Goal: Task Accomplishment & Management: Complete application form

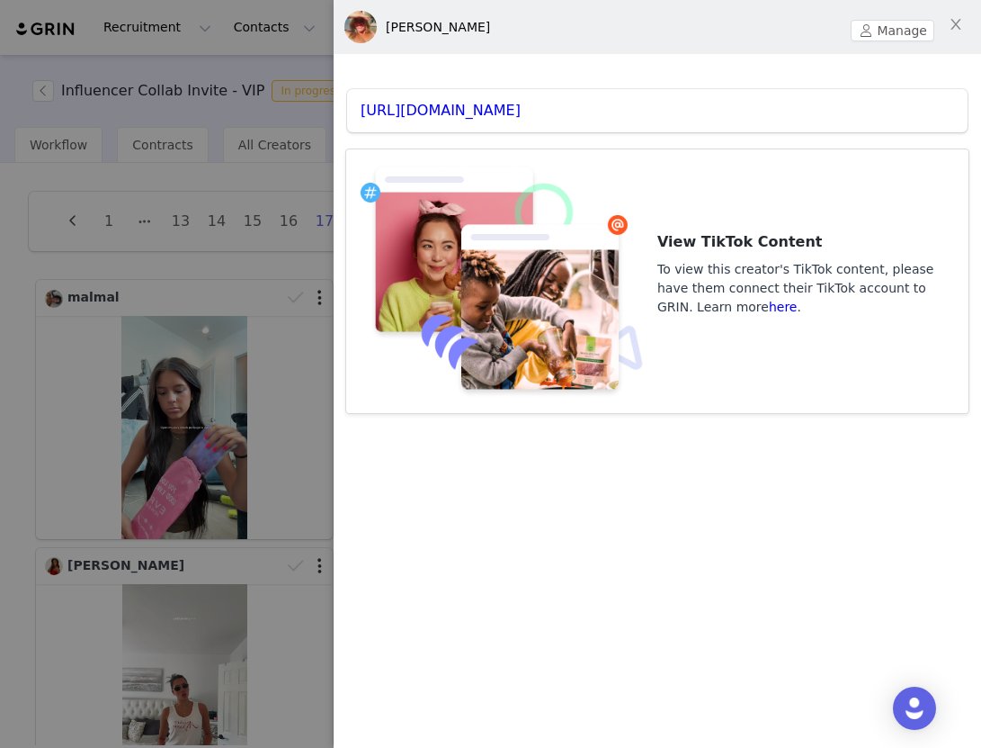
scroll to position [572, 0]
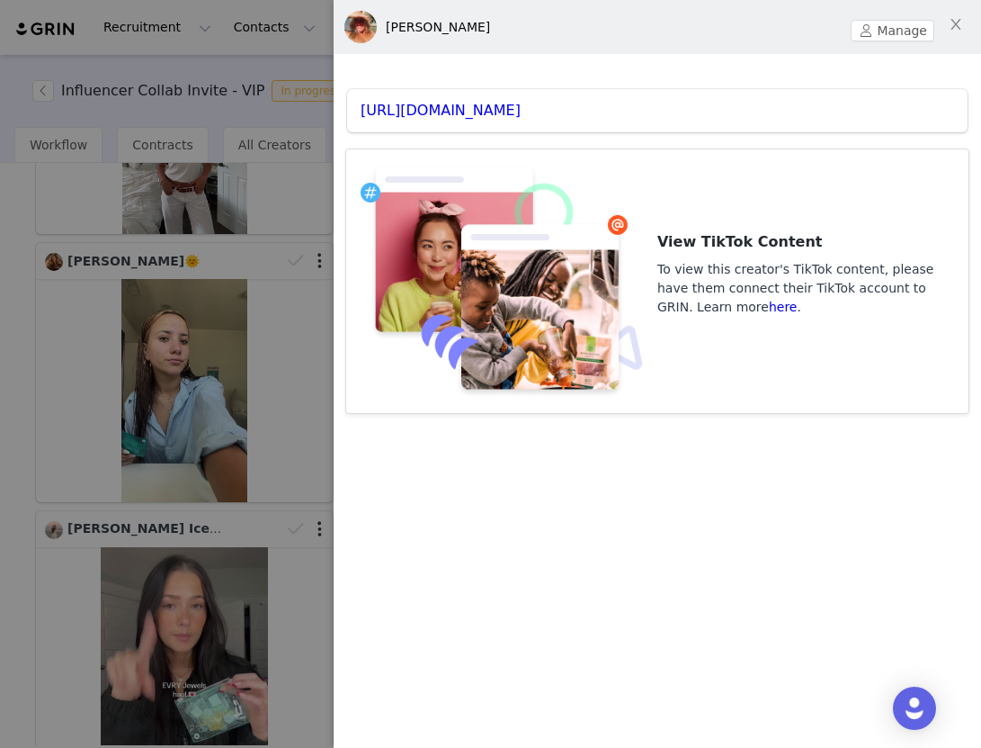
click at [208, 61] on div at bounding box center [490, 374] width 981 height 748
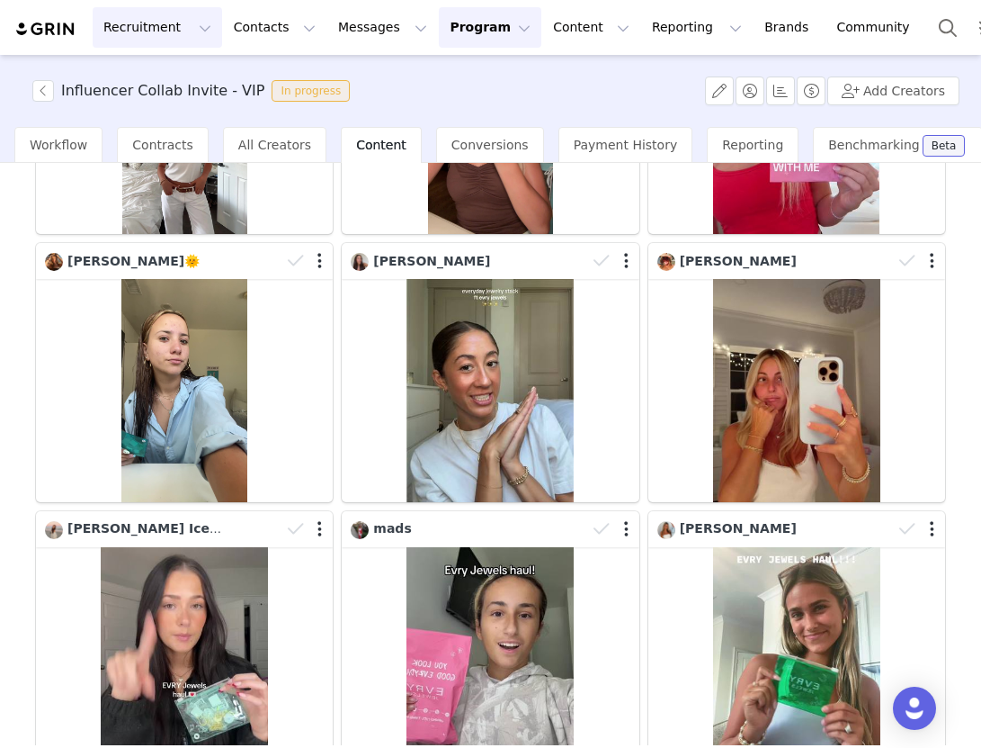
click at [145, 40] on button "Recruitment Recruitment" at bounding box center [158, 27] width 130 height 40
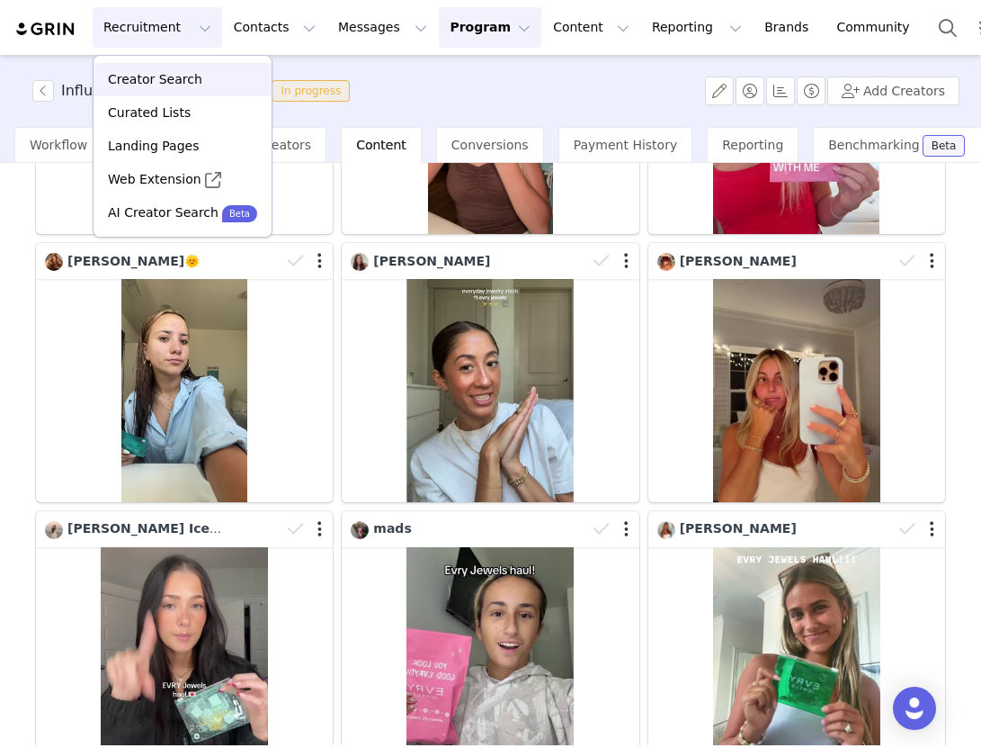
click at [162, 72] on p "Creator Search" at bounding box center [155, 79] width 94 height 19
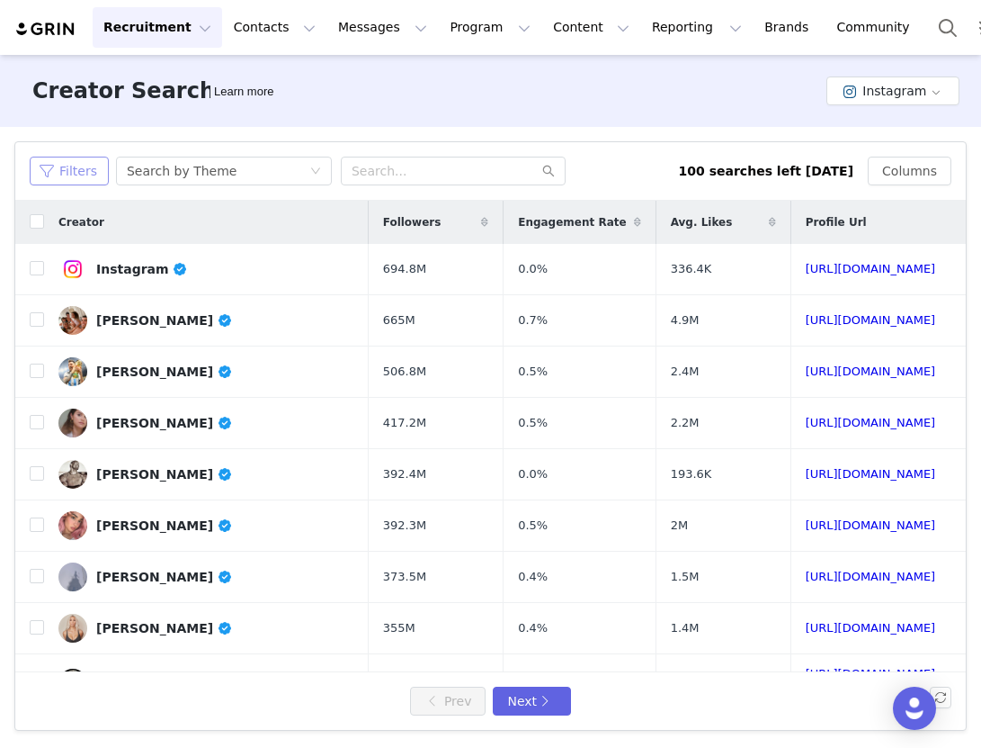
click at [69, 184] on button "Filters" at bounding box center [69, 171] width 79 height 29
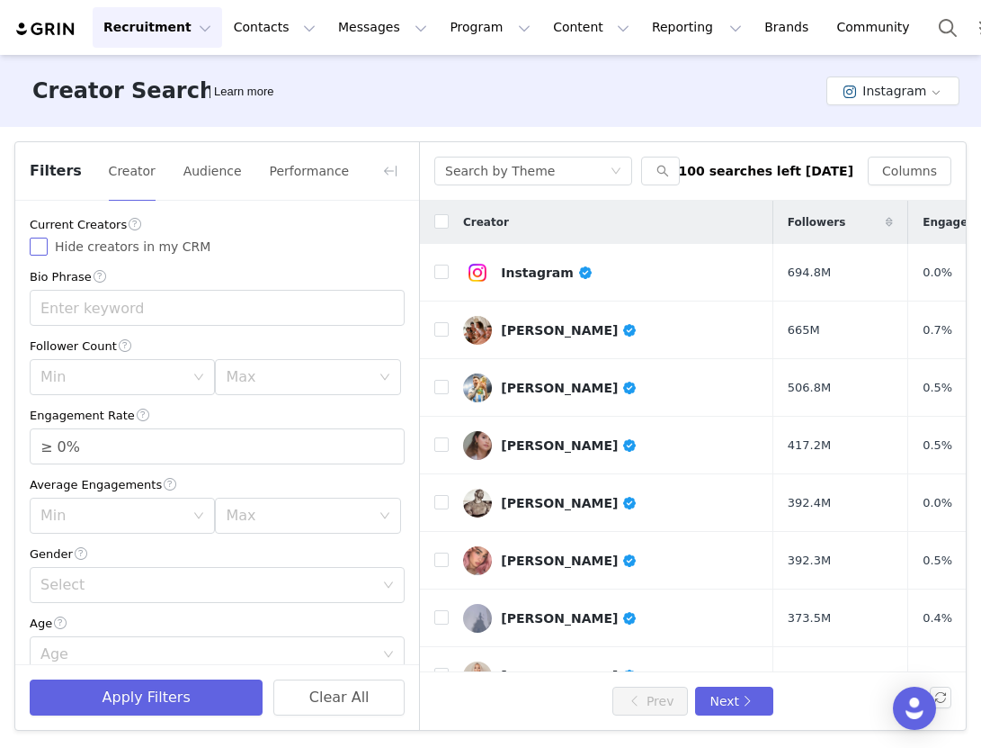
click at [39, 249] on input "Hide creators in my CRM" at bounding box center [39, 246] width 18 height 18
checkbox input "true"
click at [108, 385] on div "Min" at bounding box center [112, 377] width 144 height 18
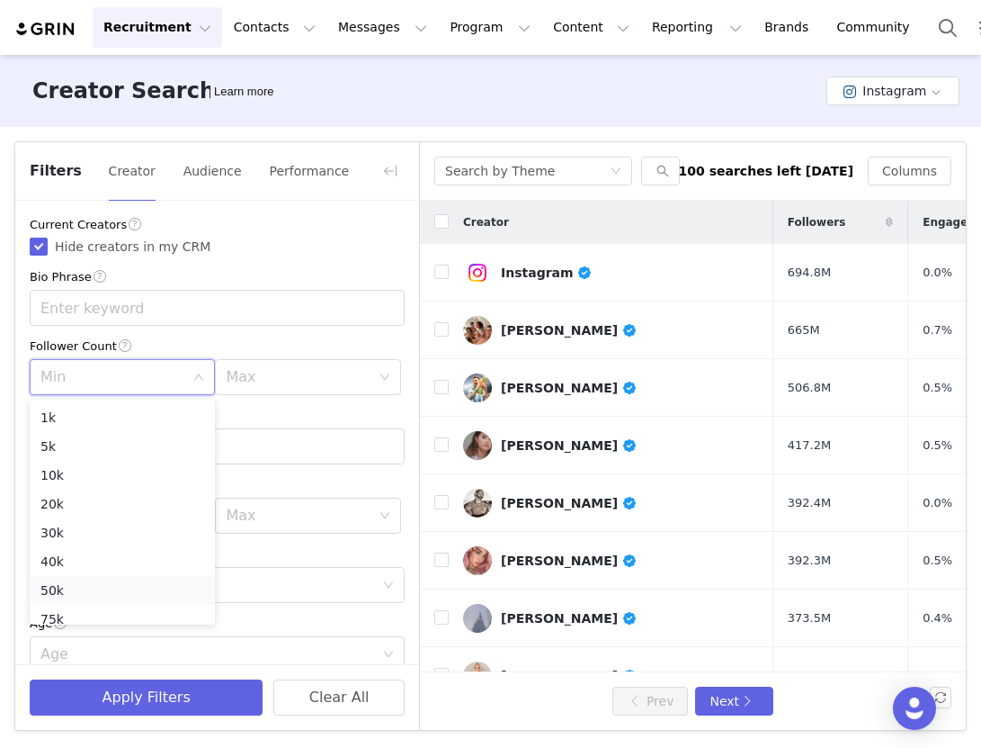
click at [94, 589] on li "50k" at bounding box center [122, 590] width 185 height 29
click at [259, 366] on div "Max" at bounding box center [302, 377] width 152 height 34
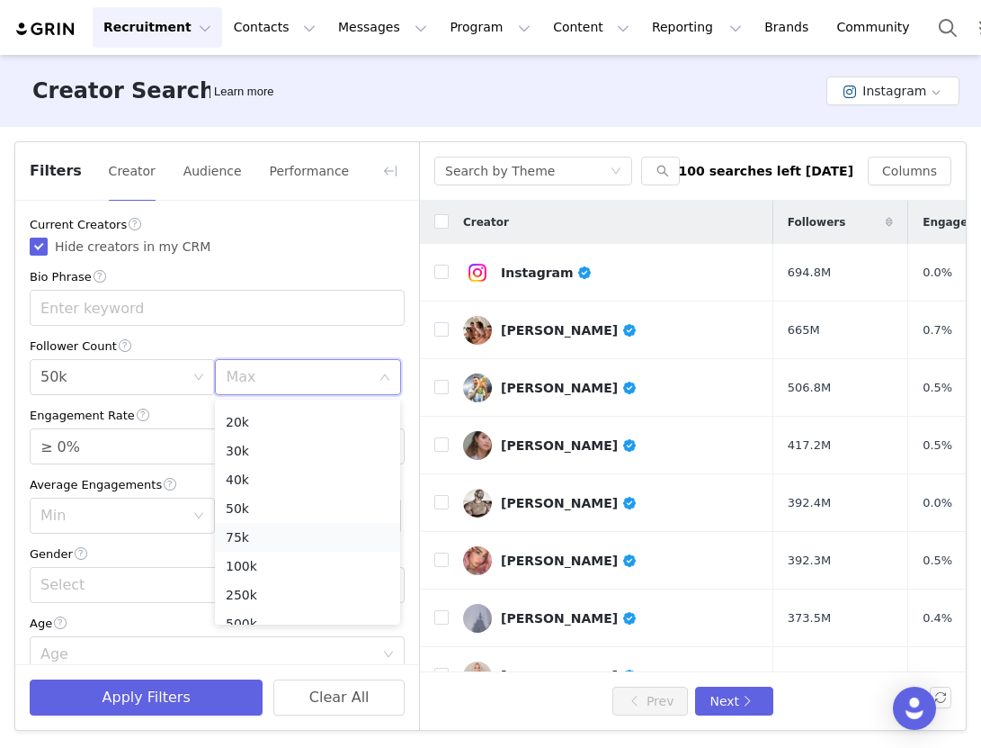
scroll to position [95, 0]
click at [256, 578] on li "250k" at bounding box center [307, 581] width 185 height 29
click at [115, 376] on div "Min 50k" at bounding box center [116, 377] width 152 height 34
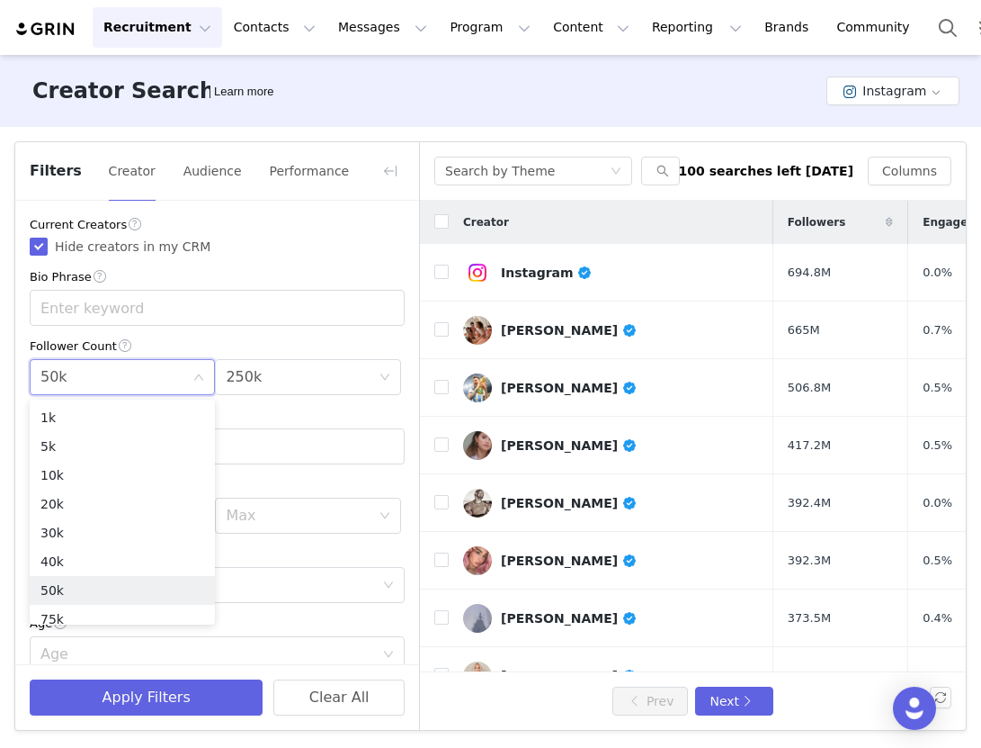
click at [152, 345] on div "Follower Count" at bounding box center [217, 345] width 375 height 19
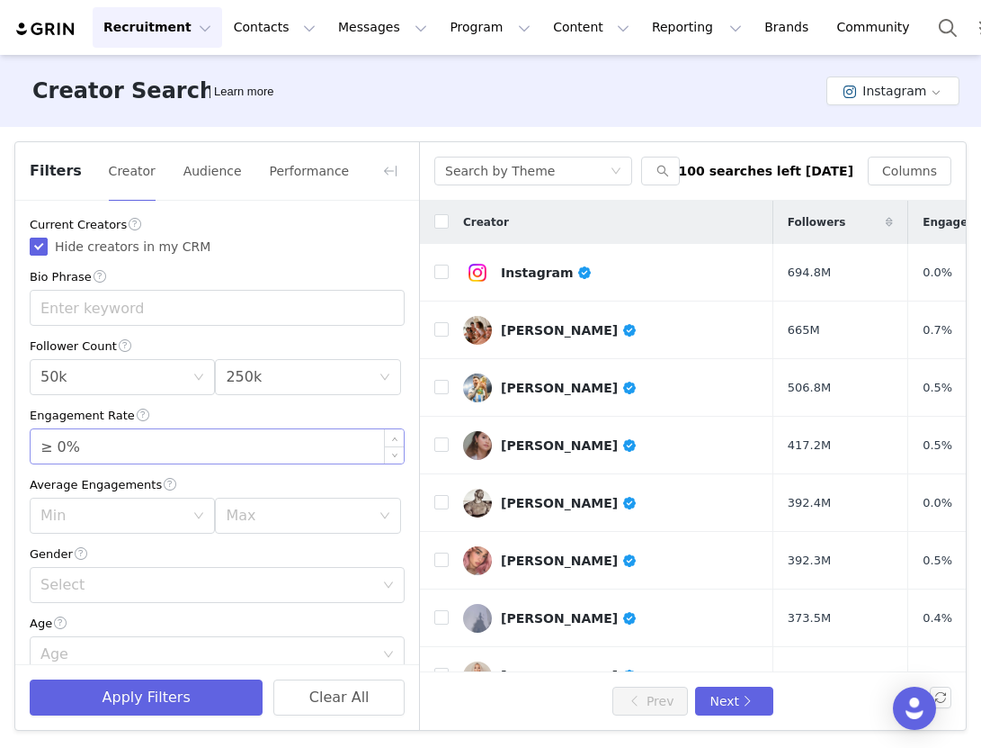
click at [74, 452] on input "≥ 0%" at bounding box center [217, 446] width 373 height 34
click at [75, 508] on div "Min" at bounding box center [112, 515] width 144 height 18
type input "≥ 12%"
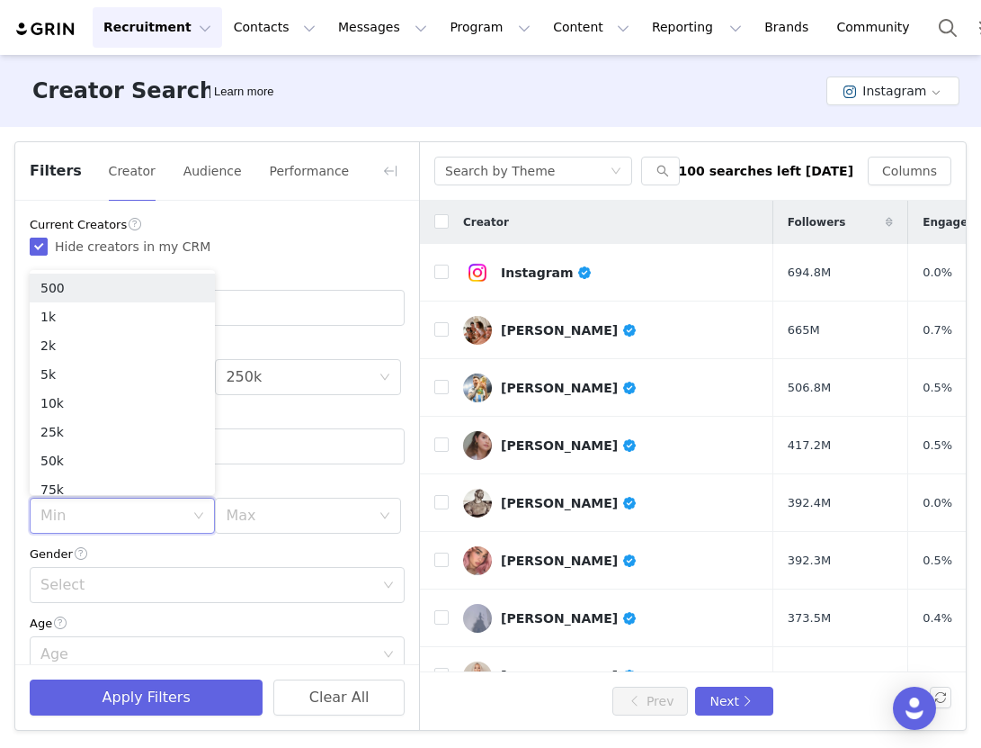
click at [233, 470] on div "Current Creators Hide creators in my CRM Bio Phrase Follower Count Min 50k Max …" at bounding box center [217, 701] width 404 height 1000
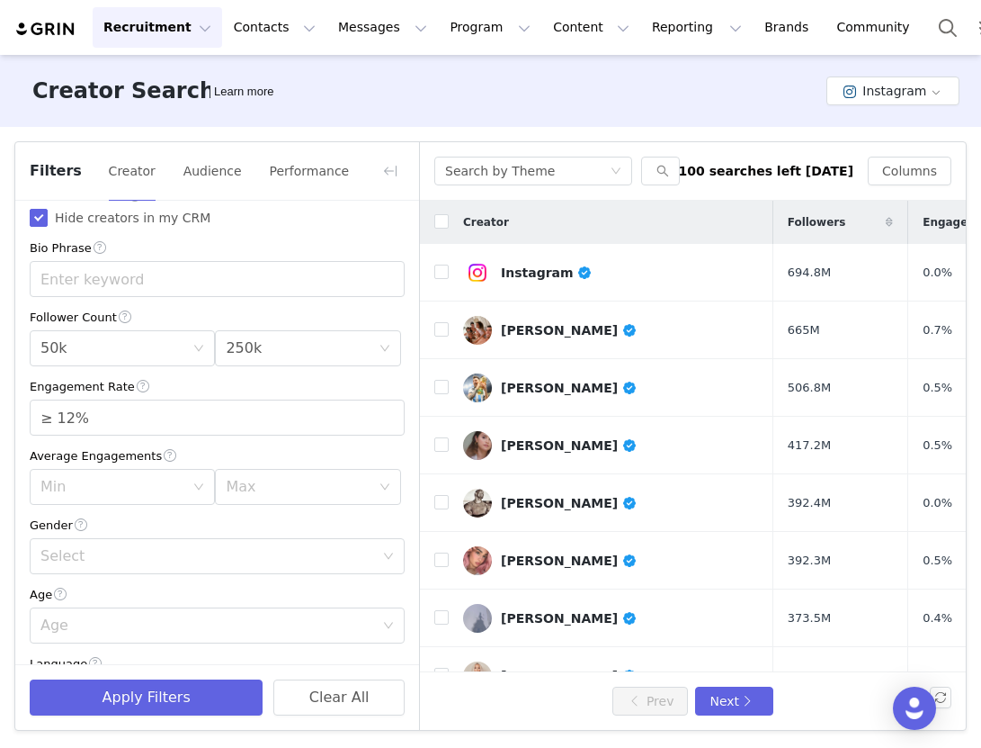
scroll to position [31, 0]
click at [506, 171] on div "Search by Theme" at bounding box center [500, 170] width 110 height 27
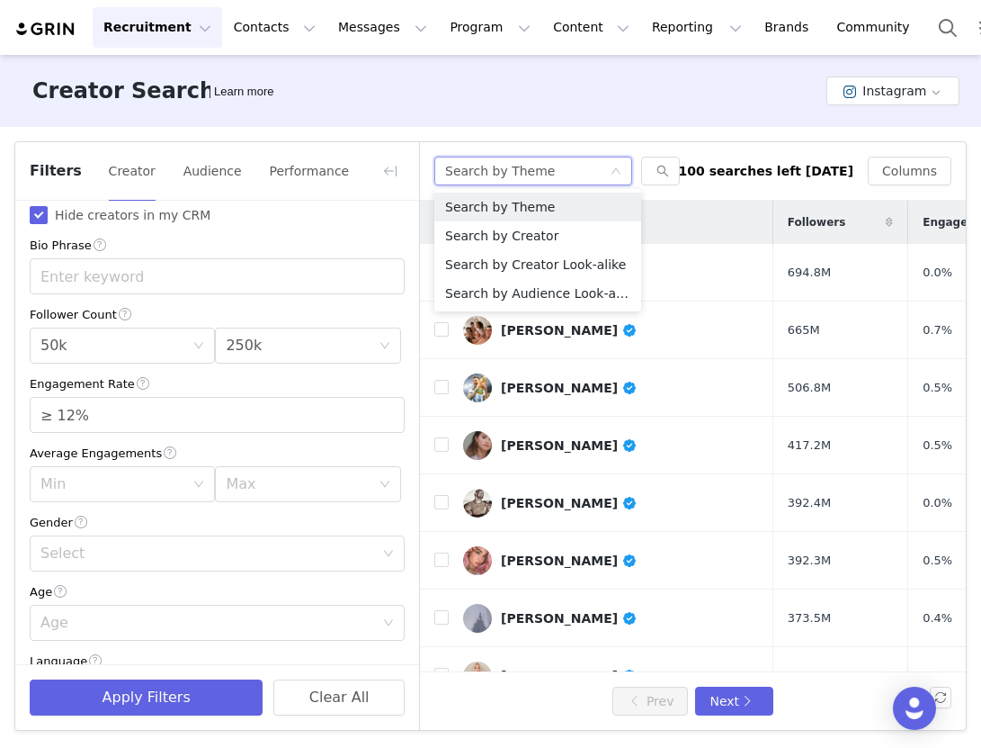
click at [858, 70] on div "Creator Search Learn more Instagram" at bounding box center [490, 91] width 981 height 72
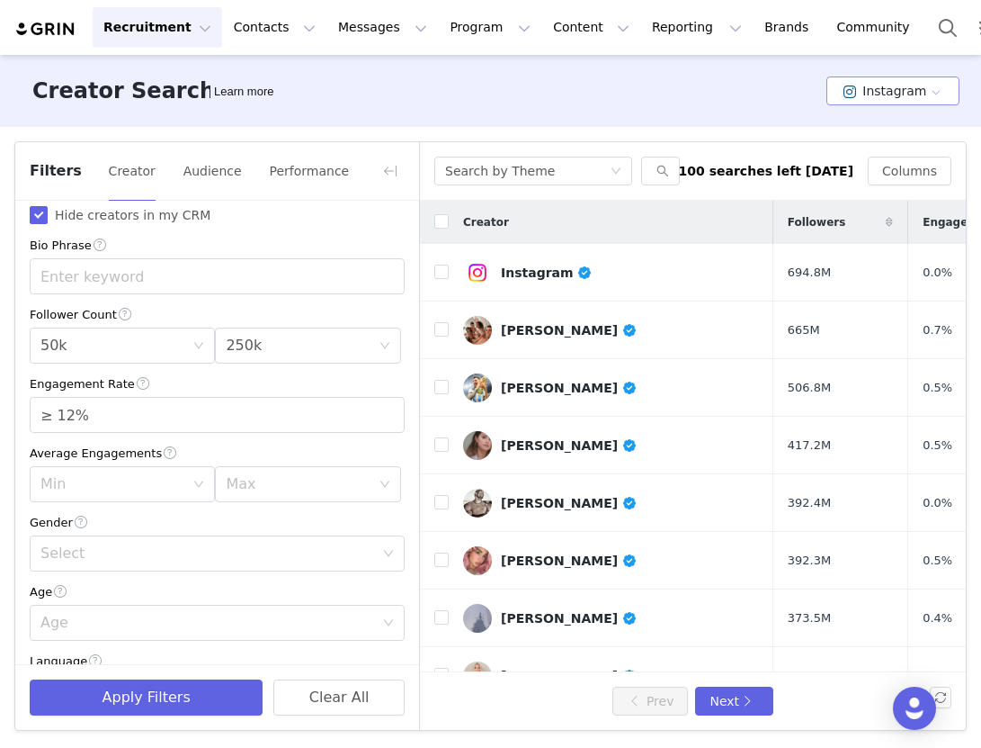
click at [858, 86] on button "Instagram" at bounding box center [893, 90] width 133 height 29
click at [856, 148] on span at bounding box center [853, 157] width 18 height 20
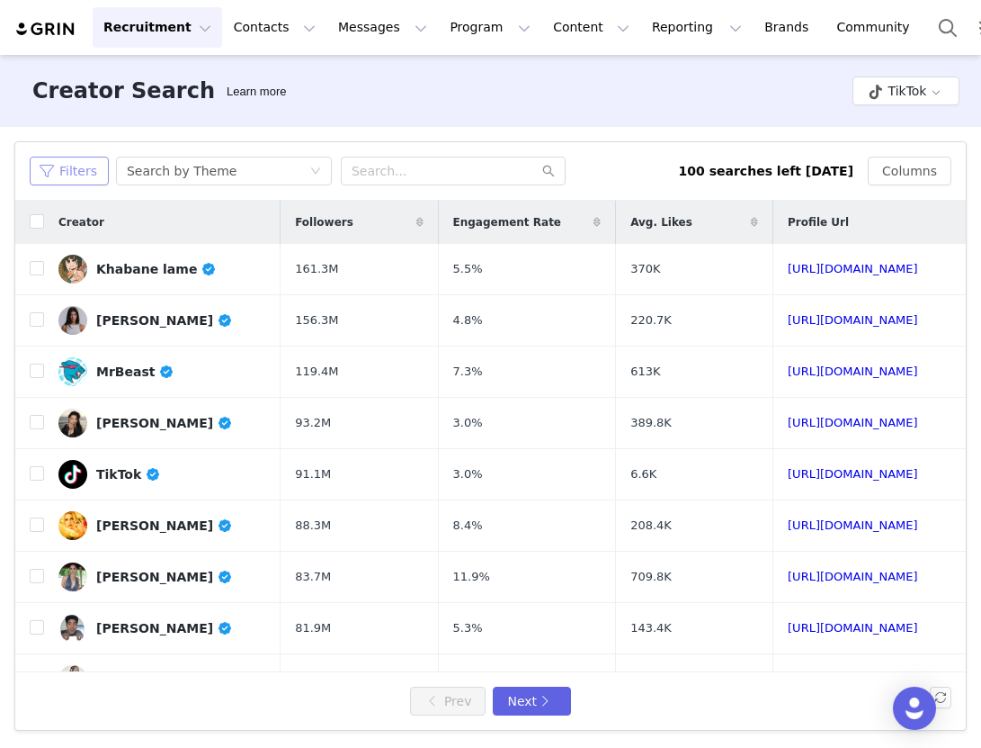
click at [76, 181] on button "Filters" at bounding box center [69, 171] width 79 height 29
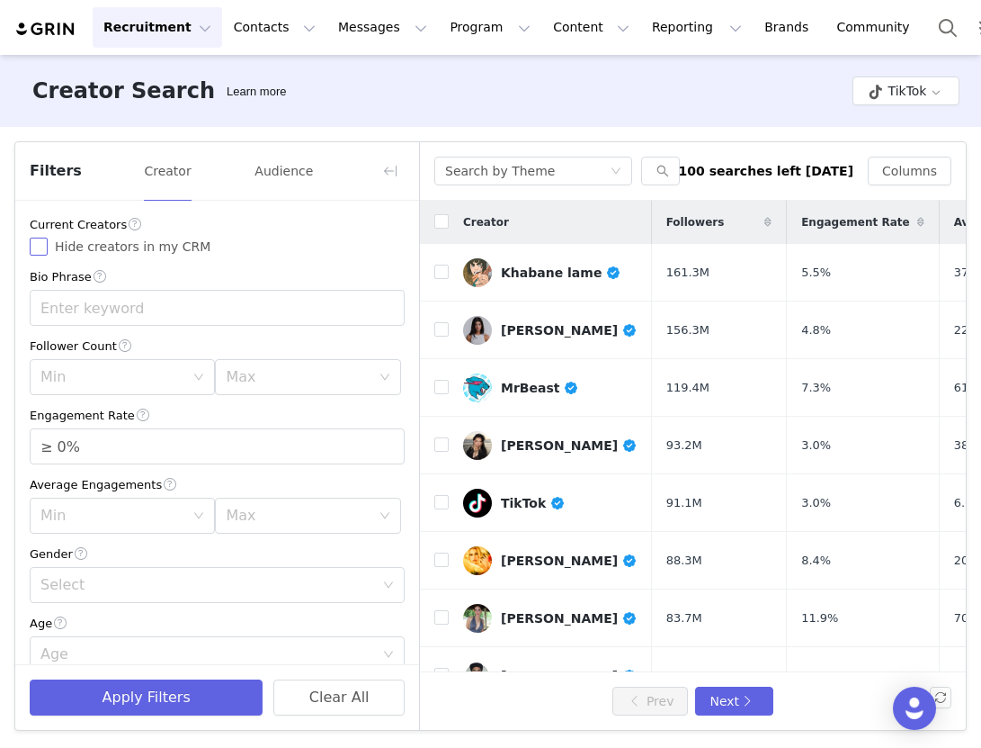
click at [43, 247] on input "Hide creators in my CRM" at bounding box center [39, 246] width 18 height 18
checkbox input "true"
click at [115, 307] on input "text" at bounding box center [217, 308] width 375 height 36
click at [130, 378] on div "Min" at bounding box center [112, 377] width 144 height 18
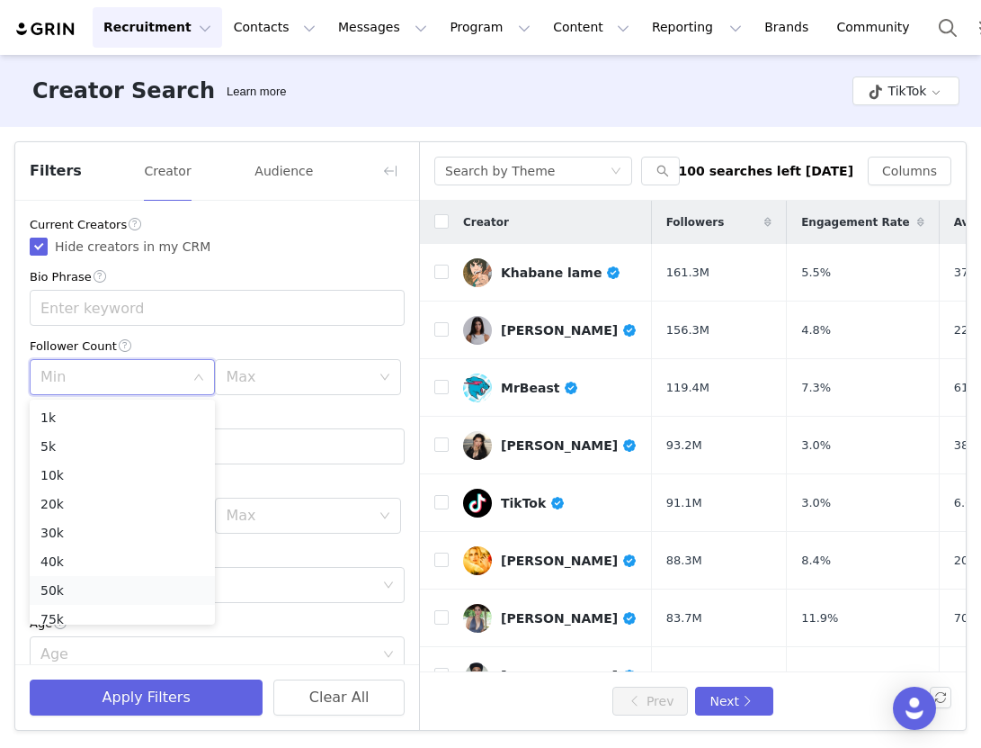
click at [85, 595] on li "50k" at bounding box center [122, 590] width 185 height 29
click at [298, 397] on div "Current Creators Hide creators in my CRM Bio Phrase Follower Count Min 50k Max …" at bounding box center [217, 632] width 404 height 862
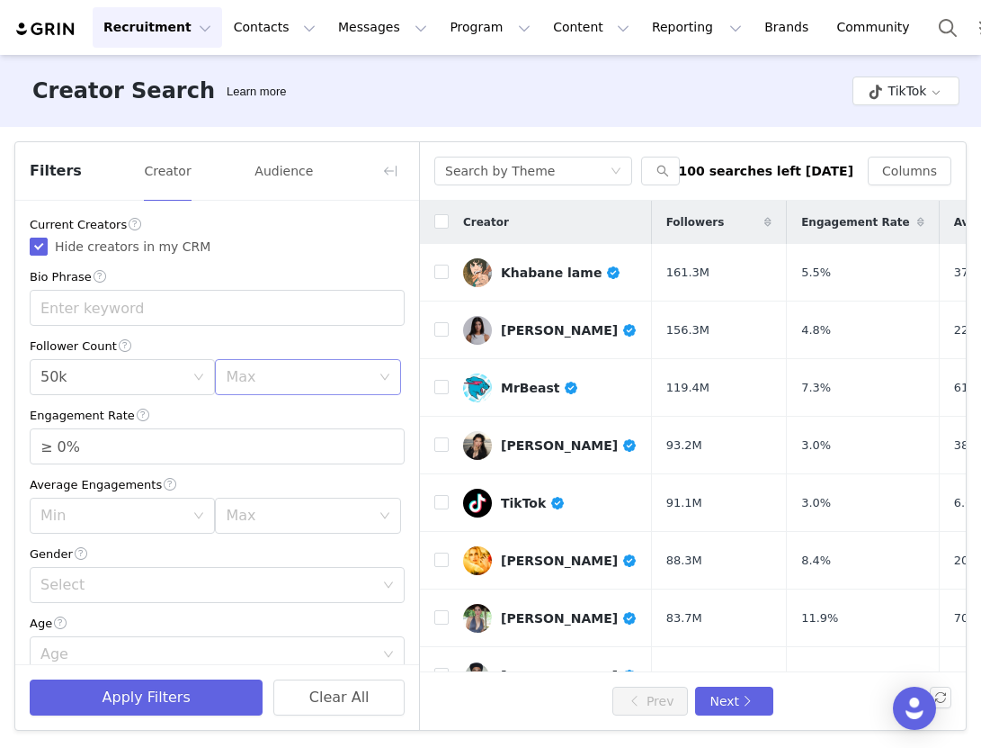
click at [296, 385] on div "Max" at bounding box center [298, 377] width 144 height 18
click at [268, 554] on li "250k" at bounding box center [307, 548] width 185 height 29
click at [39, 439] on input "≥ 0%" at bounding box center [217, 446] width 373 height 34
click at [55, 438] on input "≥ 0%" at bounding box center [217, 446] width 373 height 34
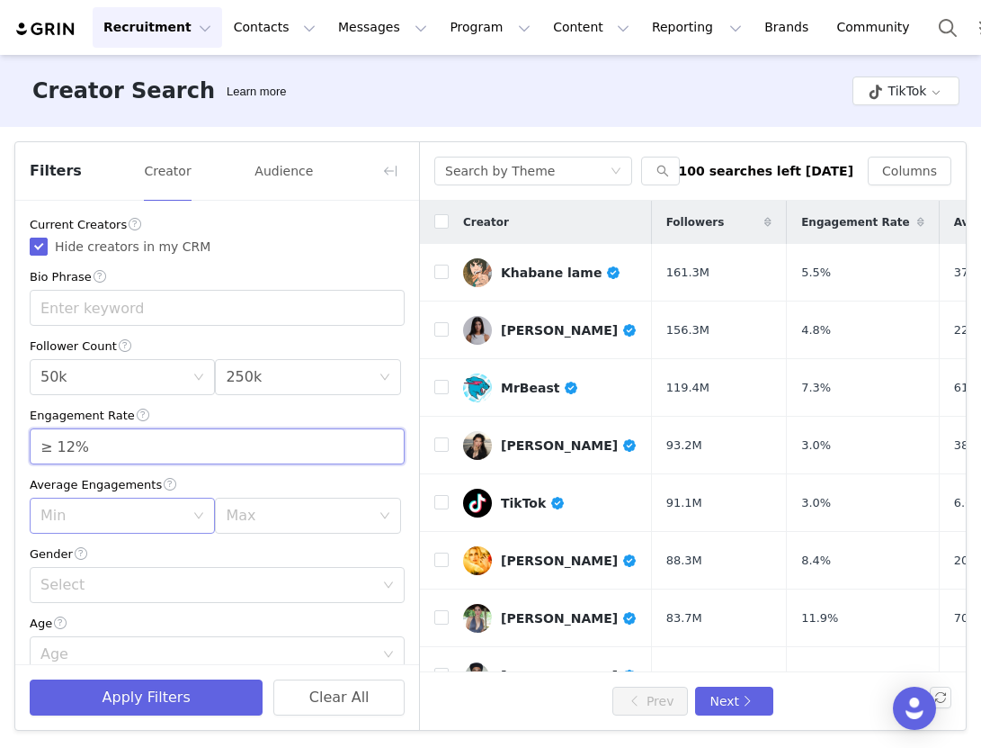
scroll to position [77, 0]
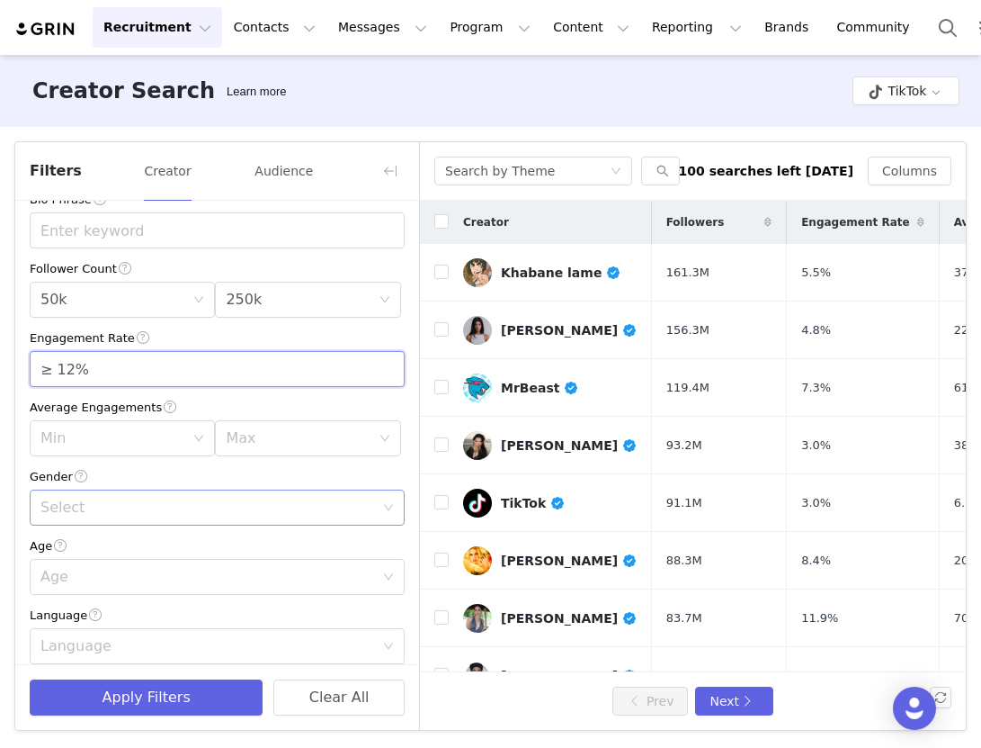
click at [108, 513] on div "Select" at bounding box center [207, 507] width 334 height 18
type input "≥ 12%"
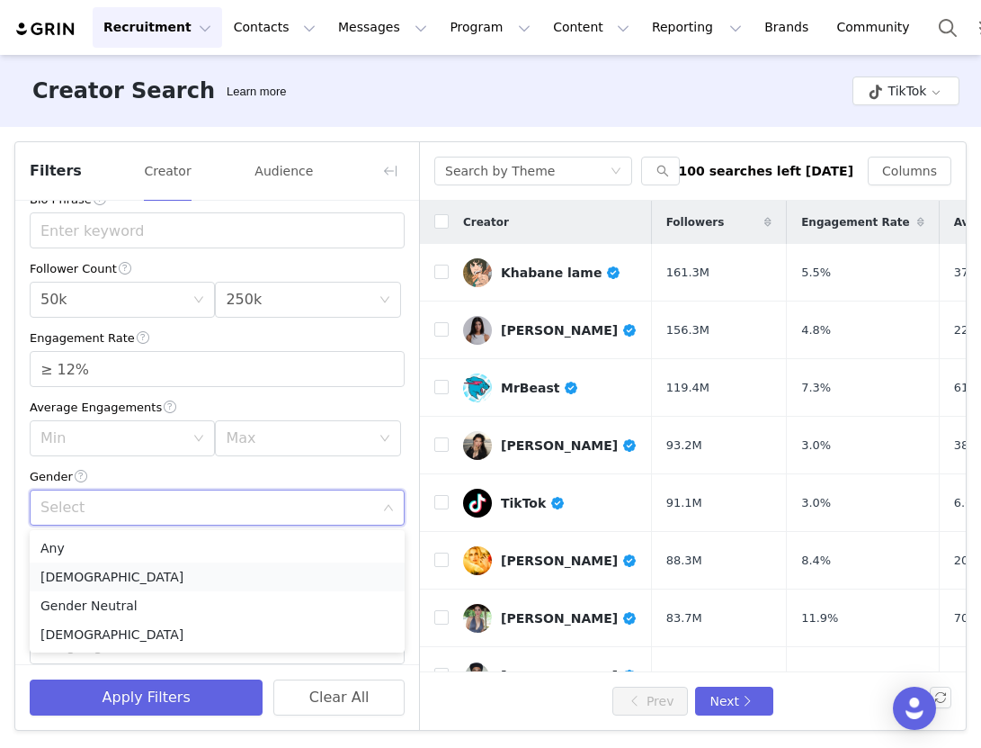
click at [95, 576] on li "[DEMOGRAPHIC_DATA]" at bounding box center [217, 576] width 375 height 29
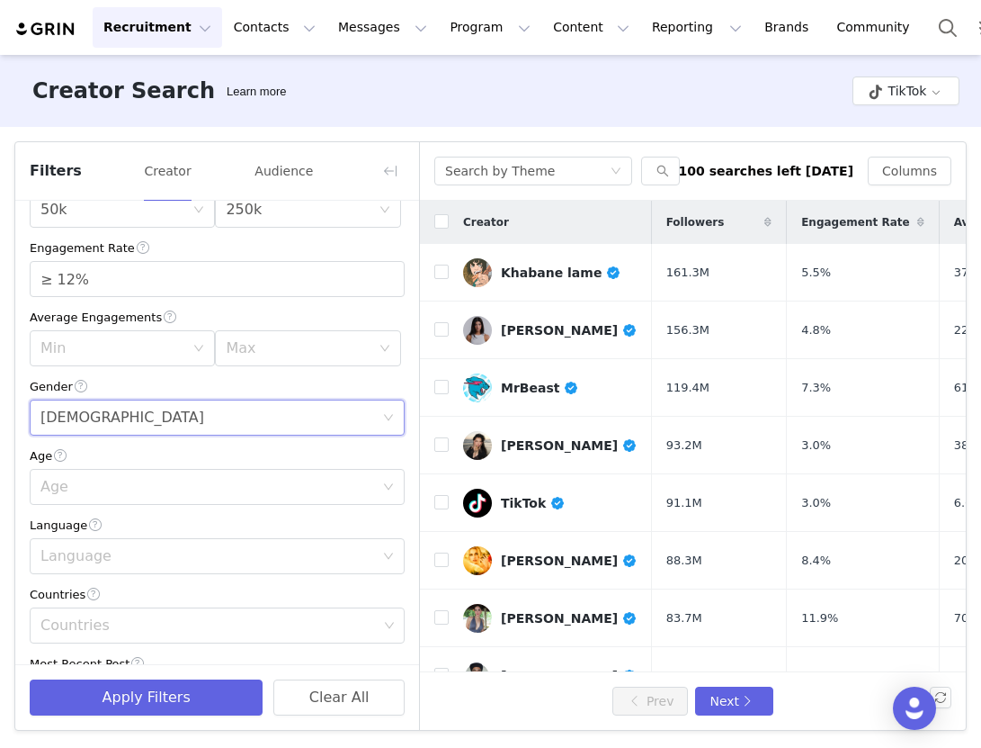
scroll to position [195, 0]
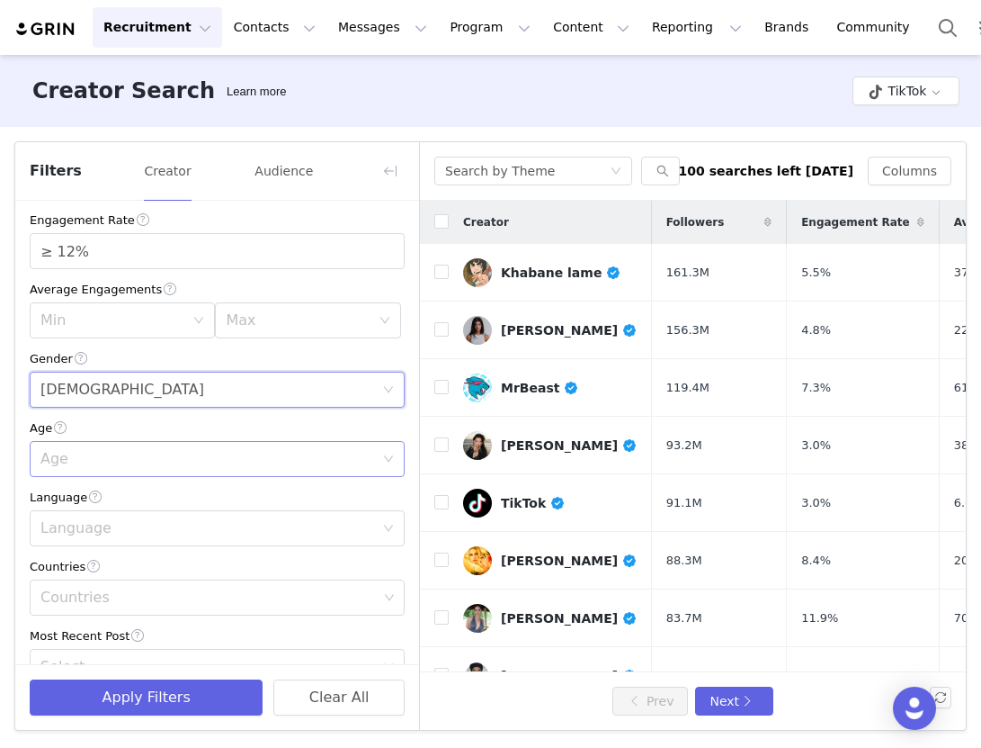
click at [81, 458] on div "Age" at bounding box center [207, 459] width 334 height 18
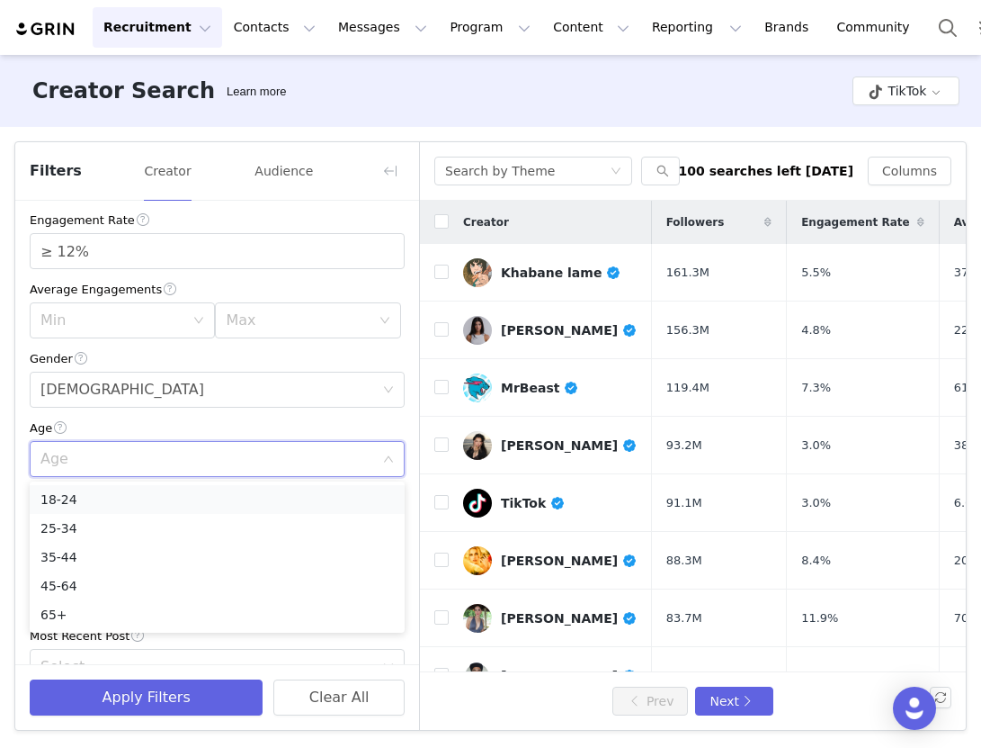
click at [87, 506] on li "18-24" at bounding box center [217, 499] width 375 height 29
click at [87, 524] on div "Language" at bounding box center [207, 528] width 334 height 18
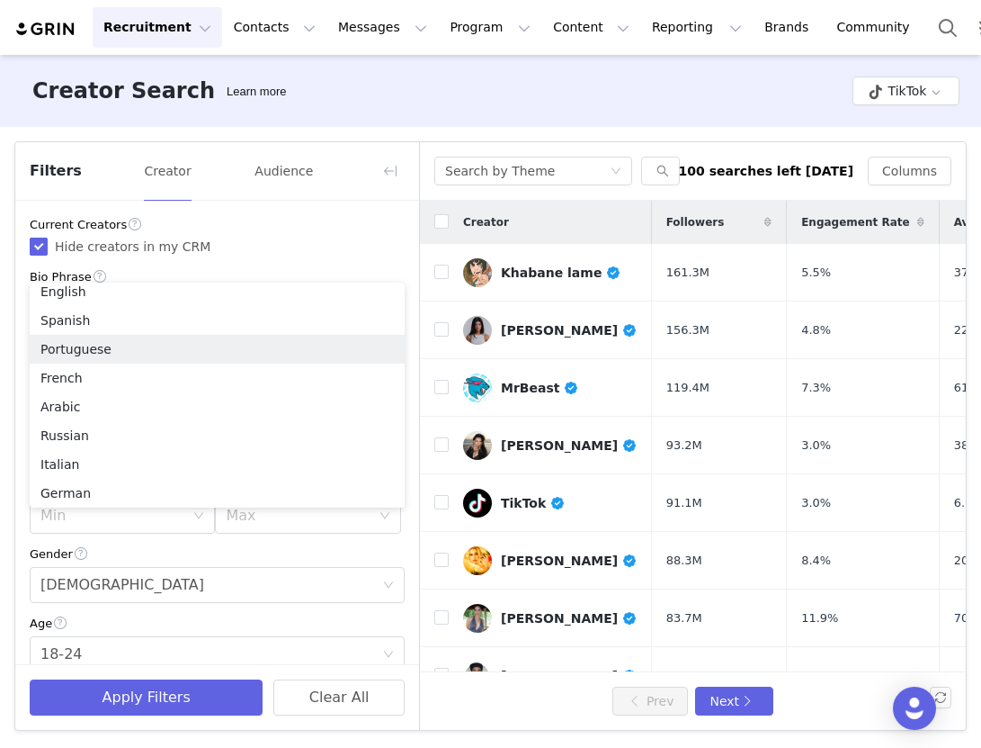
scroll to position [4, 0]
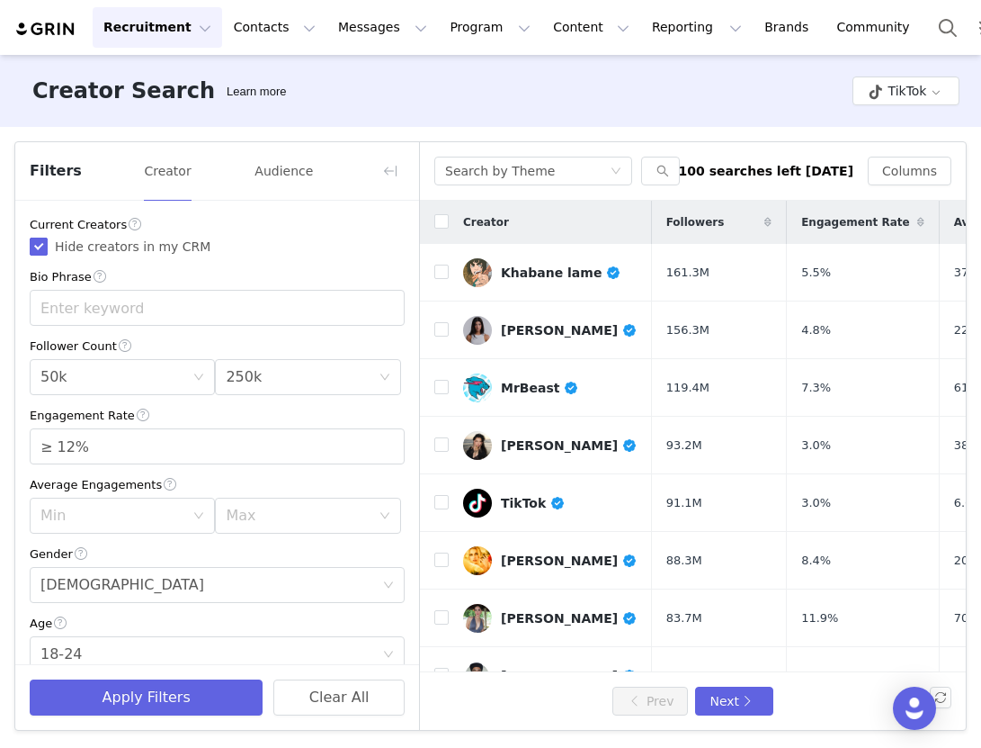
click at [247, 241] on label "Hide creators in my CRM" at bounding box center [217, 246] width 375 height 19
click at [48, 241] on input "Hide creators in my CRM" at bounding box center [39, 246] width 18 height 18
checkbox input "false"
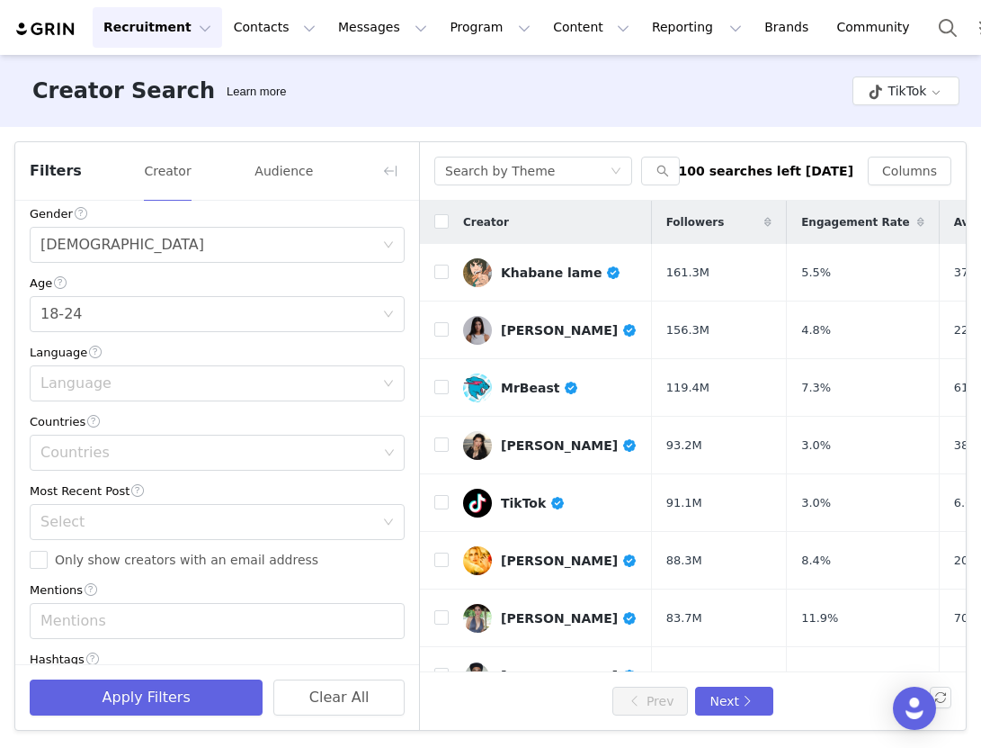
scroll to position [341, 0]
click at [94, 465] on div "Countries" at bounding box center [210, 451] width 351 height 34
click at [94, 487] on li "[GEOGRAPHIC_DATA]" at bounding box center [217, 492] width 375 height 29
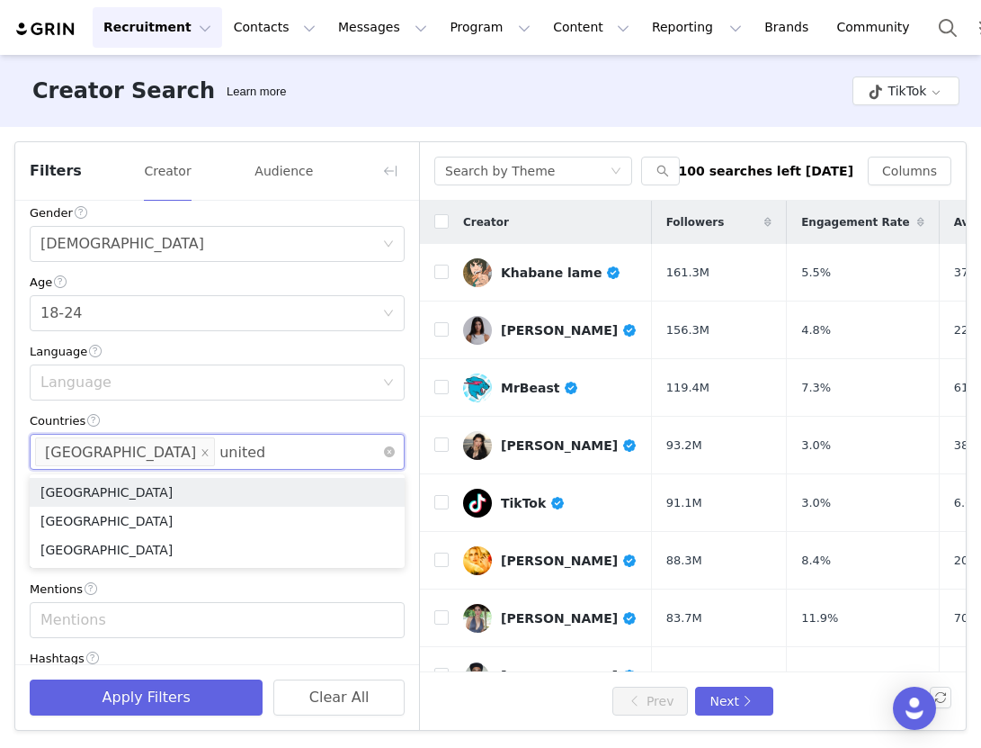
type input "united k"
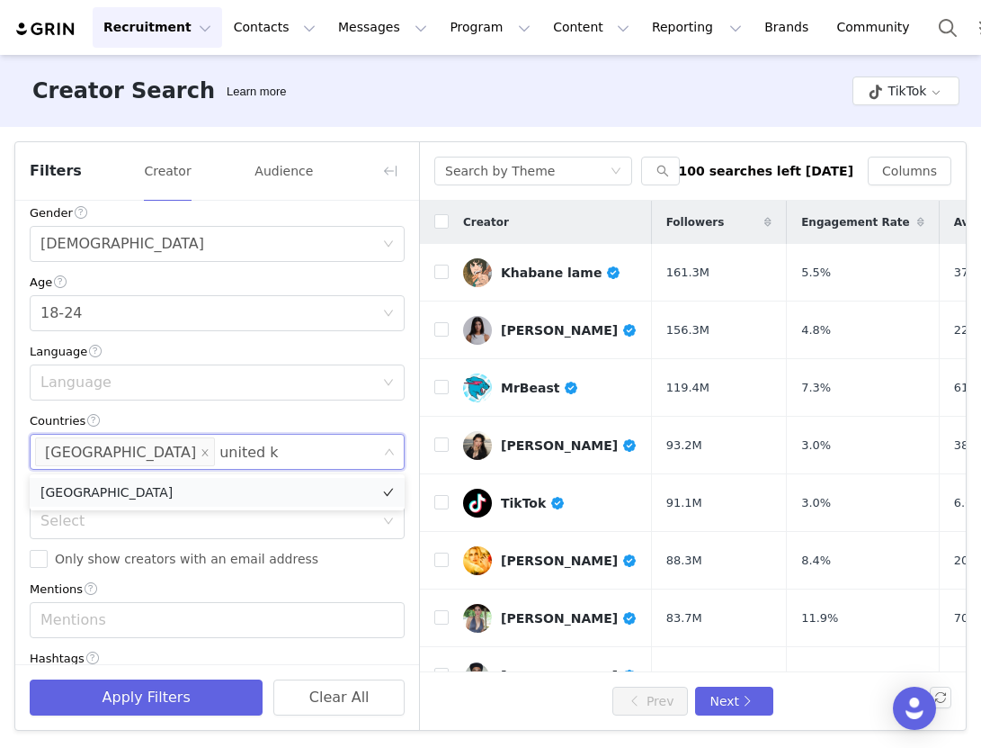
click at [146, 491] on li "[GEOGRAPHIC_DATA]" at bounding box center [217, 492] width 375 height 29
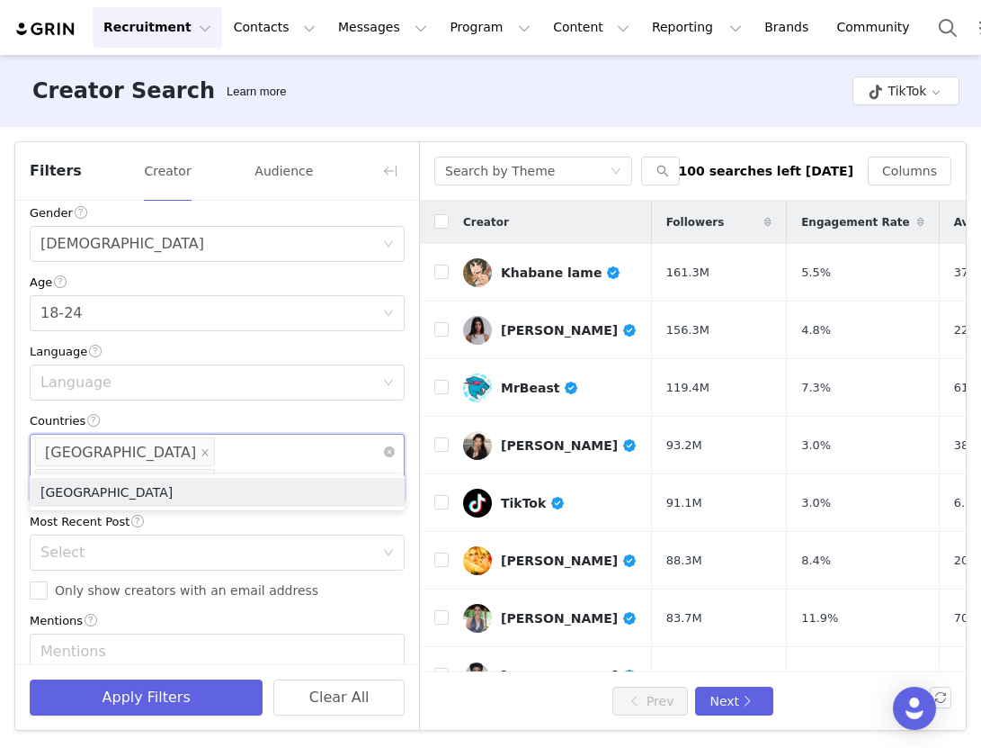
type input "united st"
click at [290, 489] on li "[GEOGRAPHIC_DATA]" at bounding box center [217, 492] width 375 height 29
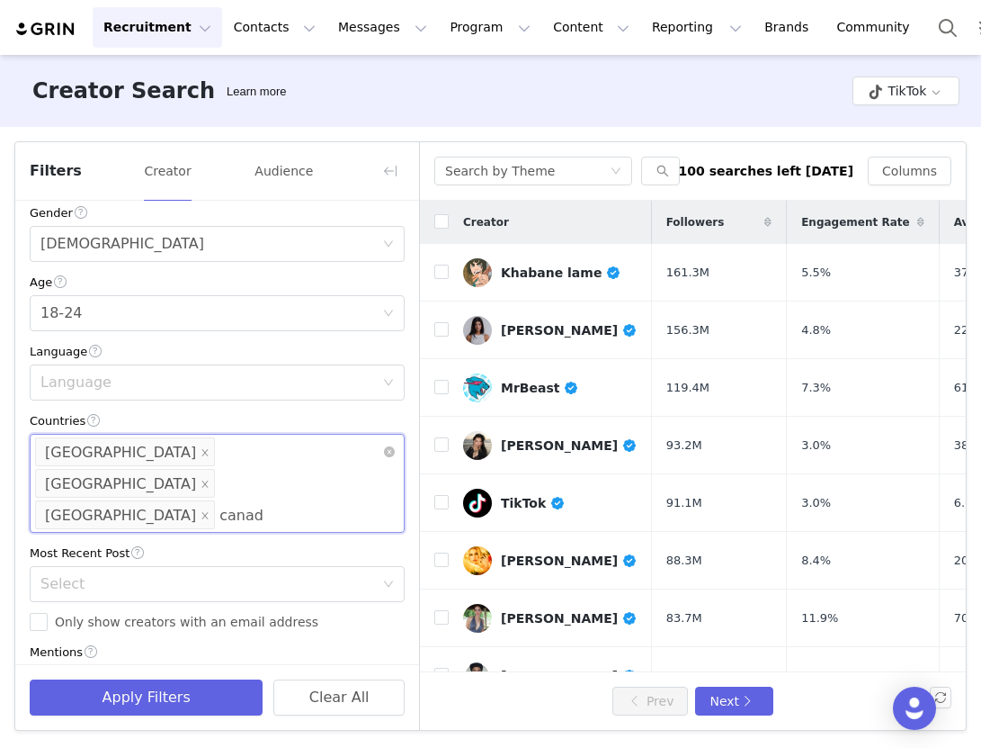
type input "[GEOGRAPHIC_DATA]"
click at [210, 523] on li "[GEOGRAPHIC_DATA]" at bounding box center [217, 523] width 375 height 29
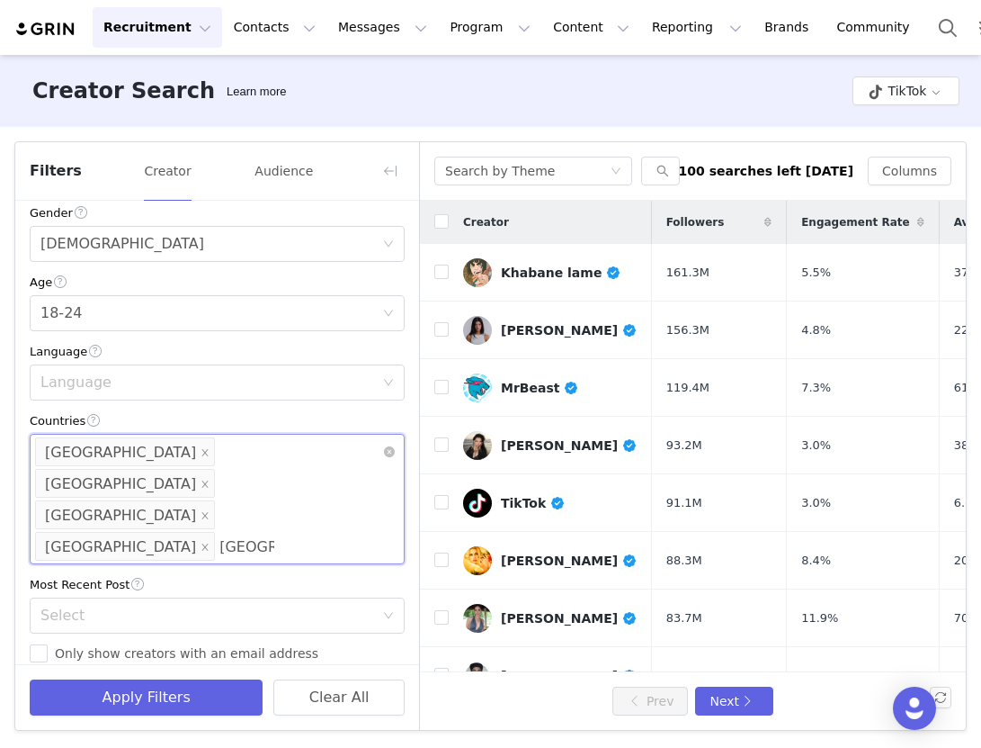
type input "[GEOGRAPHIC_DATA]"
click at [254, 527] on li "[GEOGRAPHIC_DATA]" at bounding box center [217, 523] width 375 height 29
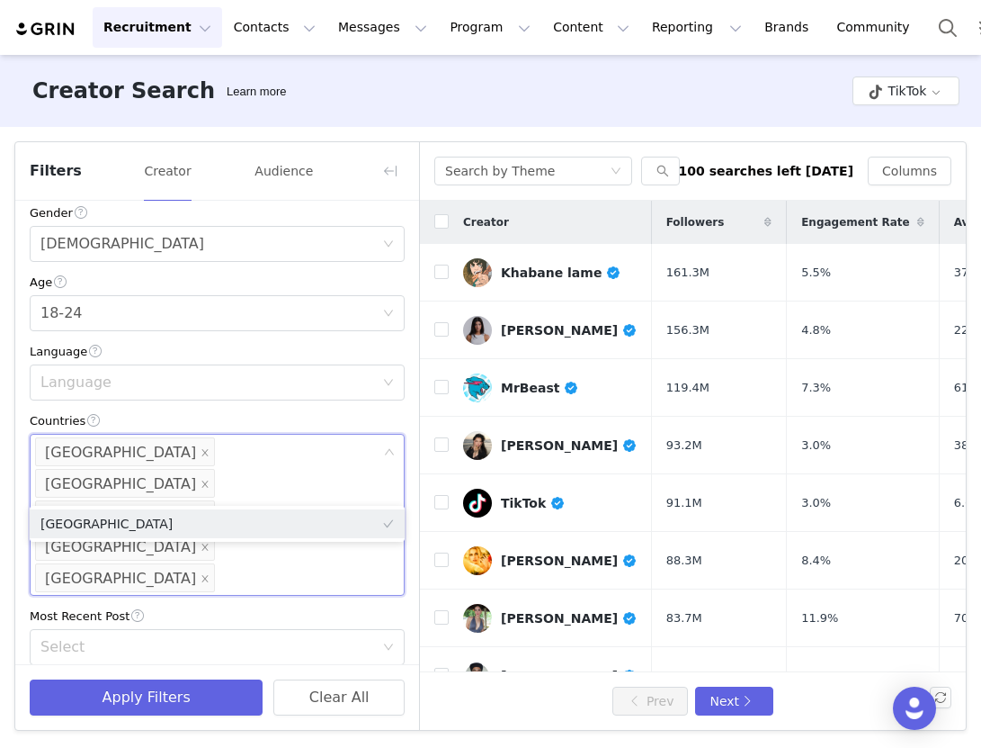
click at [398, 572] on div "Current Creators Hide creators in my CRM Bio Phrase Follower Count Min 50k Max …" at bounding box center [217, 354] width 404 height 988
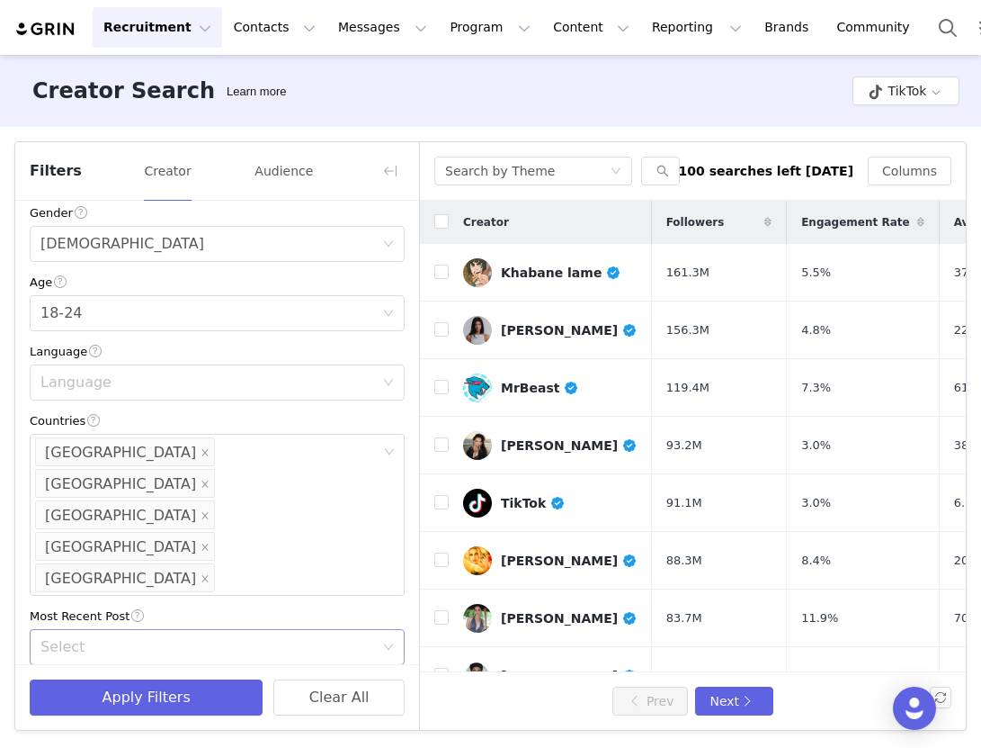
click at [346, 638] on div "Select" at bounding box center [207, 647] width 334 height 18
click at [262, 586] on li "<1 Month" at bounding box center [217, 592] width 375 height 29
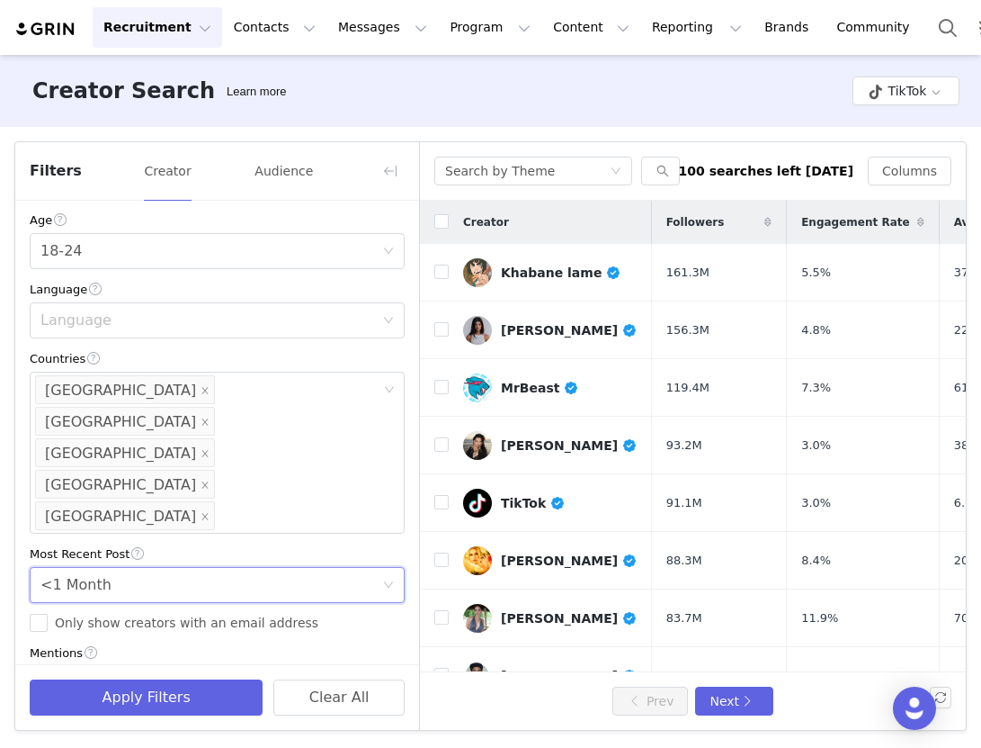
scroll to position [431, 0]
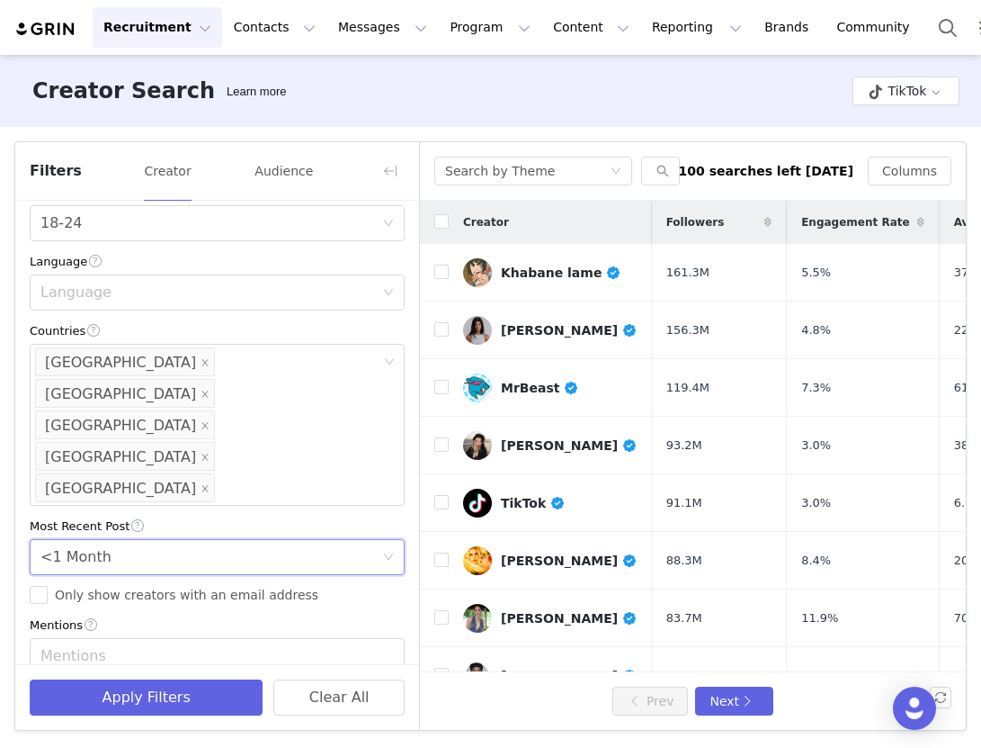
click at [40, 513] on div "Current Creators Hide creators in my CRM Bio Phrase Follower Count Min 50k Max …" at bounding box center [217, 264] width 404 height 988
click at [39, 586] on input "Only show creators with an email address" at bounding box center [39, 595] width 18 height 18
checkbox input "true"
click at [123, 716] on div "Enter hashtag" at bounding box center [208, 725] width 337 height 18
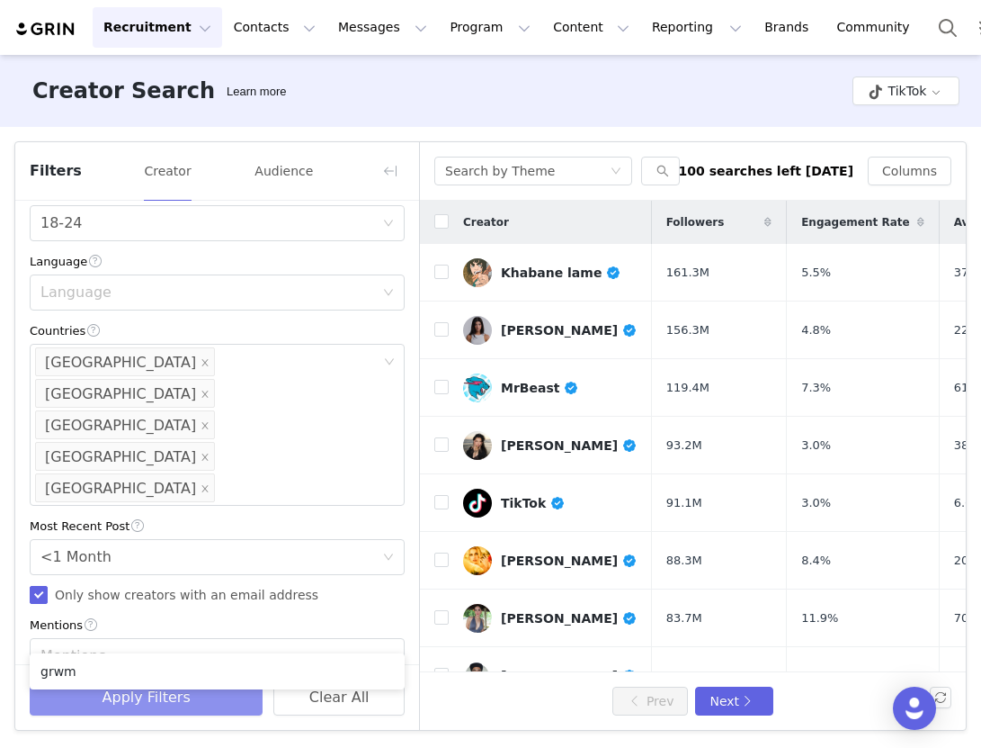
type input "grwm"
click at [151, 701] on button "Apply Filters" at bounding box center [146, 697] width 233 height 36
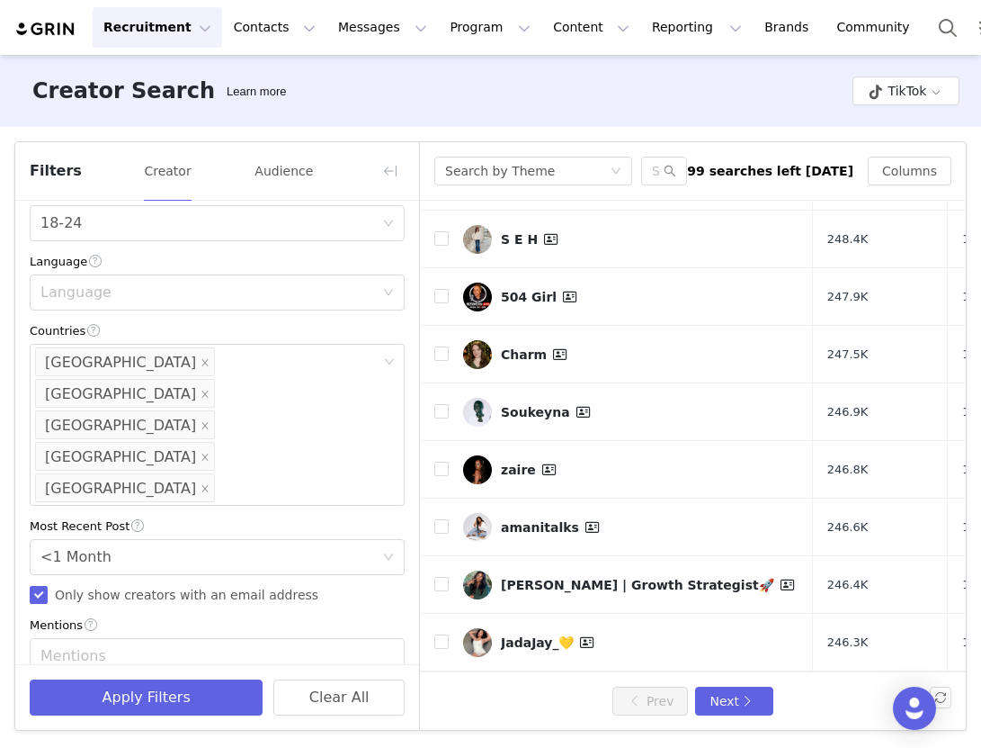
scroll to position [0, 0]
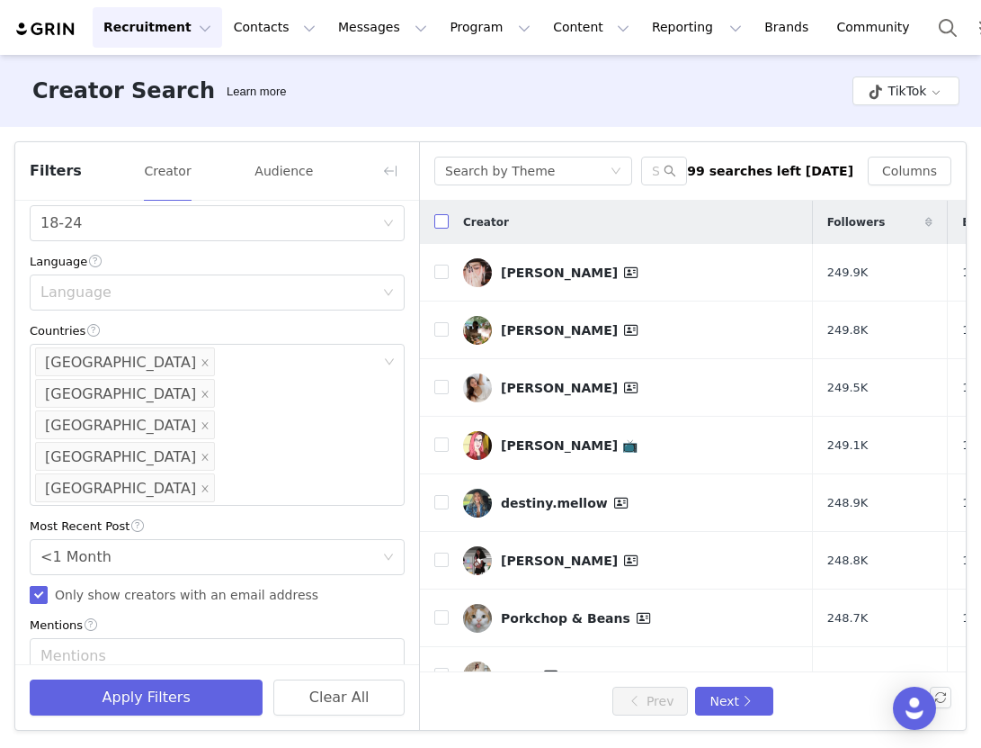
click at [444, 218] on input "checkbox" at bounding box center [441, 221] width 14 height 14
checkbox input "true"
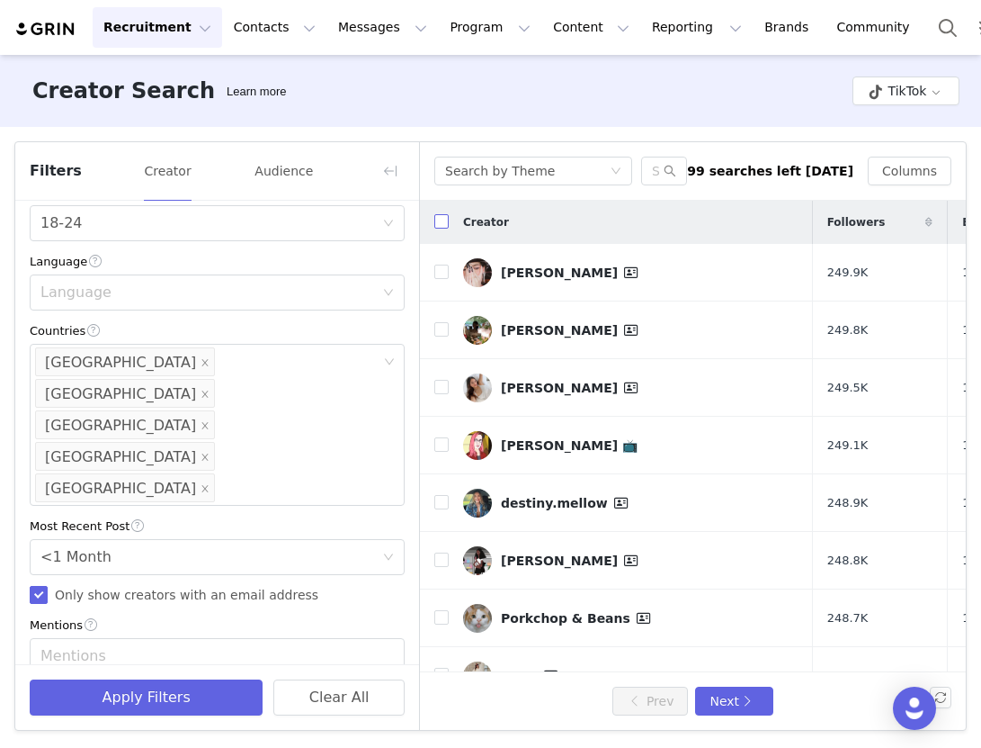
checkbox input "true"
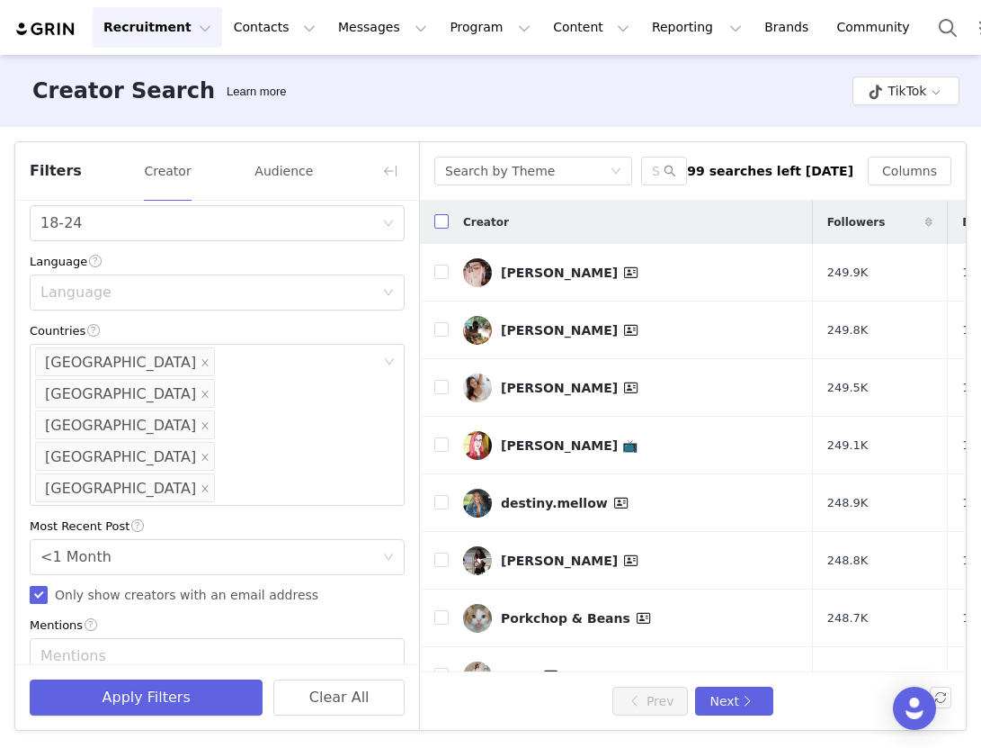
checkbox input "true"
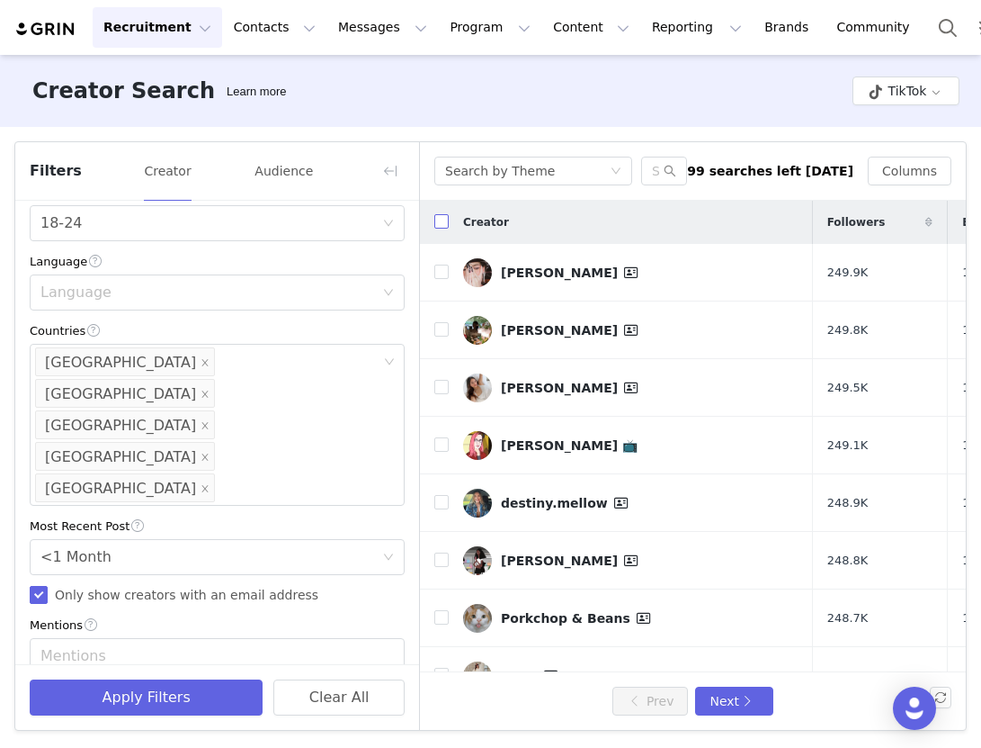
checkbox input "true"
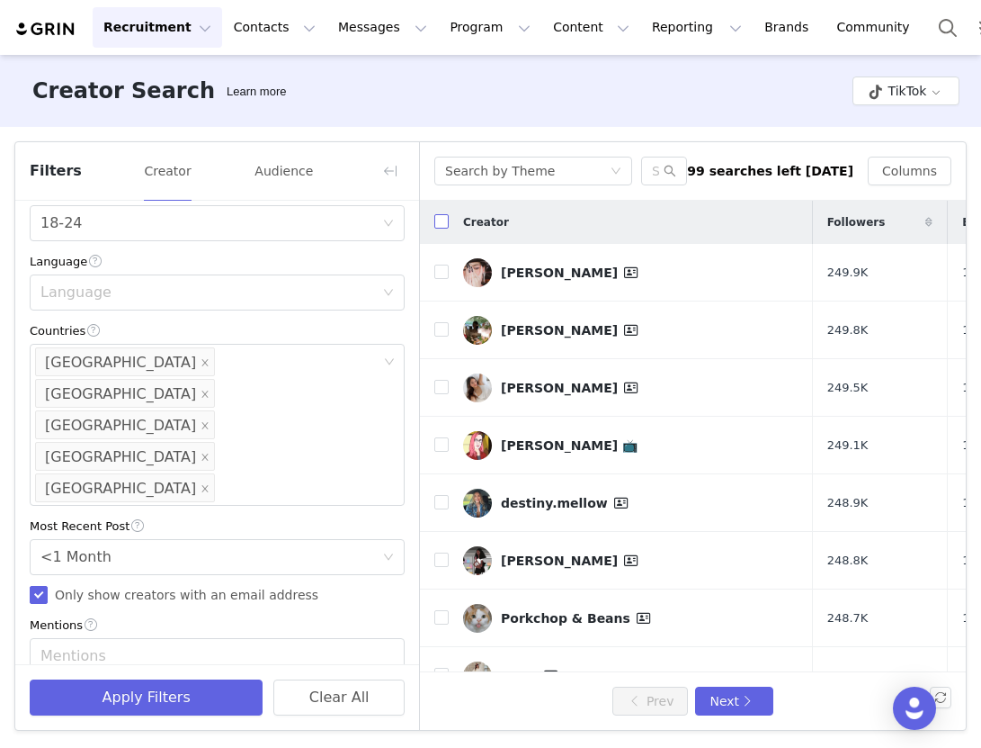
checkbox input "true"
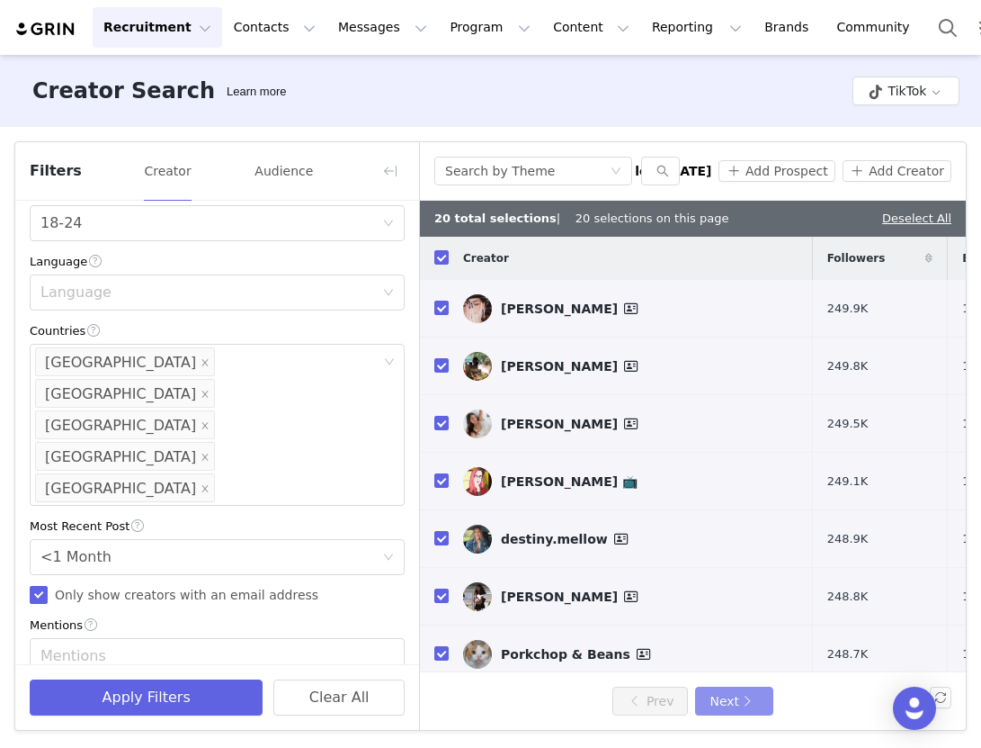
click at [714, 697] on button "Next" at bounding box center [733, 700] width 77 height 29
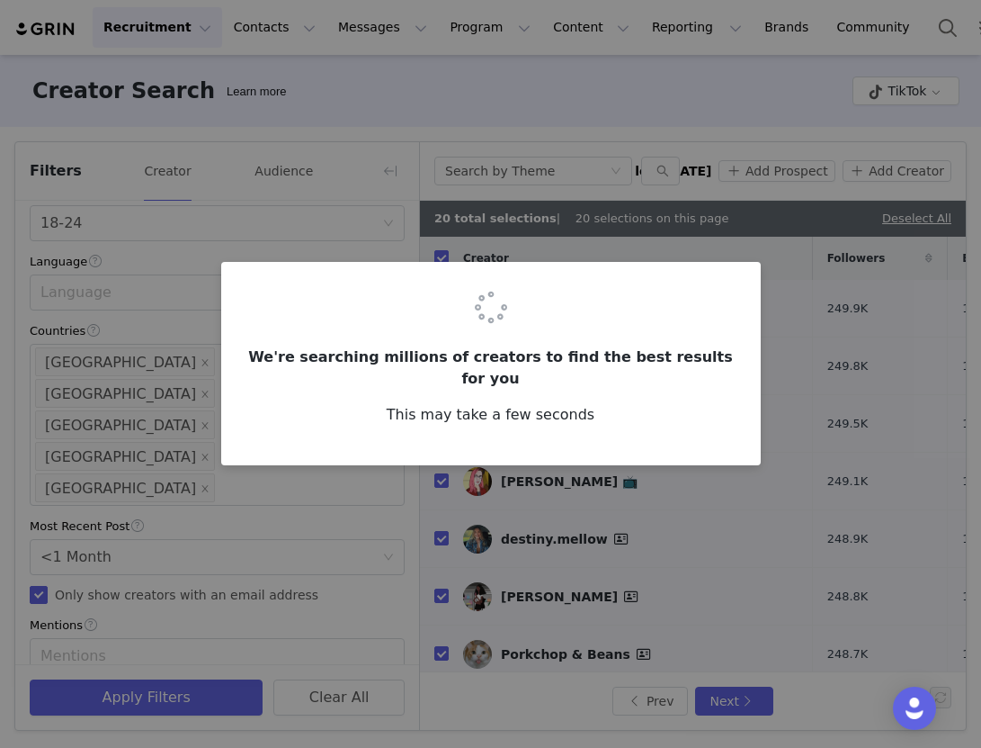
checkbox input "false"
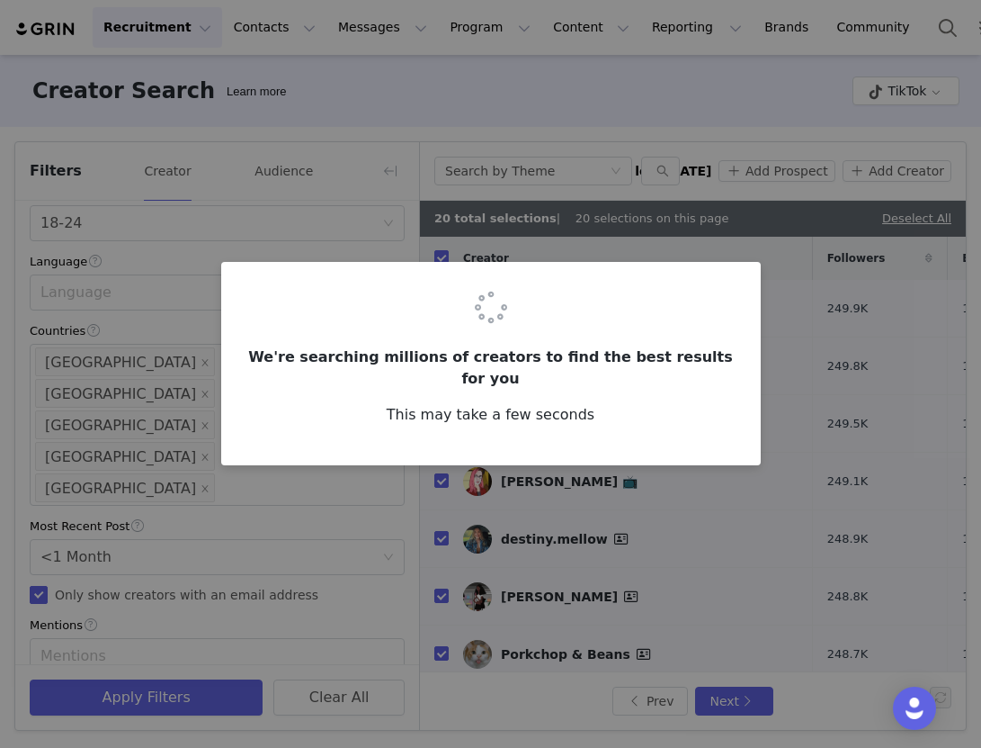
checkbox input "false"
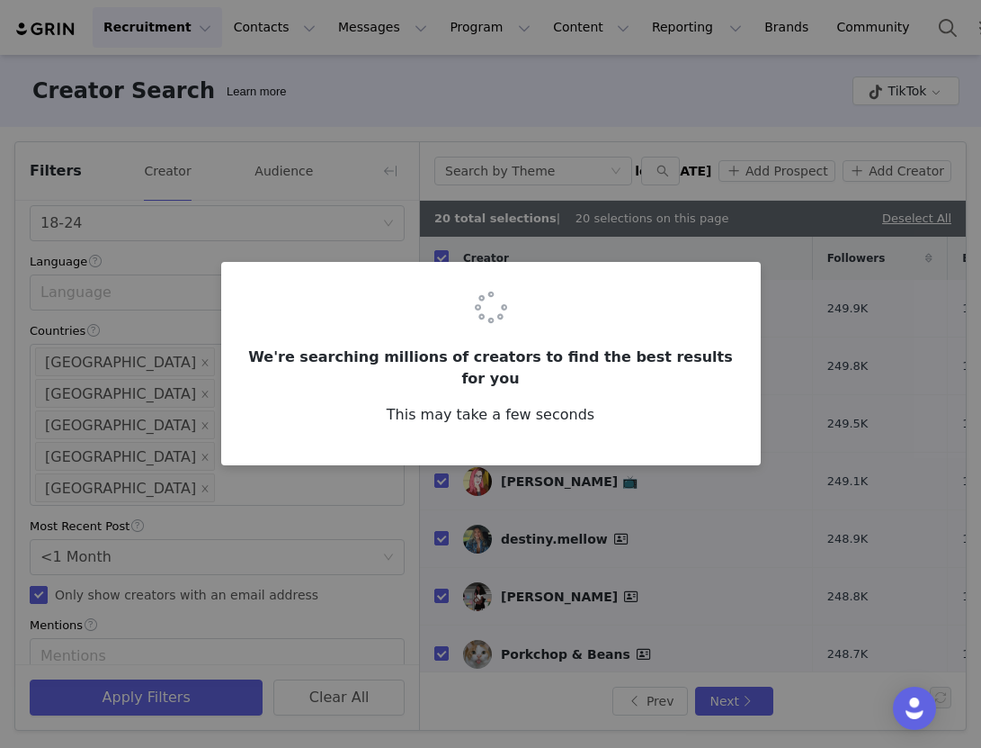
checkbox input "false"
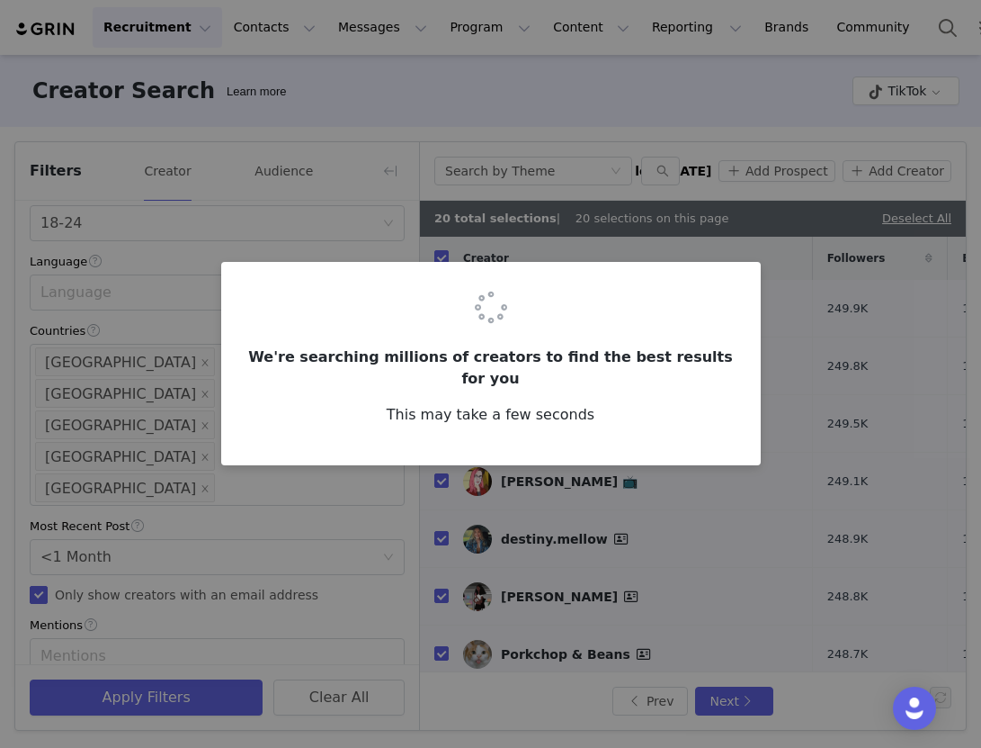
checkbox input "false"
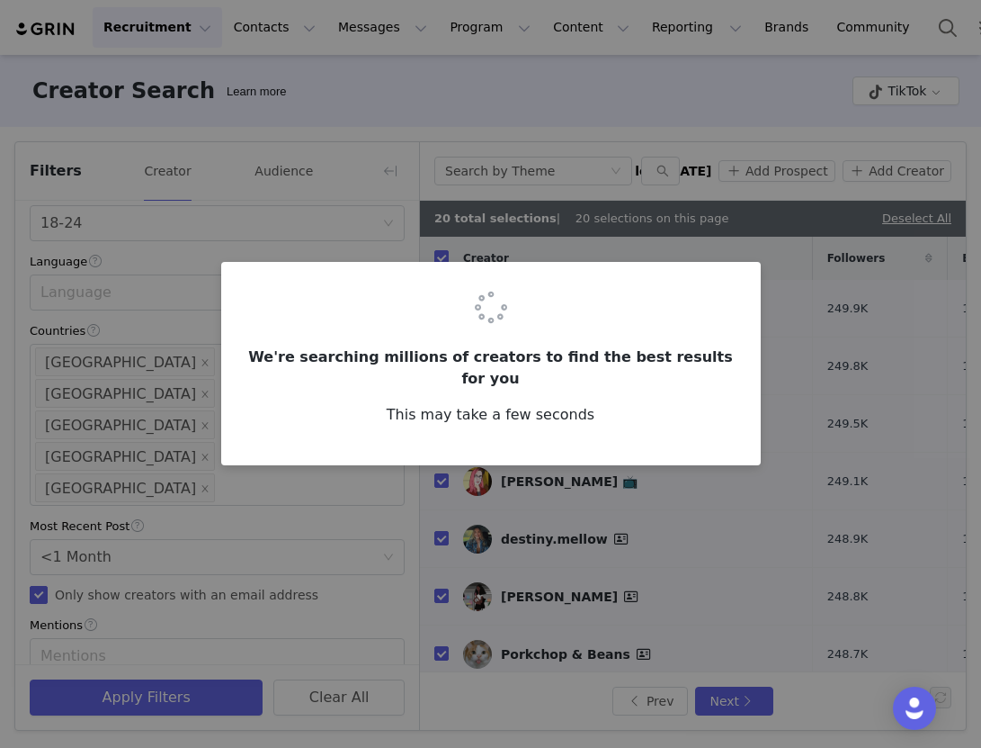
checkbox input "false"
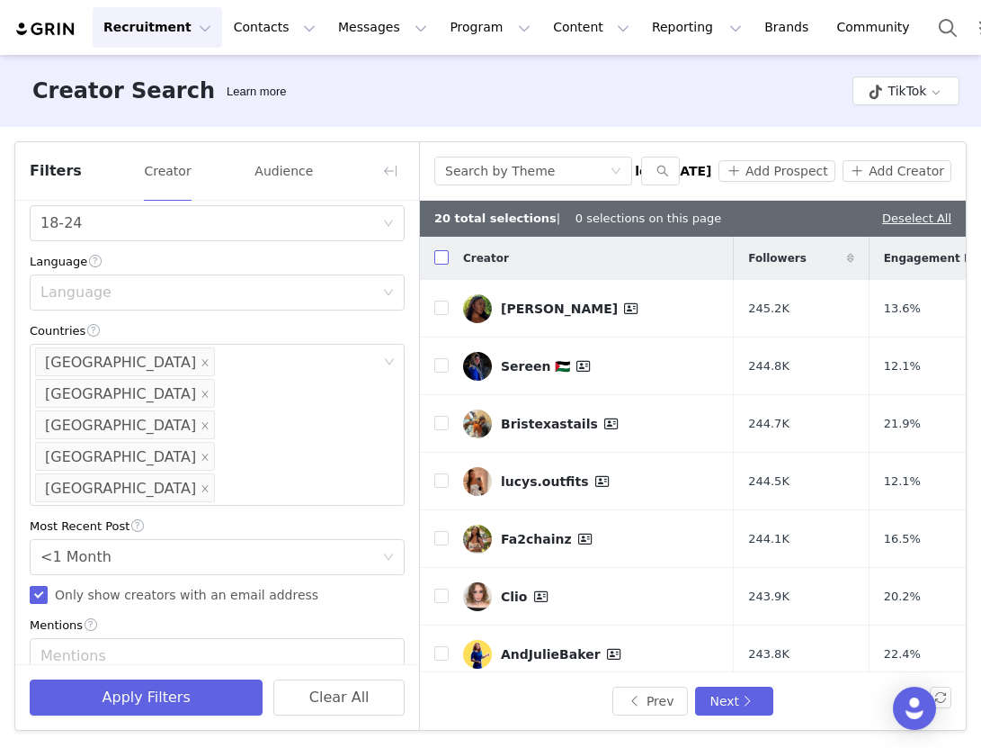
click at [446, 263] on input "checkbox" at bounding box center [441, 257] width 14 height 14
checkbox input "true"
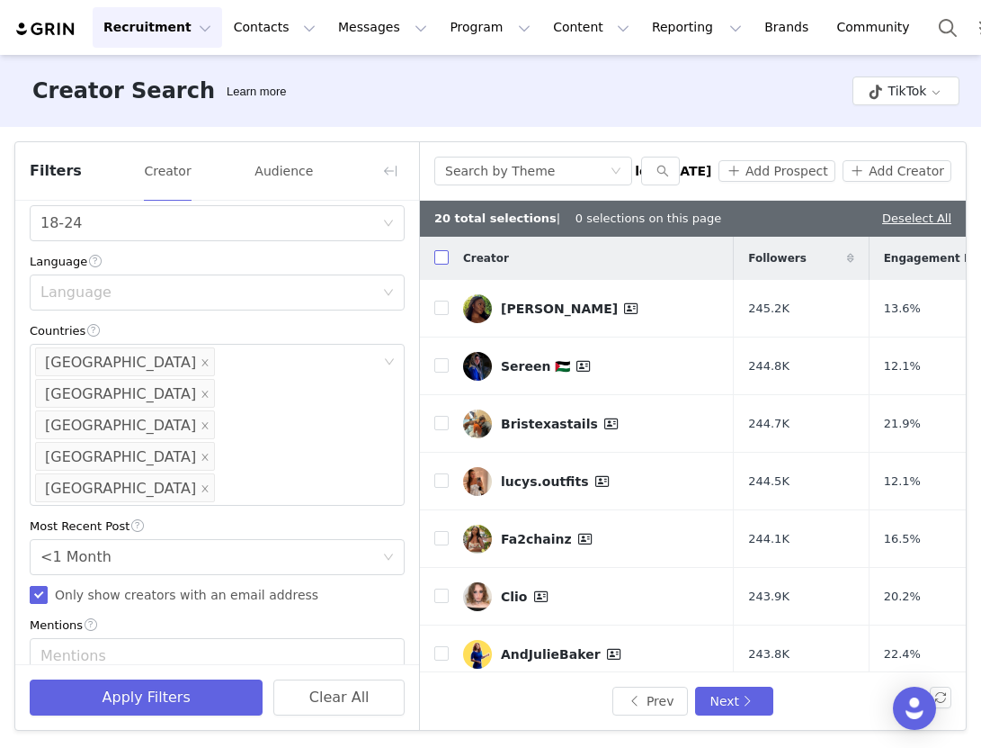
checkbox input "true"
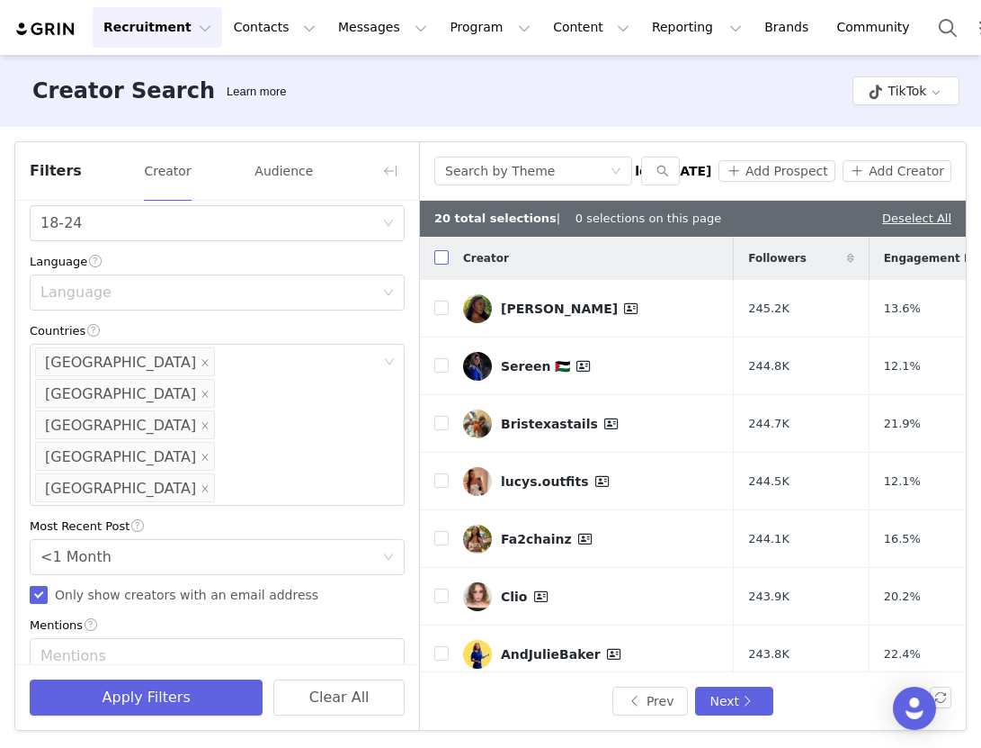
checkbox input "true"
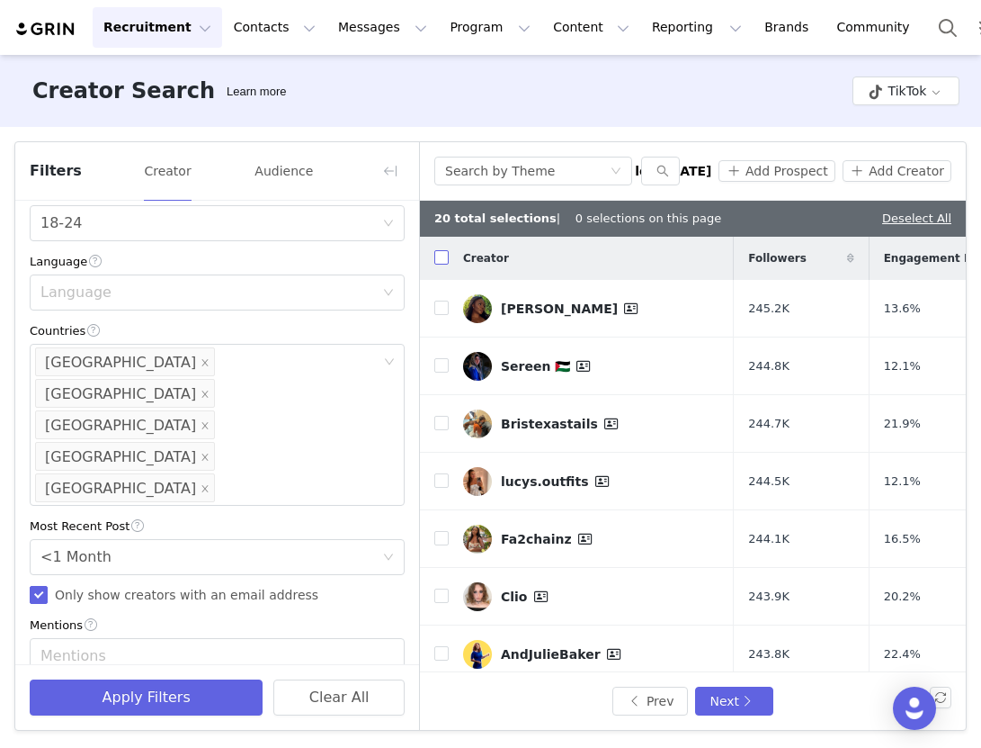
checkbox input "true"
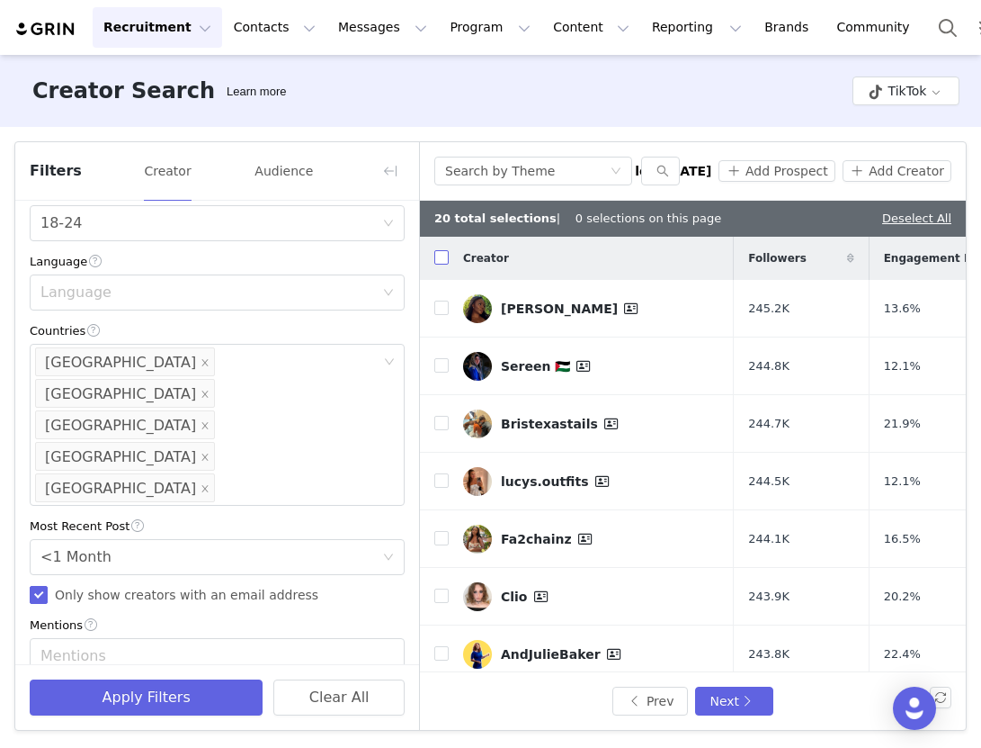
checkbox input "true"
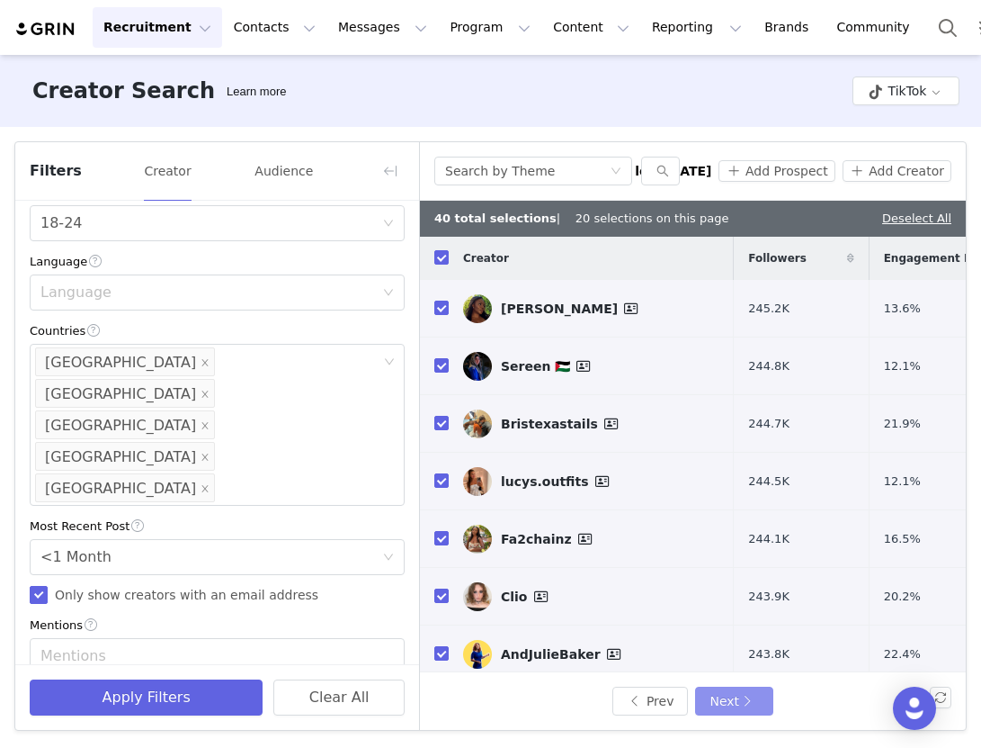
click at [731, 691] on button "Next" at bounding box center [733, 700] width 77 height 29
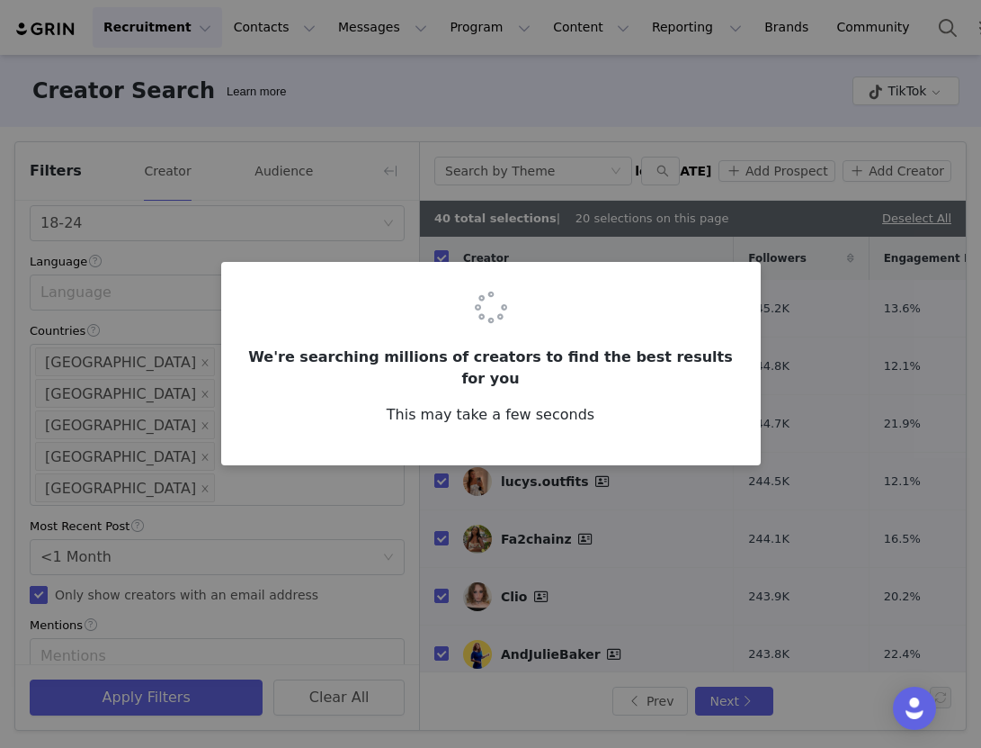
checkbox input "false"
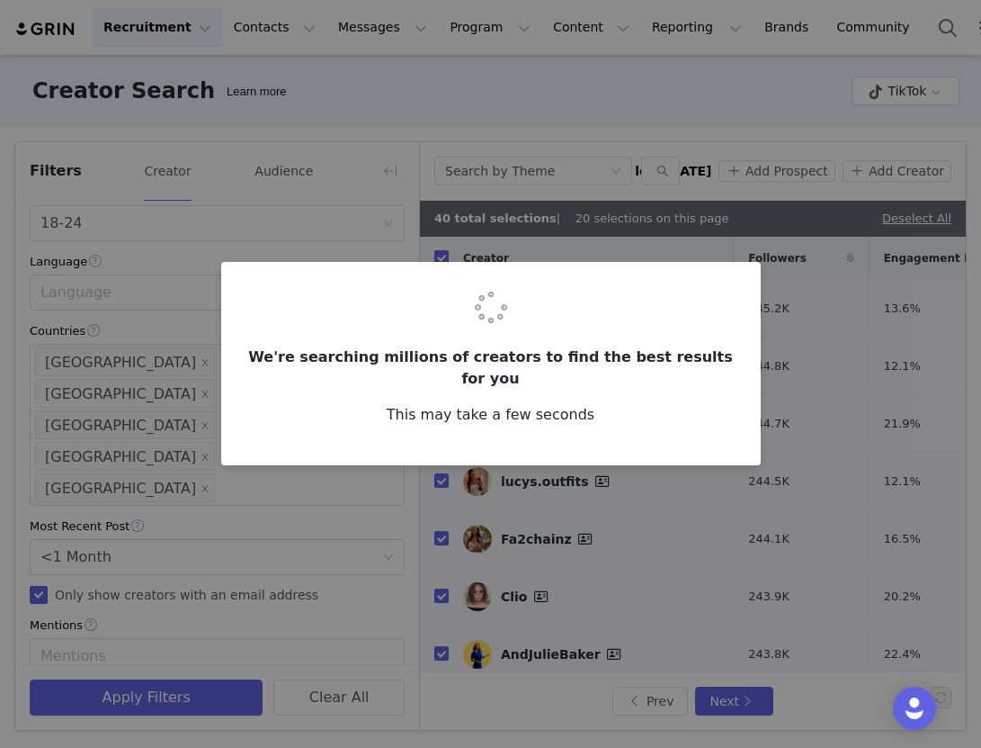
checkbox input "false"
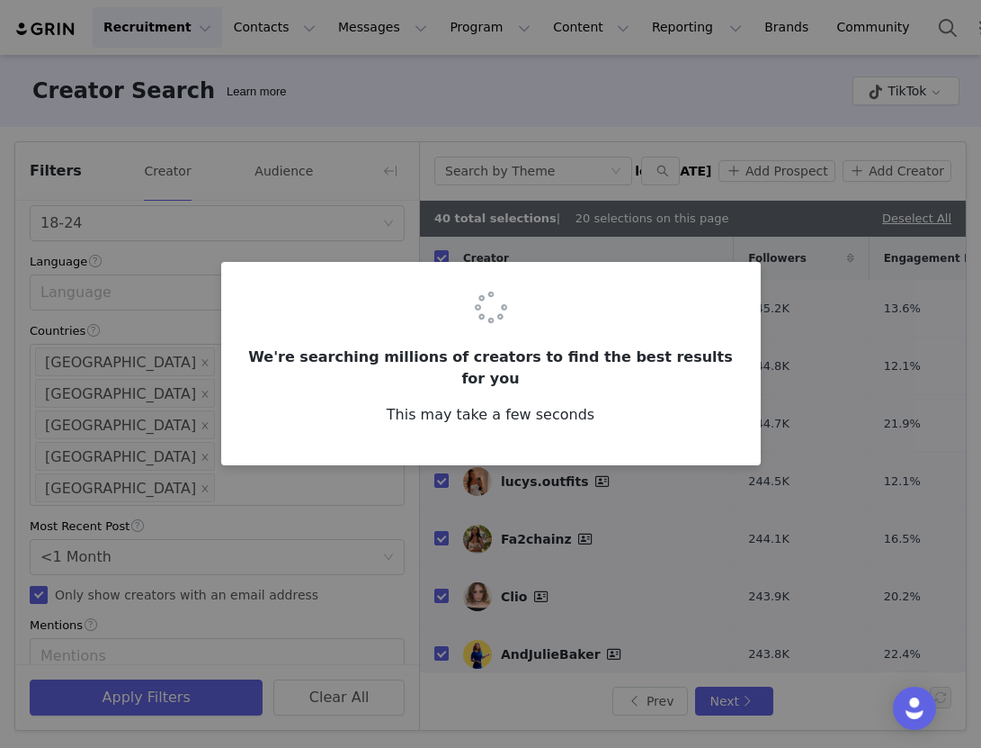
checkbox input "false"
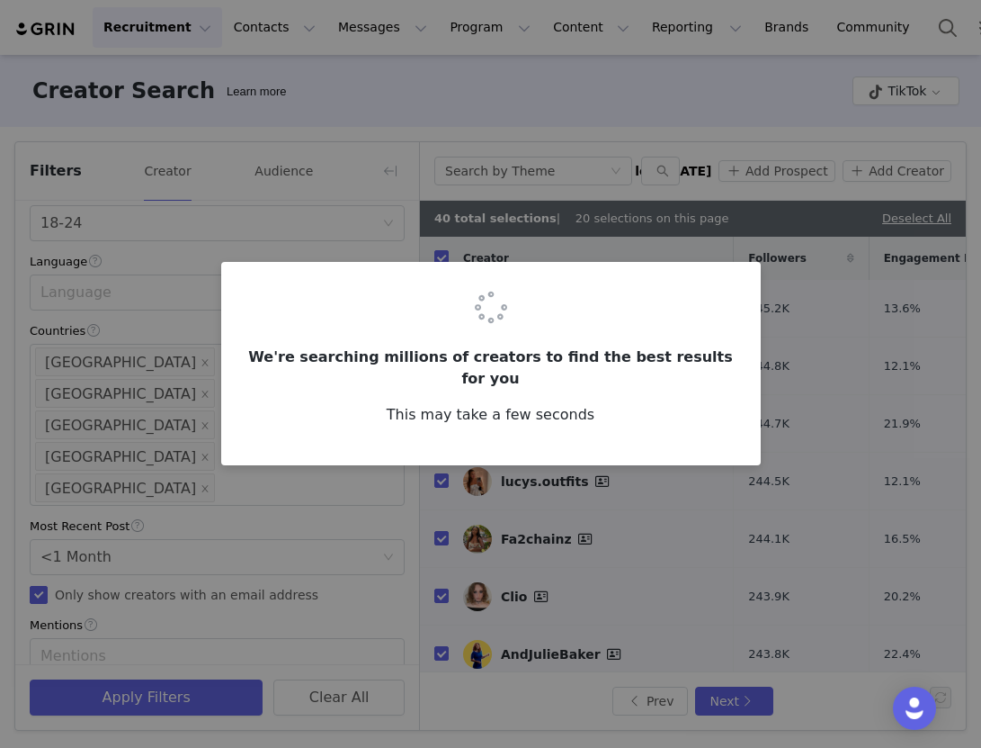
checkbox input "false"
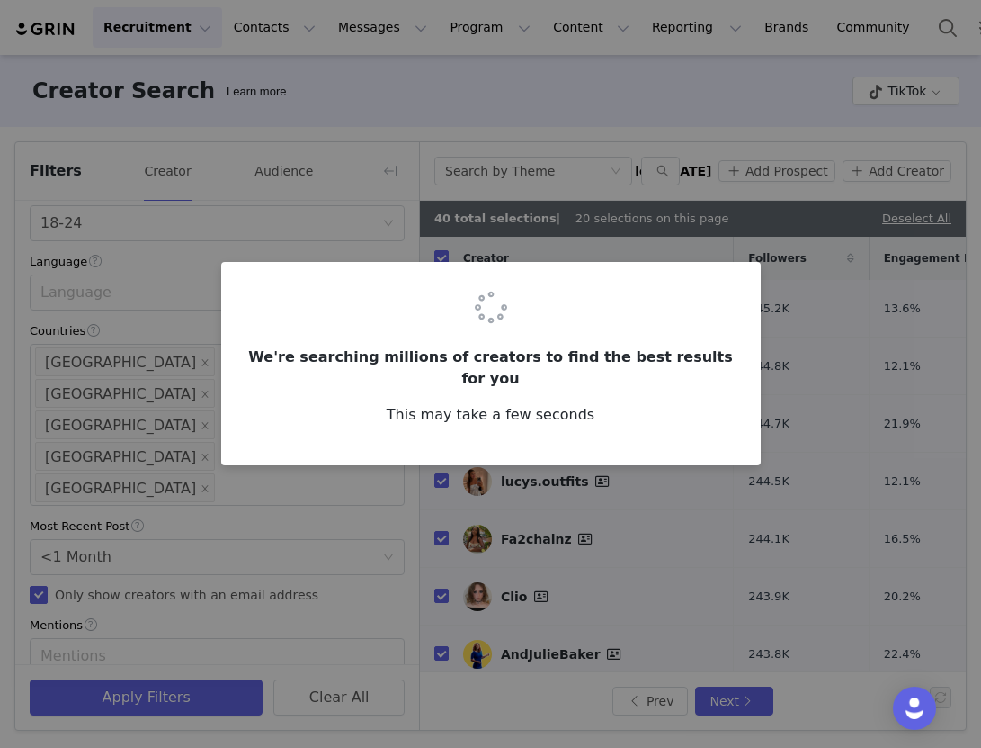
checkbox input "false"
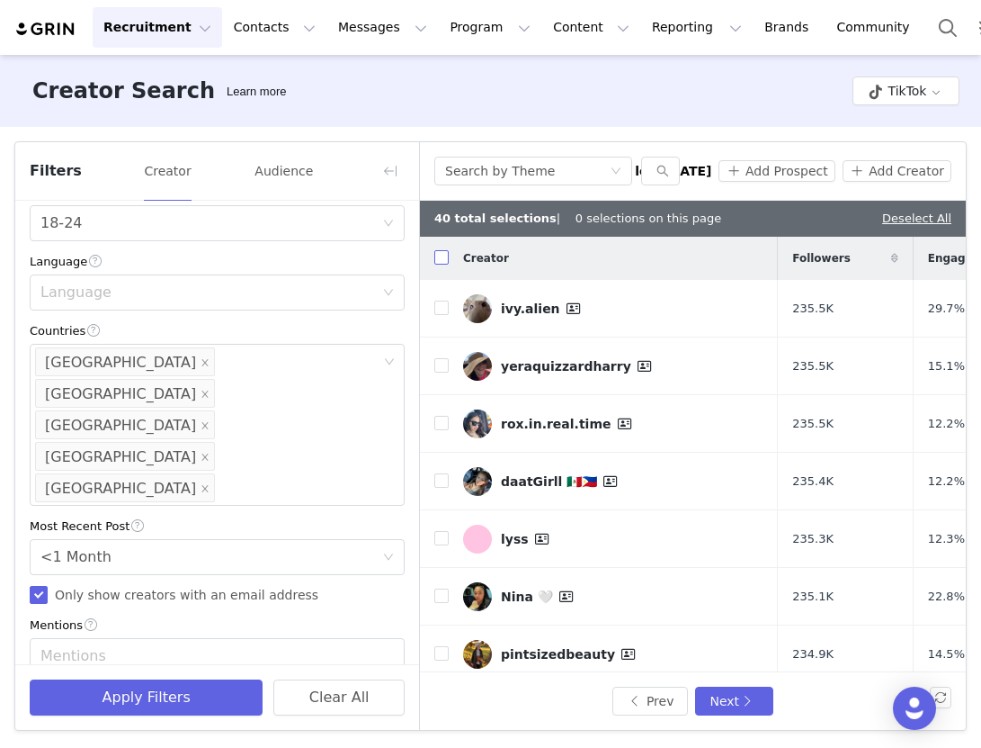
click at [443, 252] on input "checkbox" at bounding box center [441, 257] width 14 height 14
checkbox input "true"
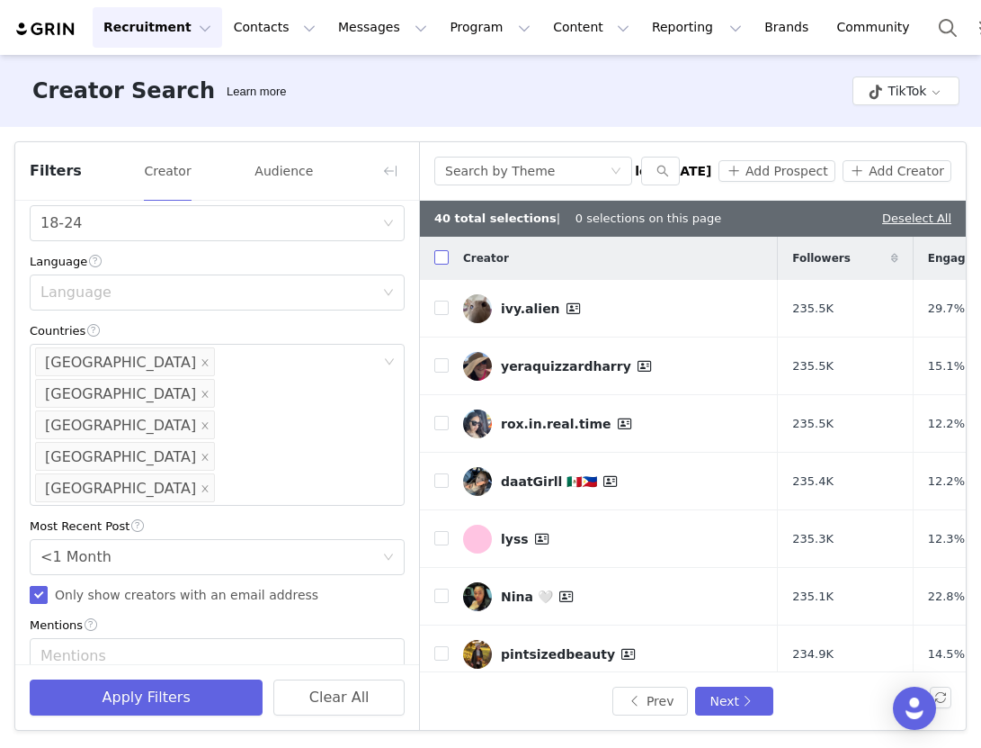
checkbox input "true"
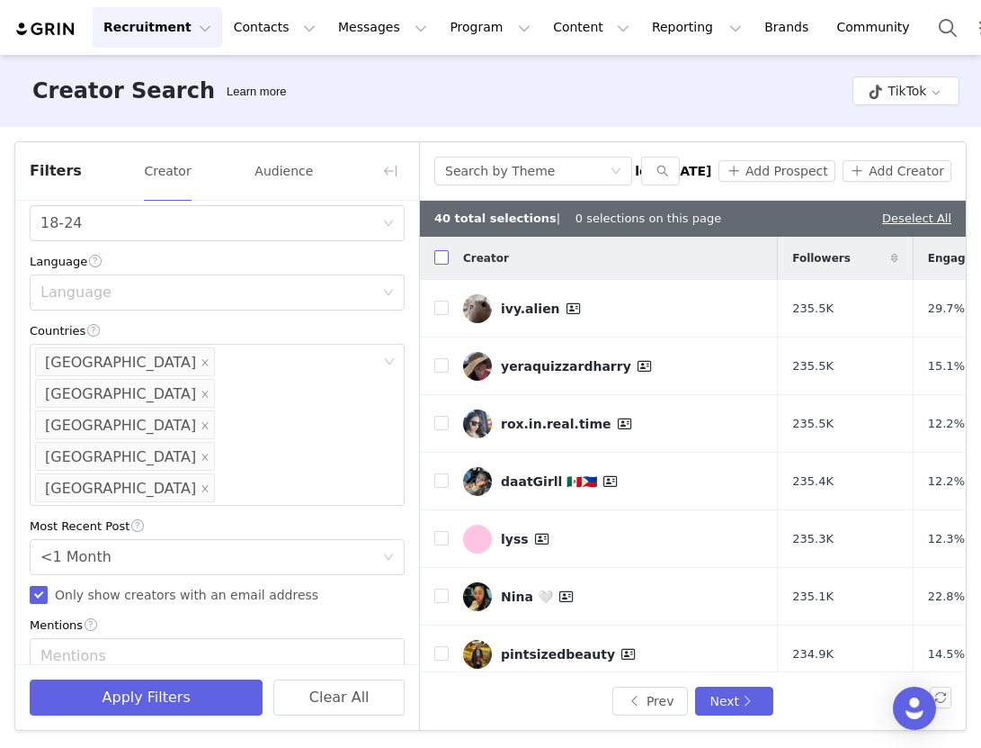
checkbox input "true"
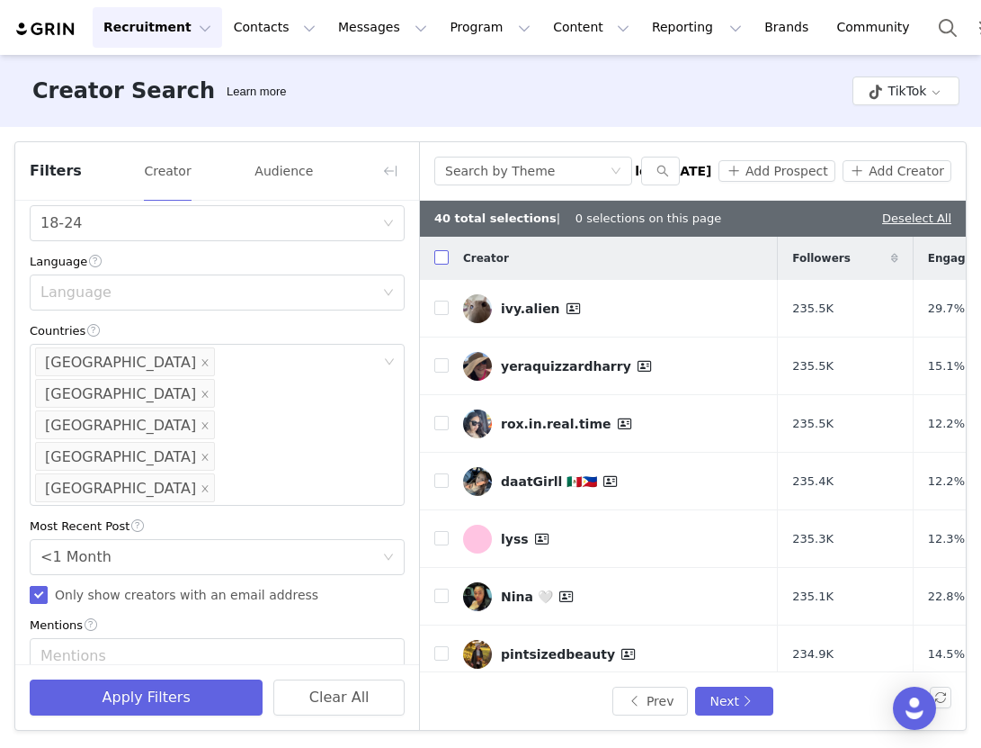
checkbox input "true"
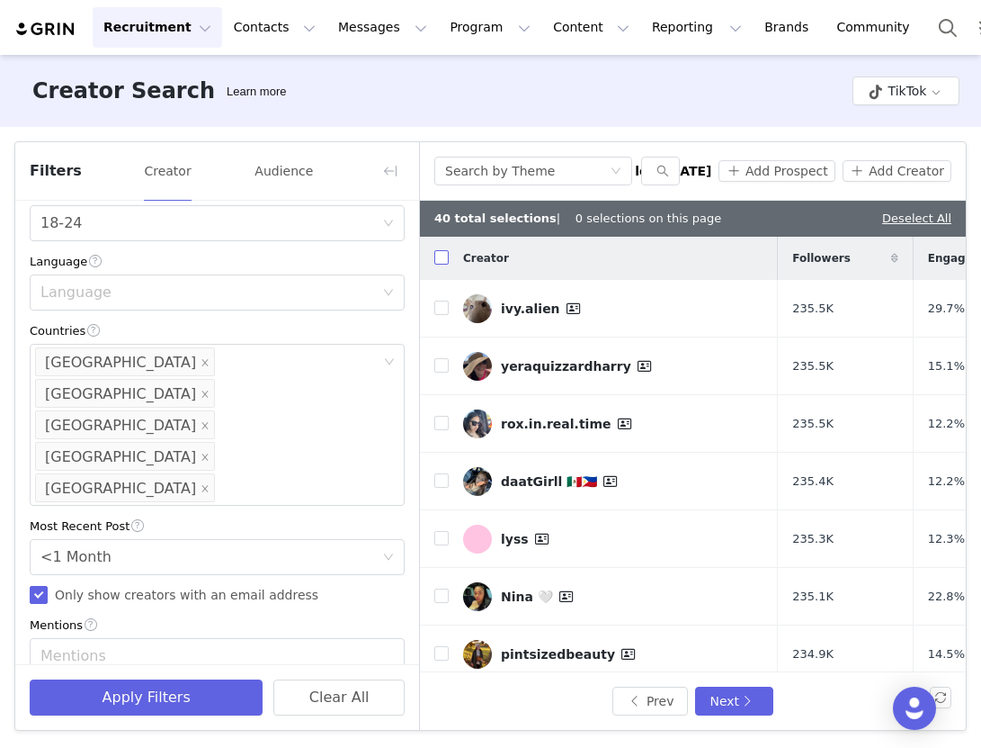
checkbox input "true"
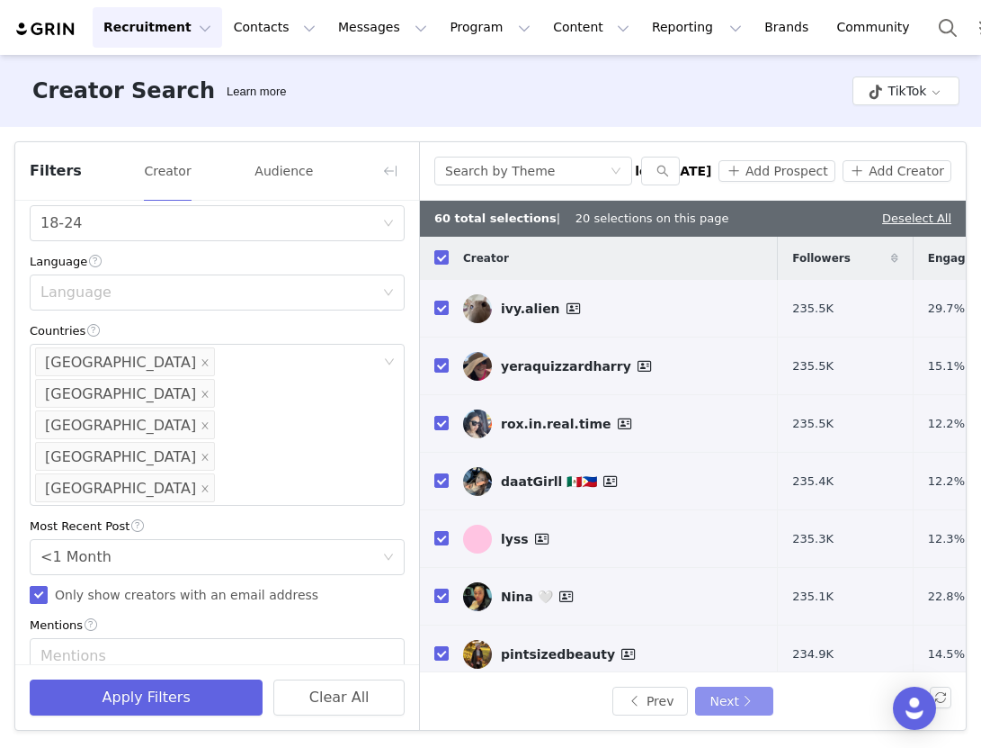
click at [721, 701] on button "Next" at bounding box center [733, 700] width 77 height 29
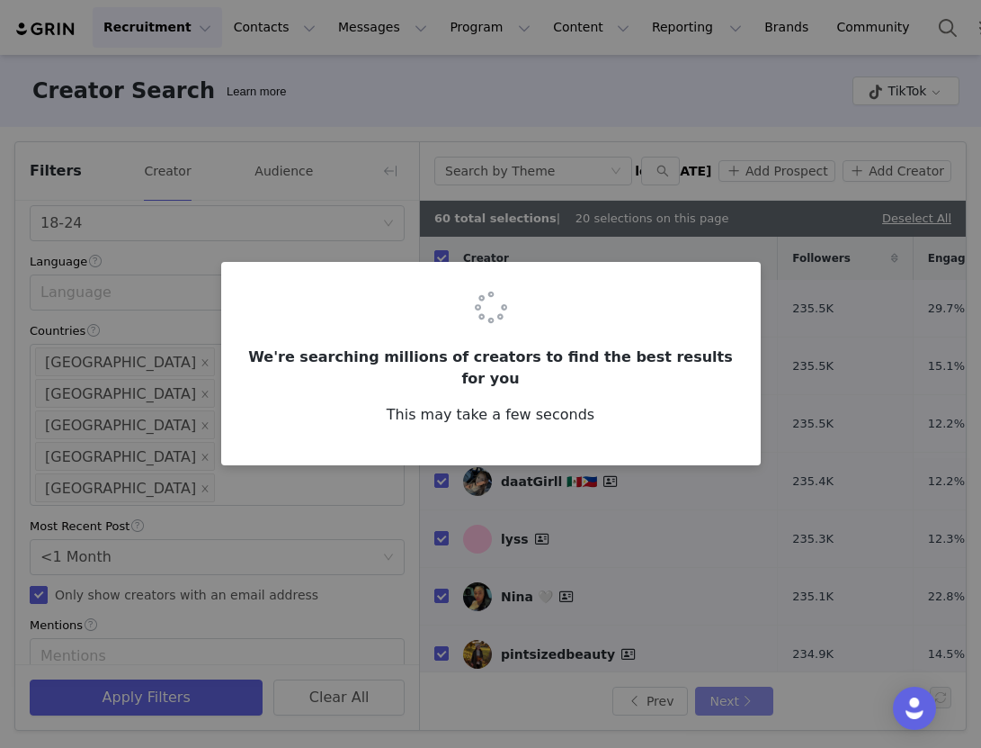
checkbox input "false"
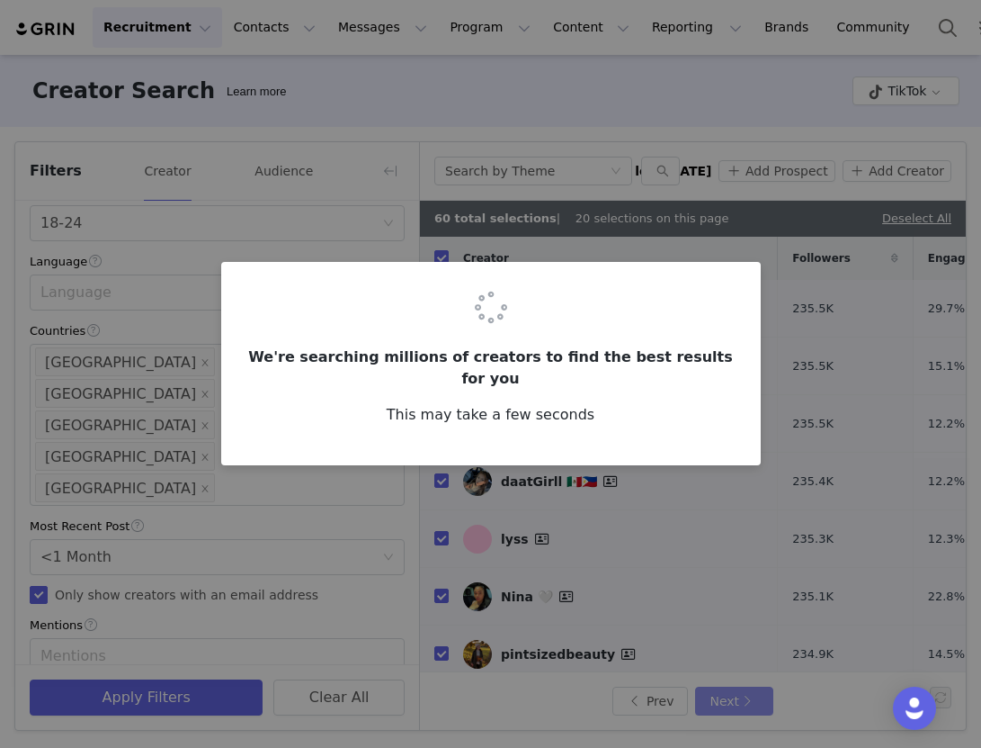
checkbox input "false"
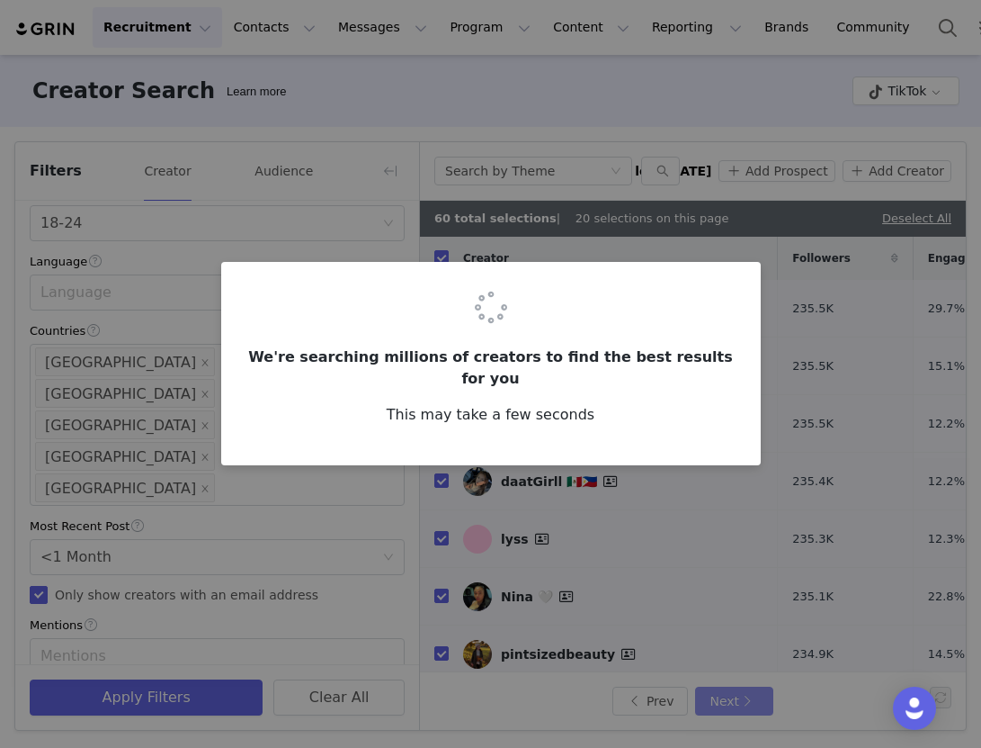
checkbox input "false"
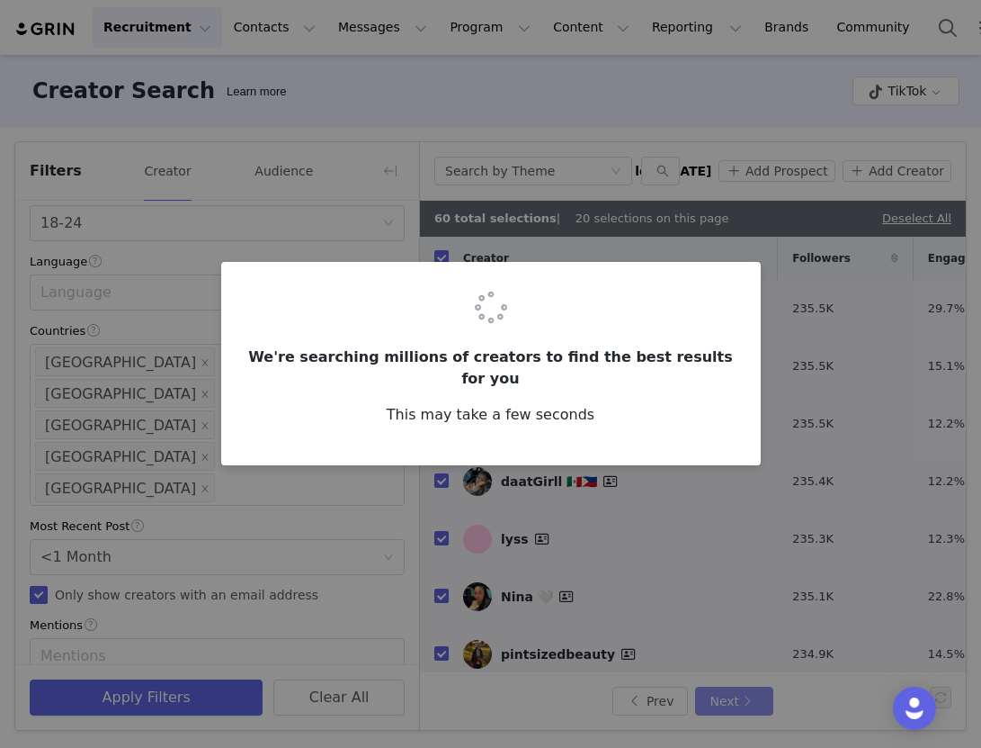
checkbox input "false"
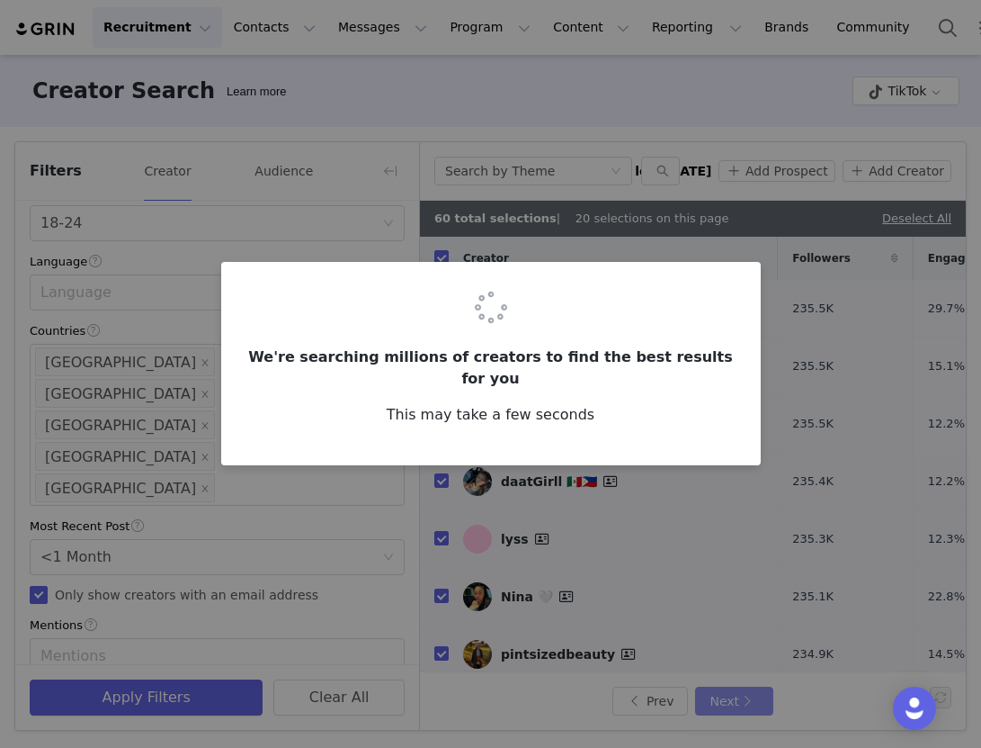
checkbox input "false"
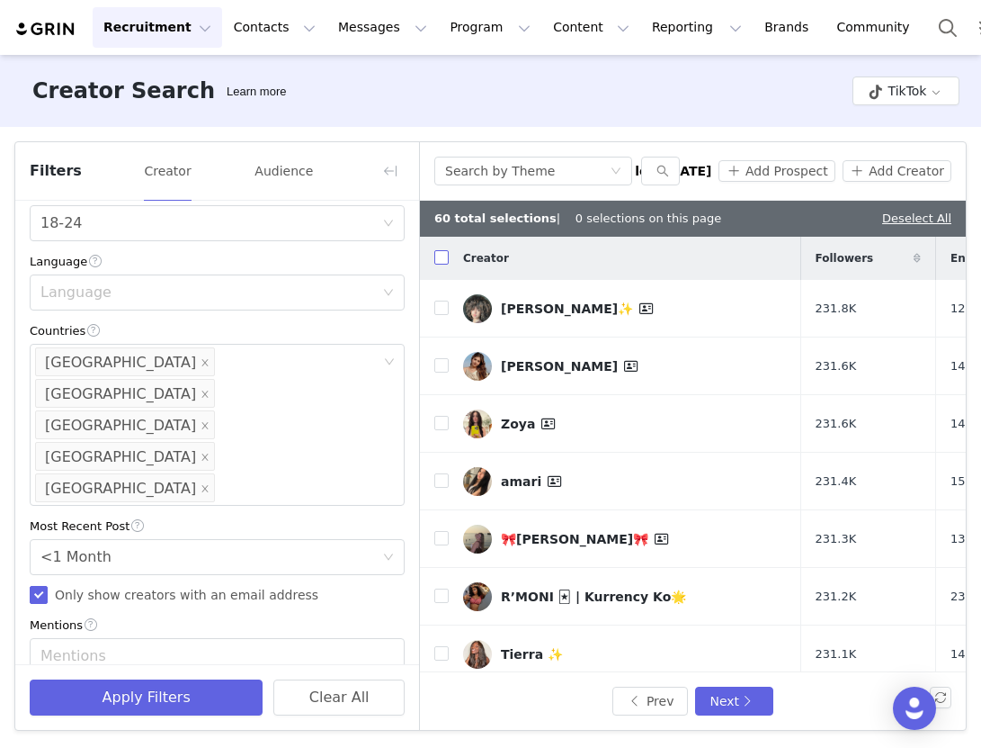
click at [441, 255] on input "checkbox" at bounding box center [441, 257] width 14 height 14
checkbox input "true"
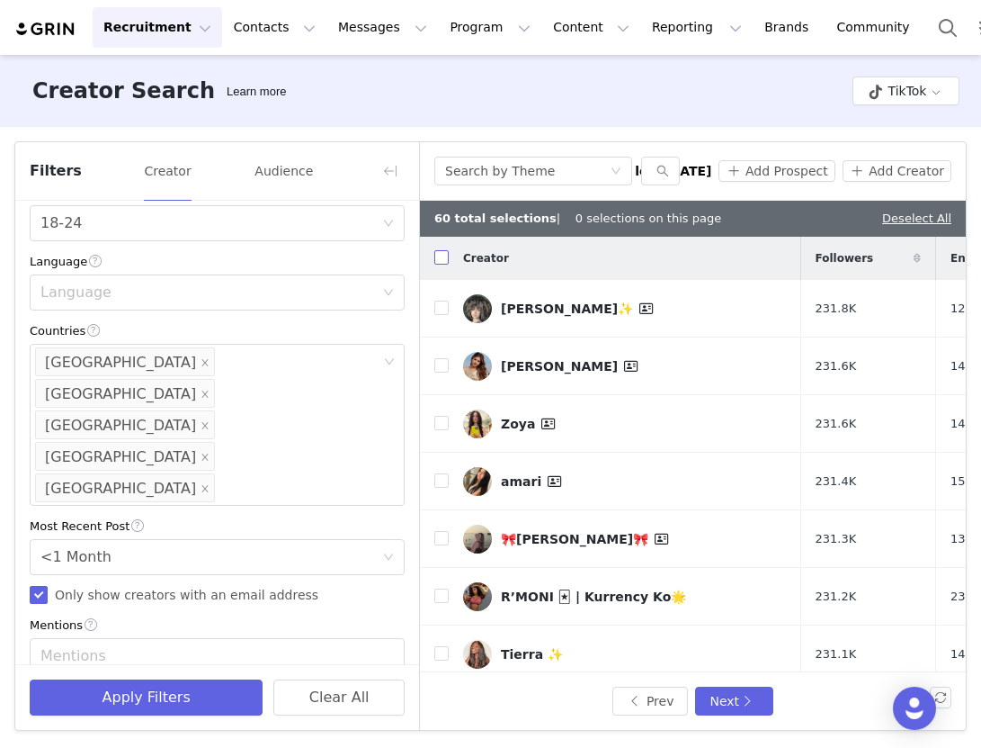
checkbox input "true"
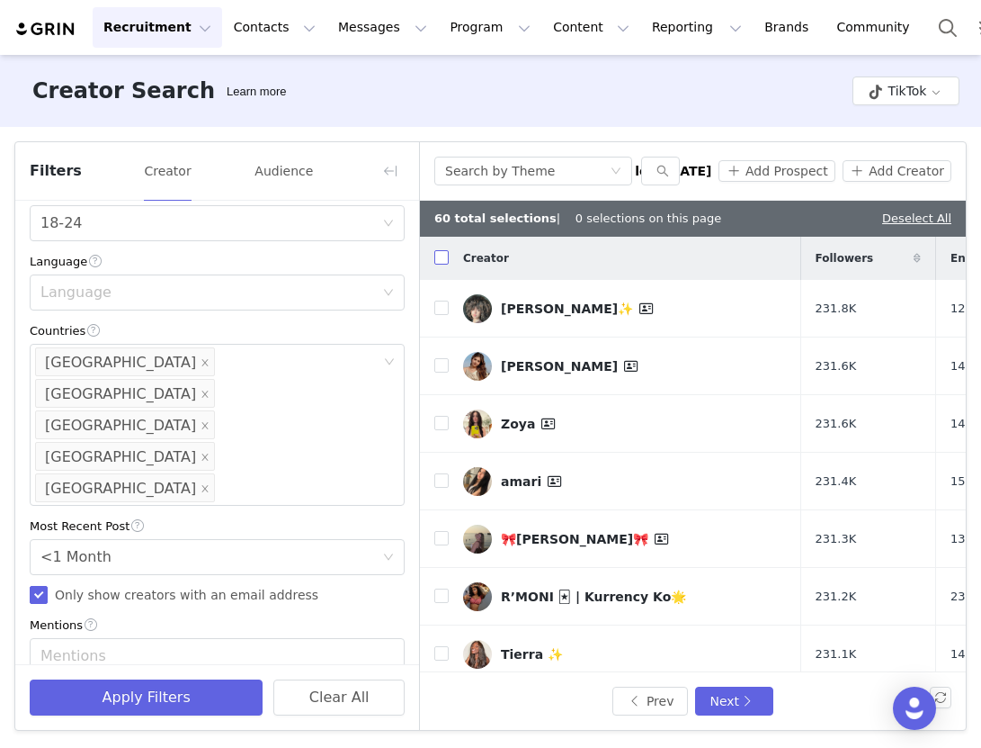
checkbox input "true"
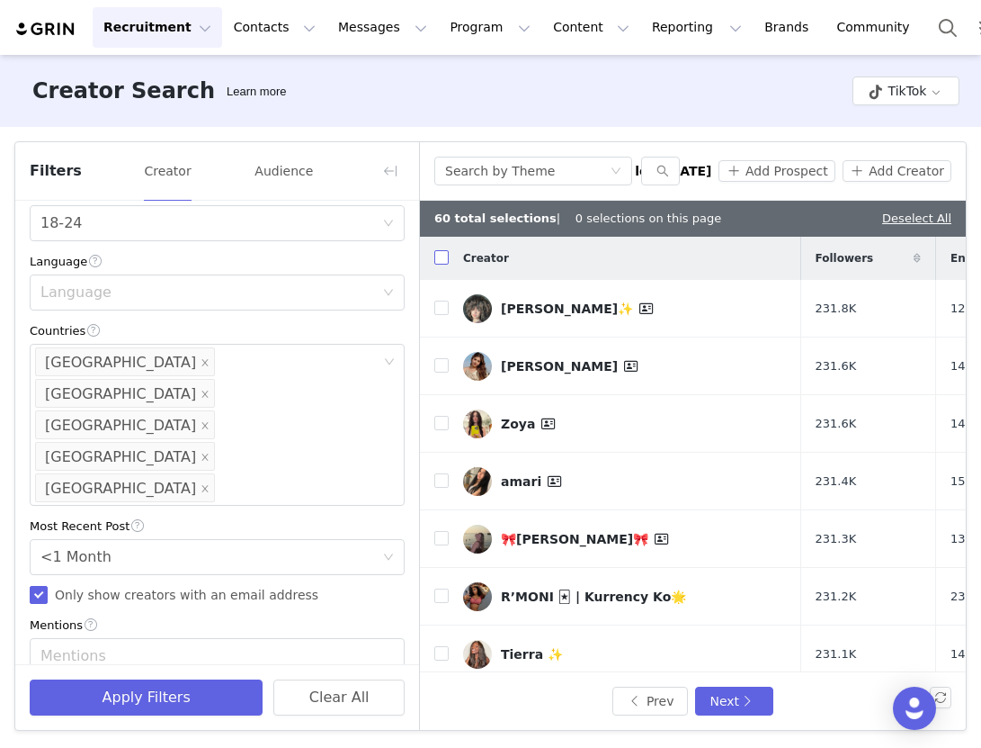
checkbox input "true"
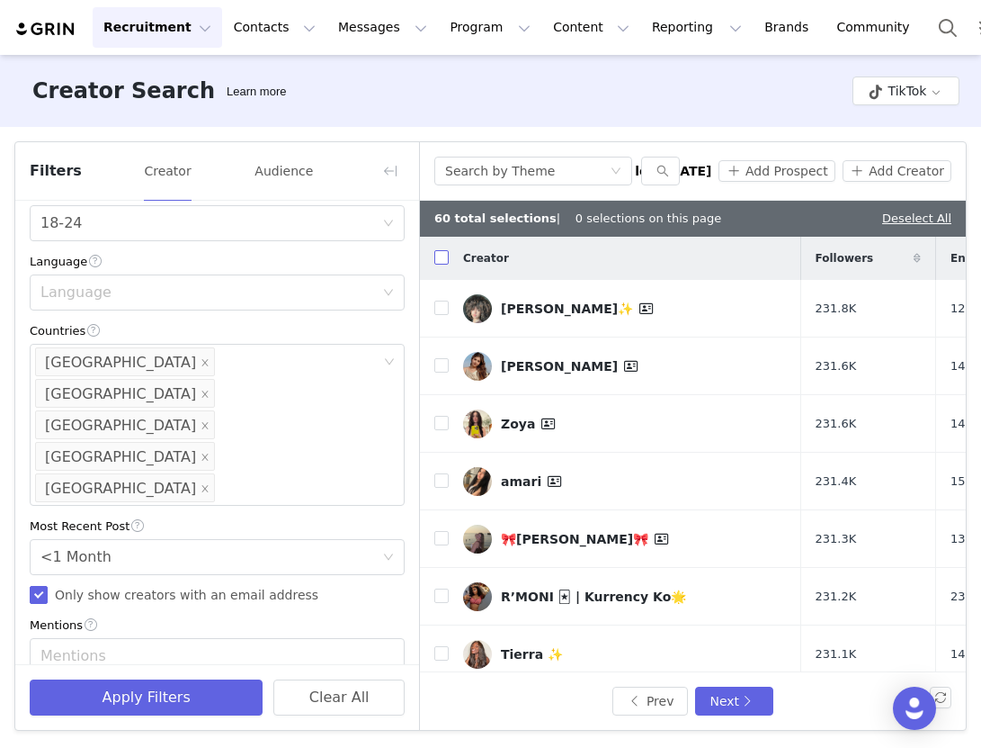
checkbox input "true"
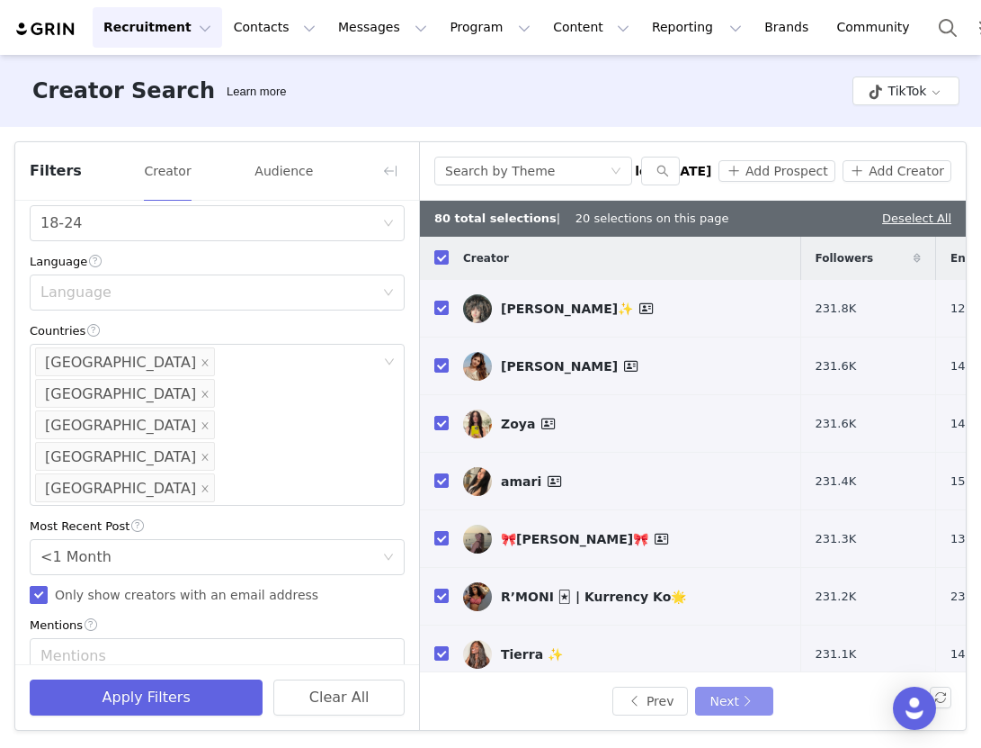
click at [722, 696] on button "Next" at bounding box center [733, 700] width 77 height 29
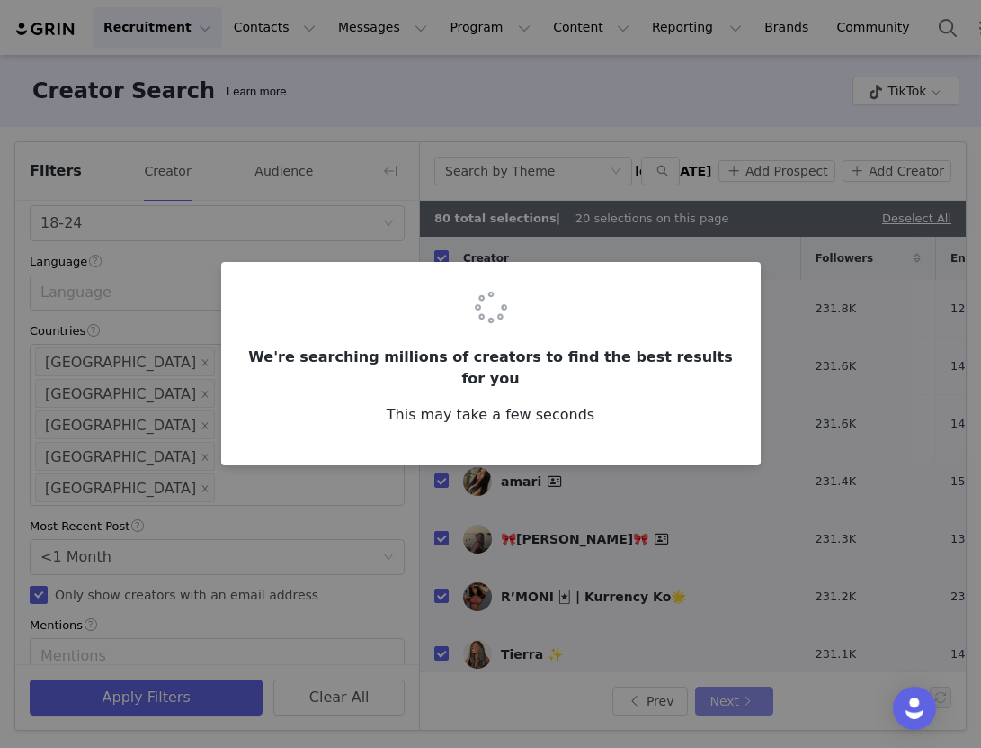
checkbox input "false"
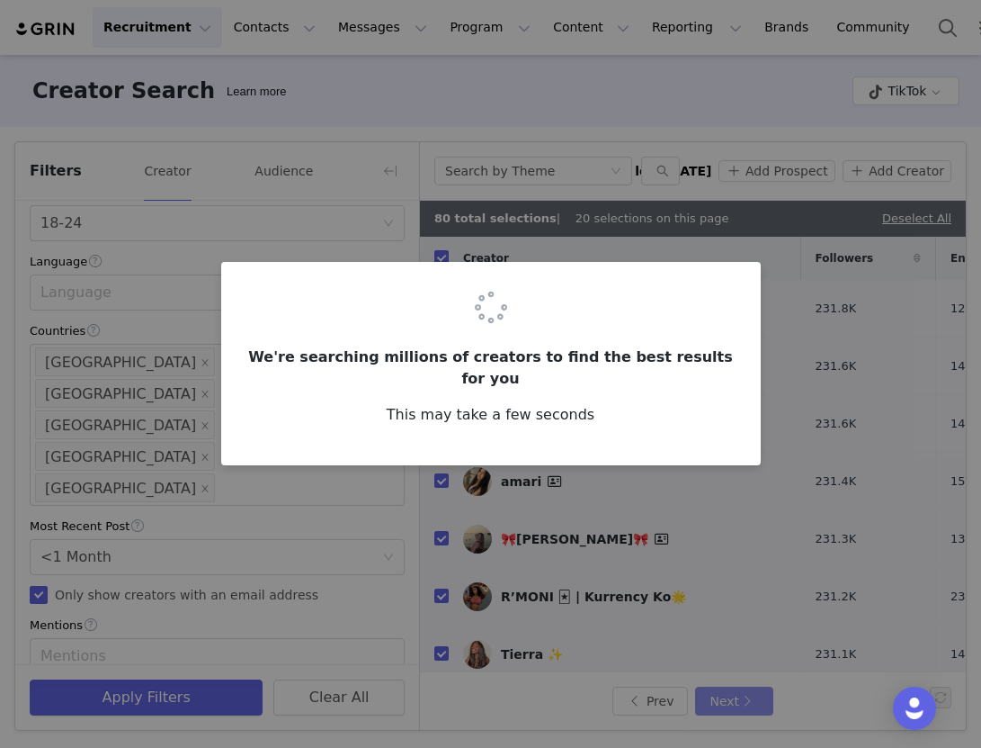
checkbox input "false"
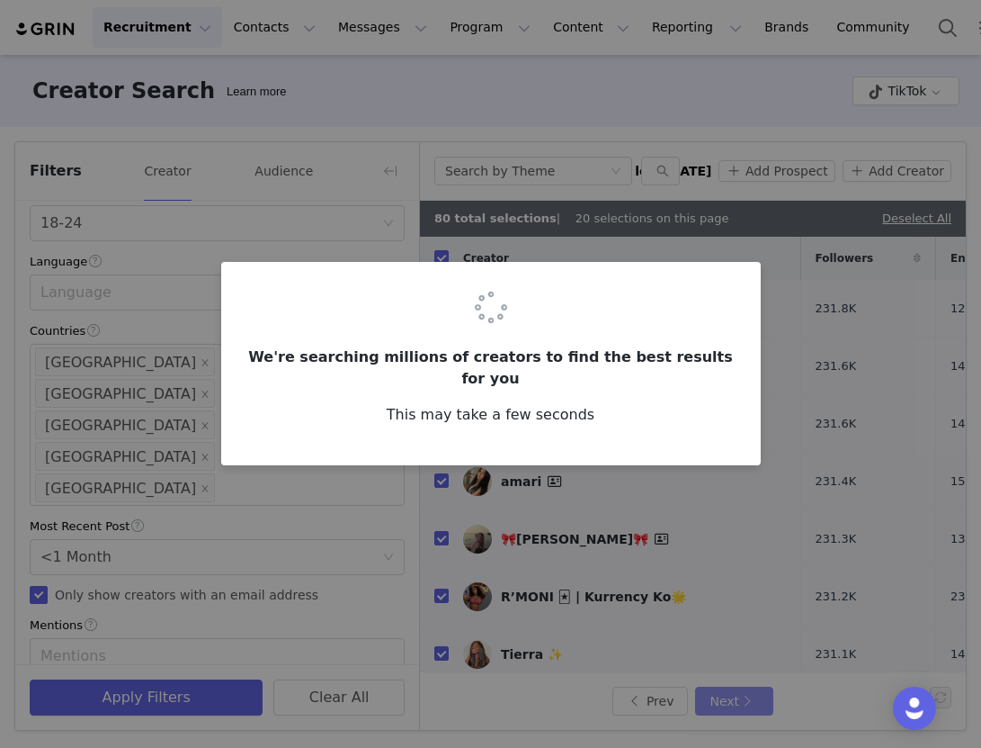
checkbox input "false"
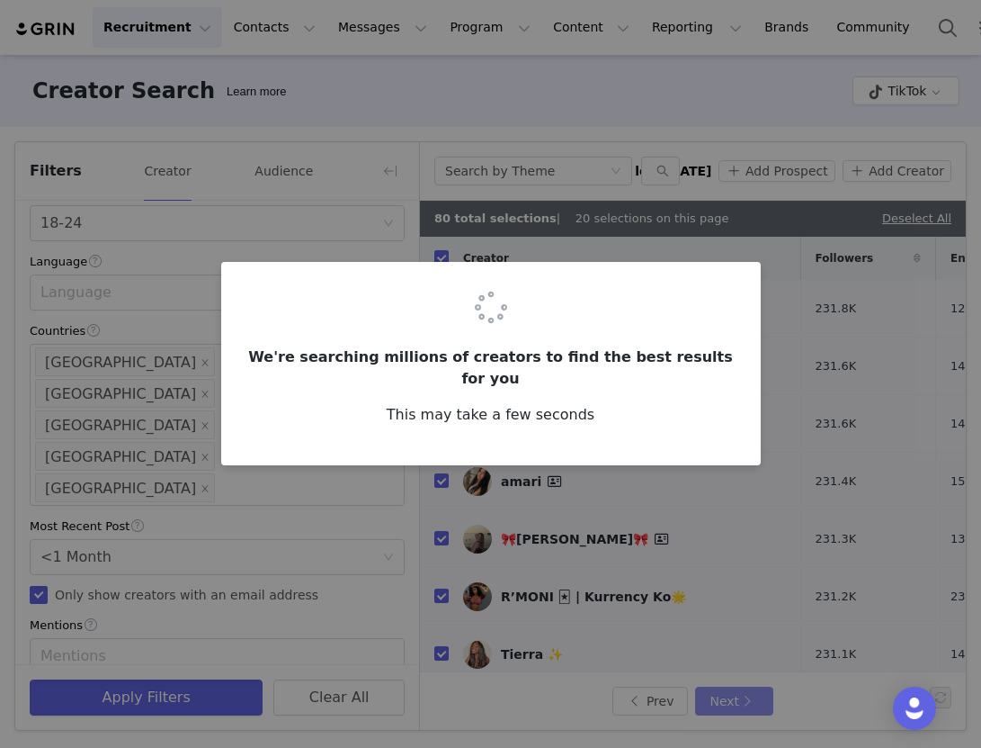
checkbox input "false"
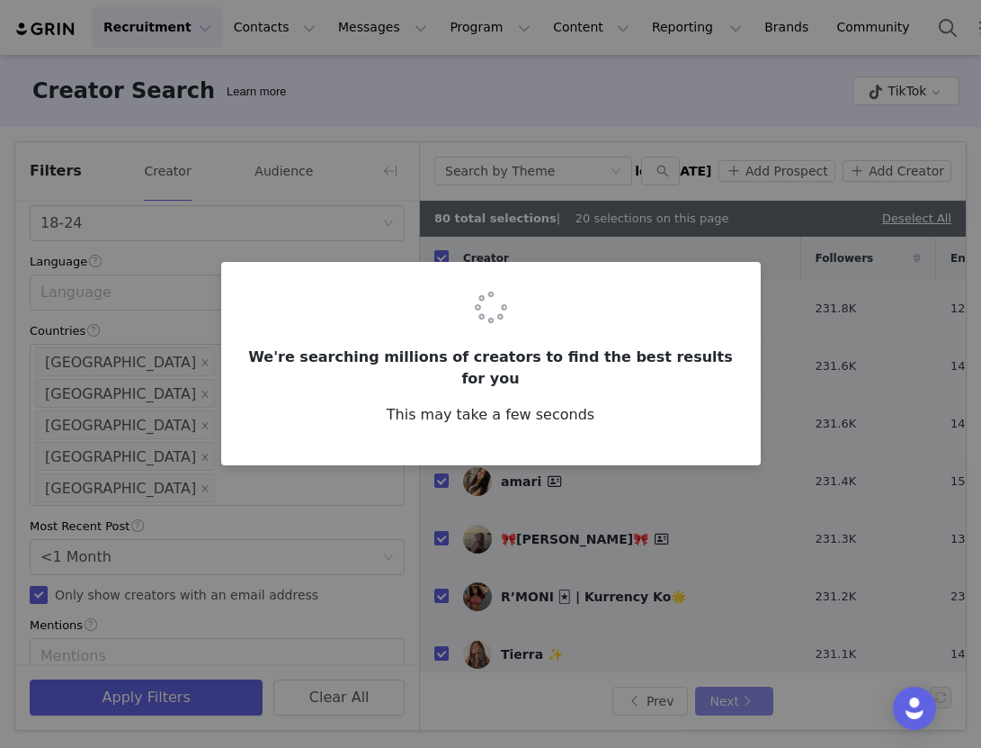
checkbox input "false"
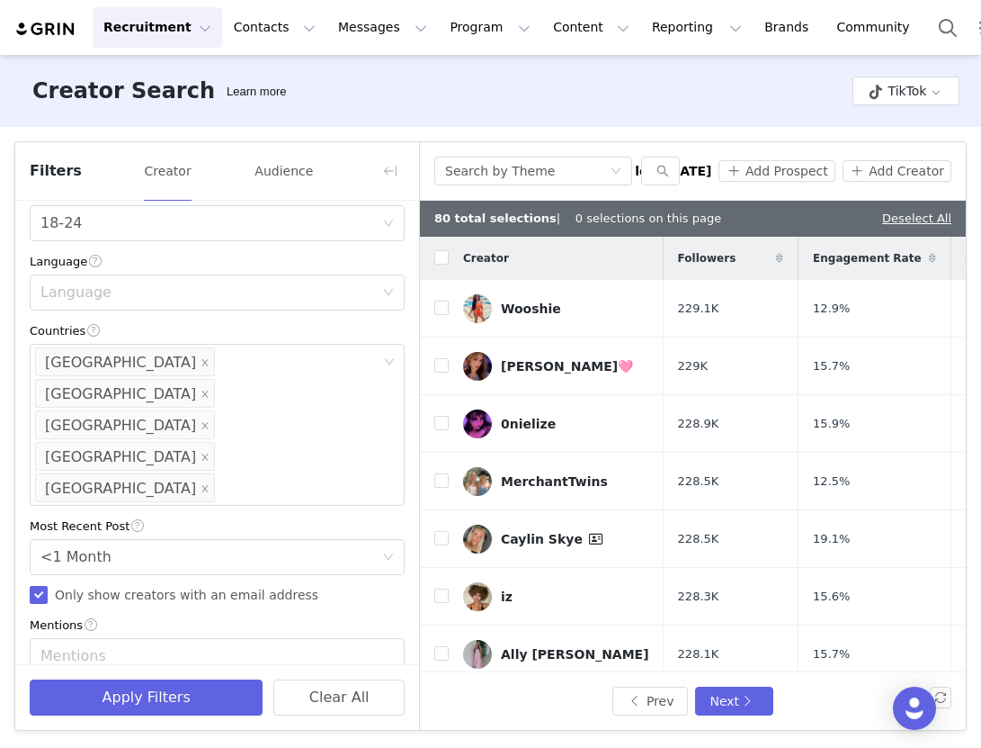
click at [449, 262] on div "Creator" at bounding box center [556, 258] width 215 height 38
click at [443, 260] on input "checkbox" at bounding box center [441, 257] width 14 height 14
checkbox input "true"
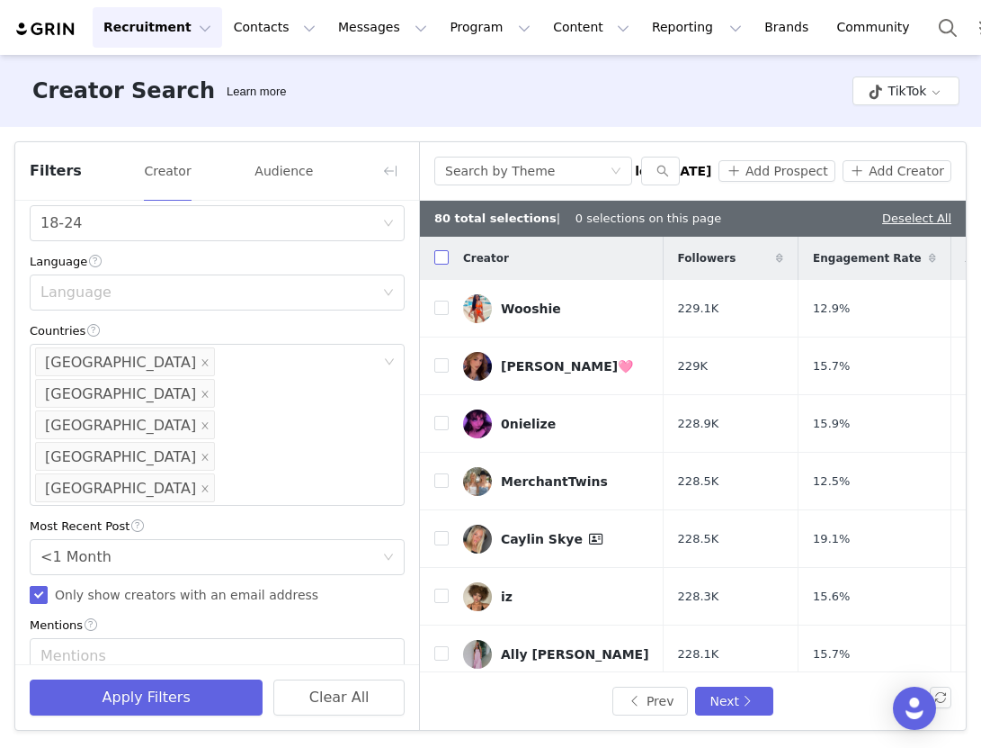
checkbox input "true"
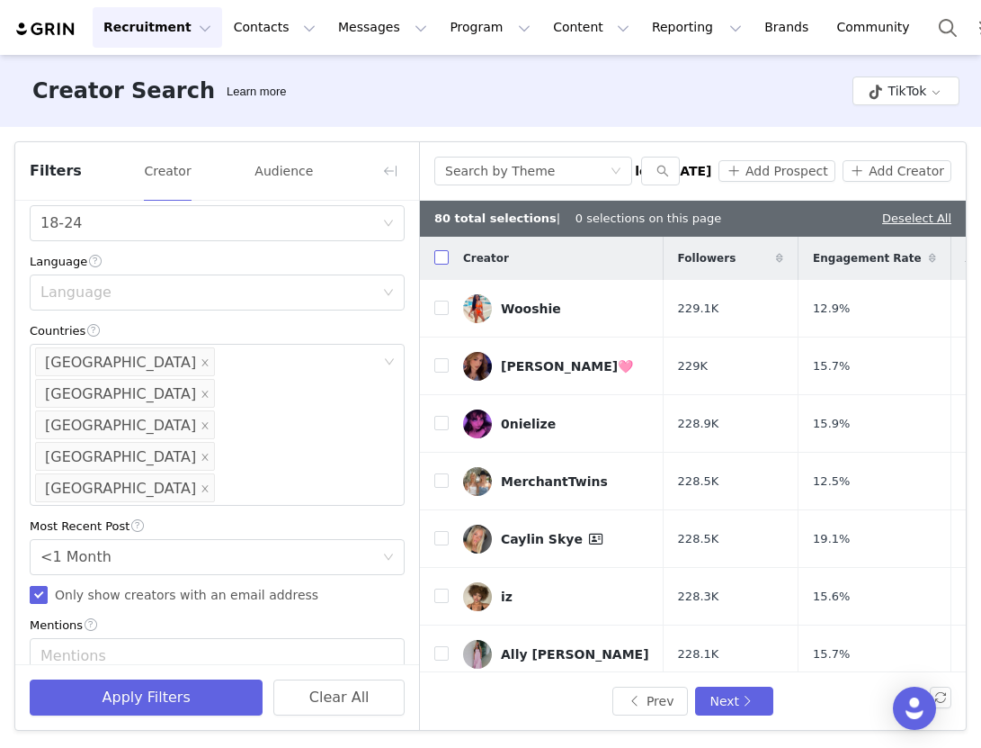
checkbox input "true"
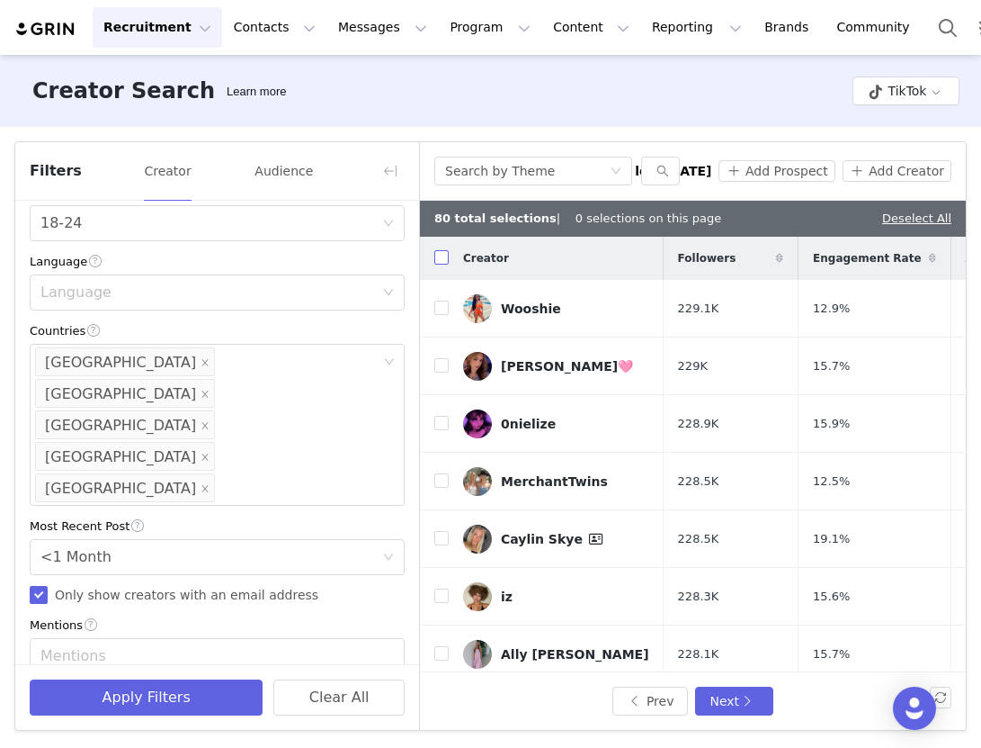
checkbox input "true"
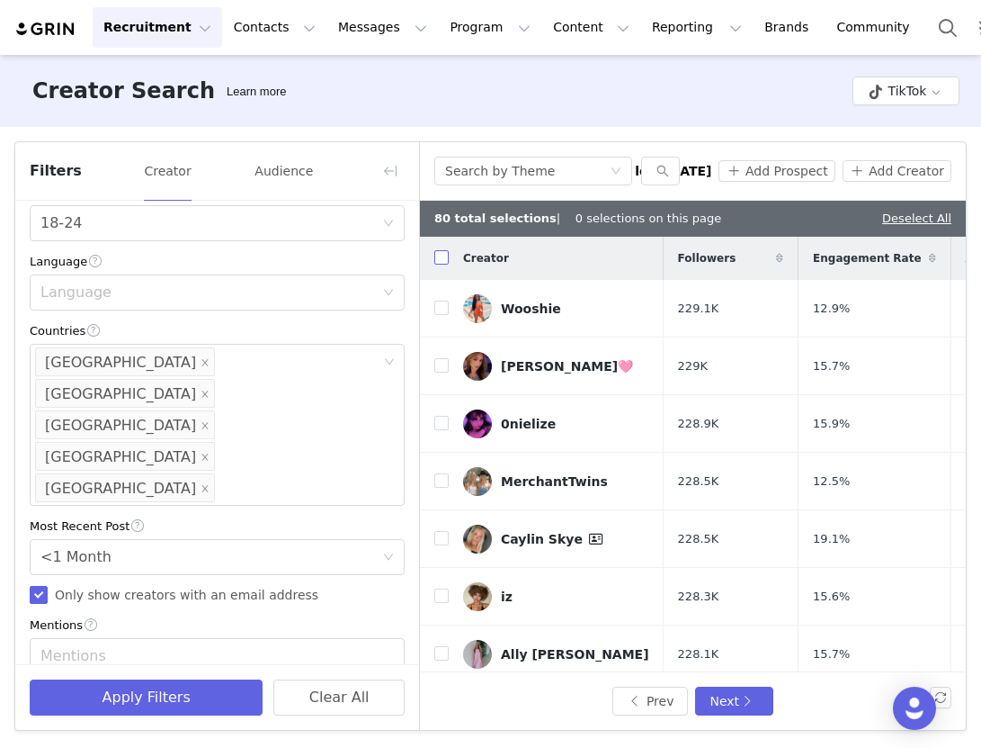
checkbox input "true"
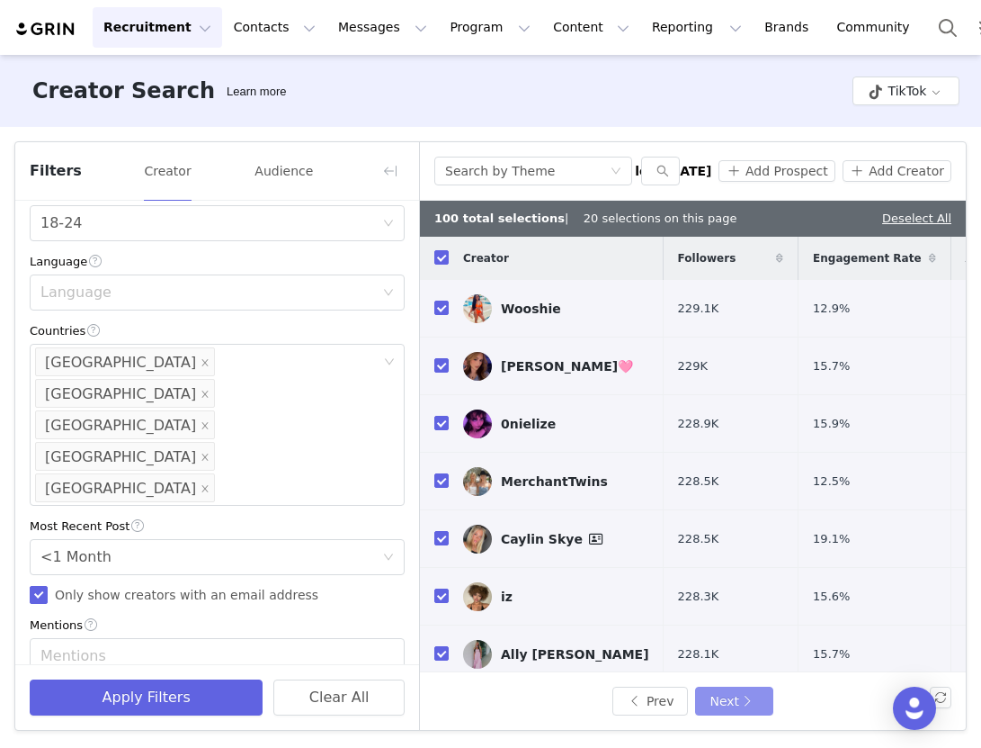
click at [730, 703] on button "Next" at bounding box center [733, 700] width 77 height 29
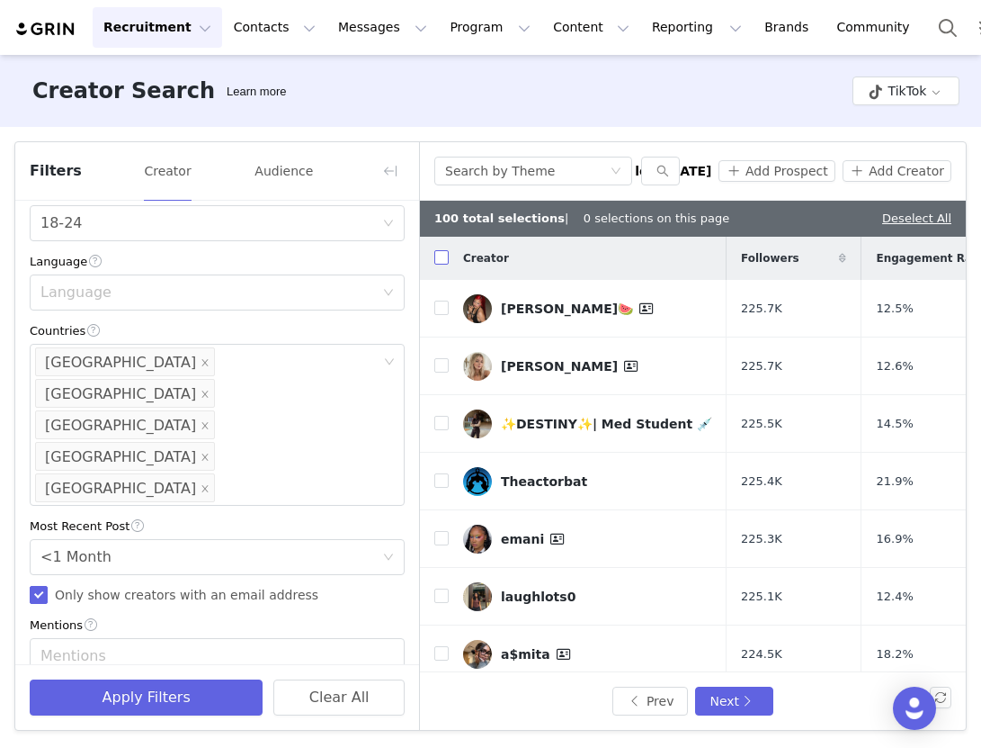
click at [438, 263] on input "checkbox" at bounding box center [441, 257] width 14 height 14
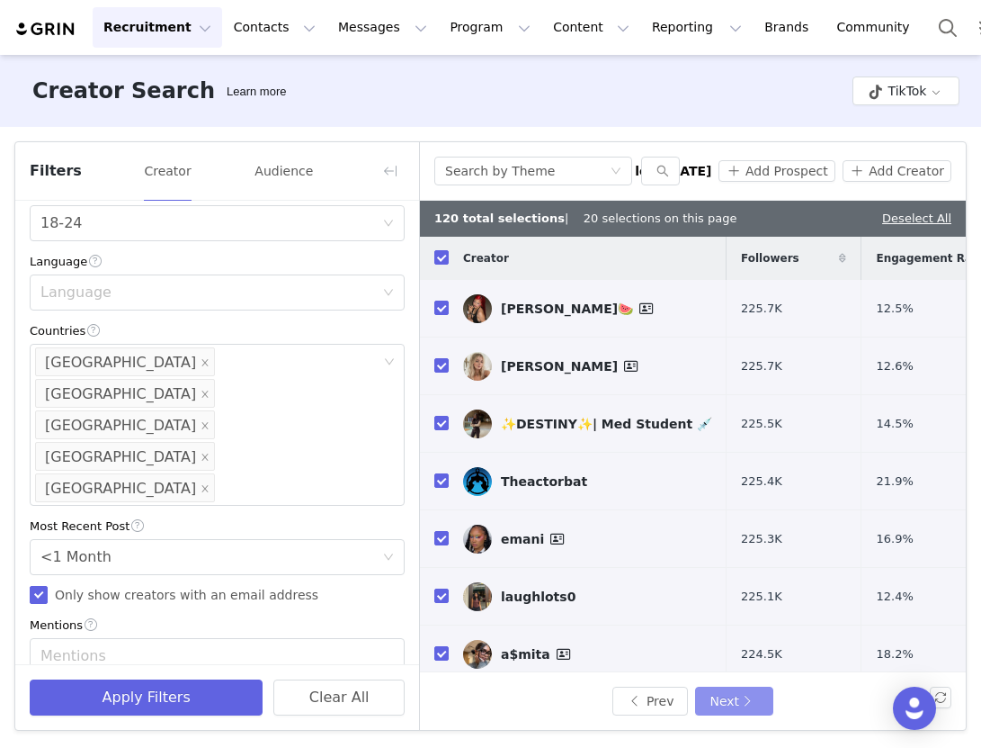
click at [737, 709] on button "Next" at bounding box center [733, 700] width 77 height 29
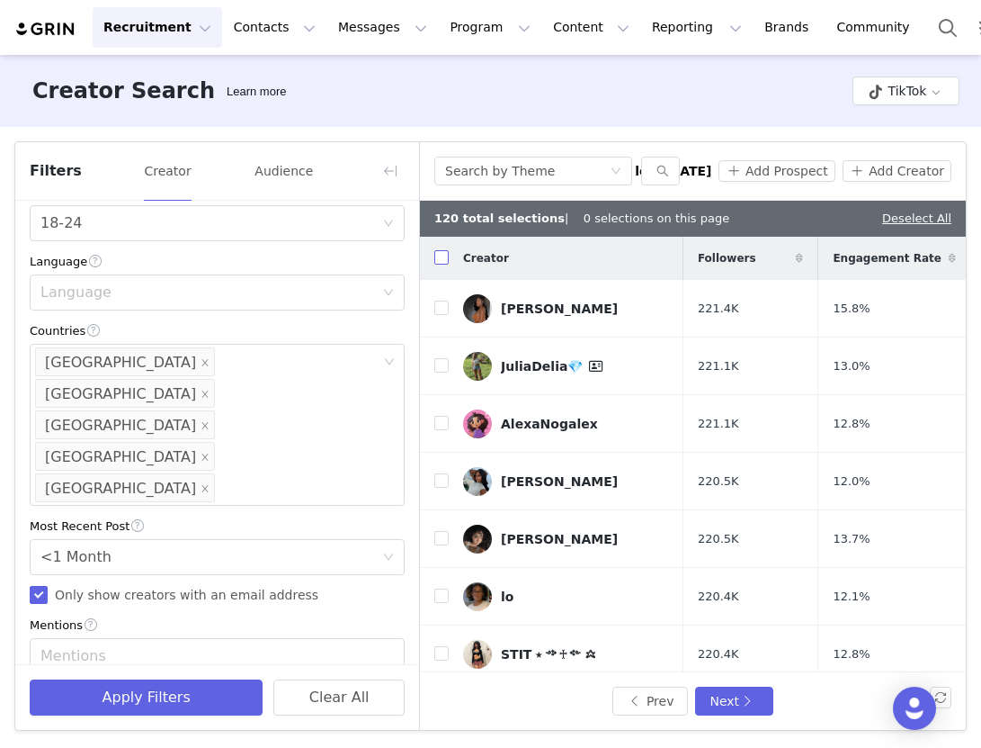
click at [447, 259] on input "checkbox" at bounding box center [441, 257] width 14 height 14
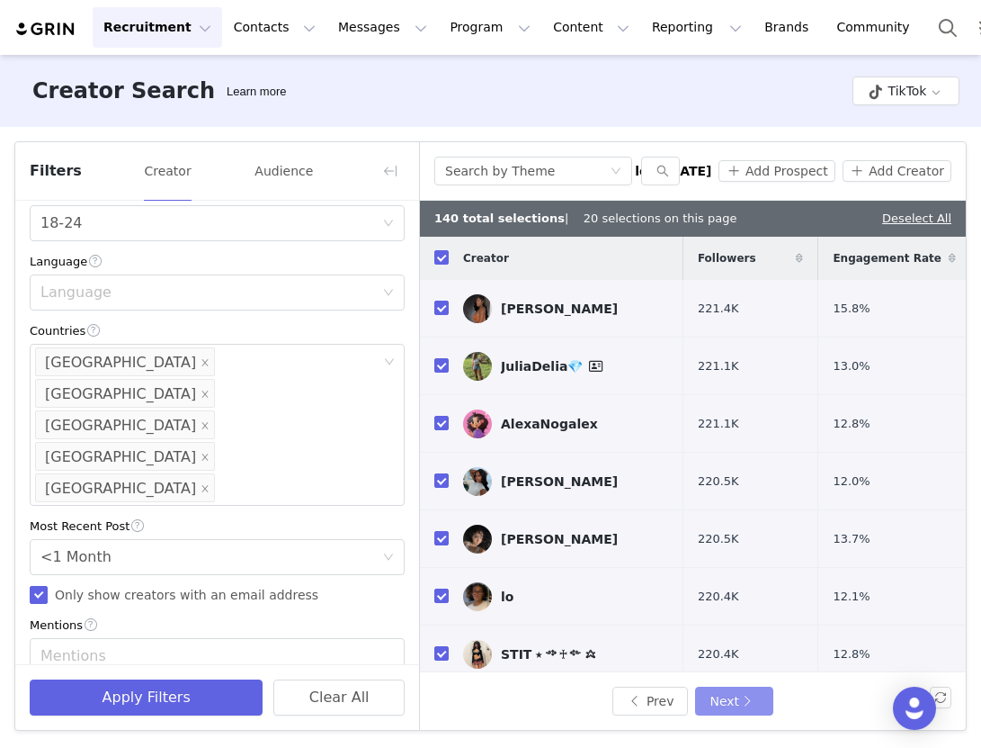
click at [724, 701] on button "Next" at bounding box center [733, 700] width 77 height 29
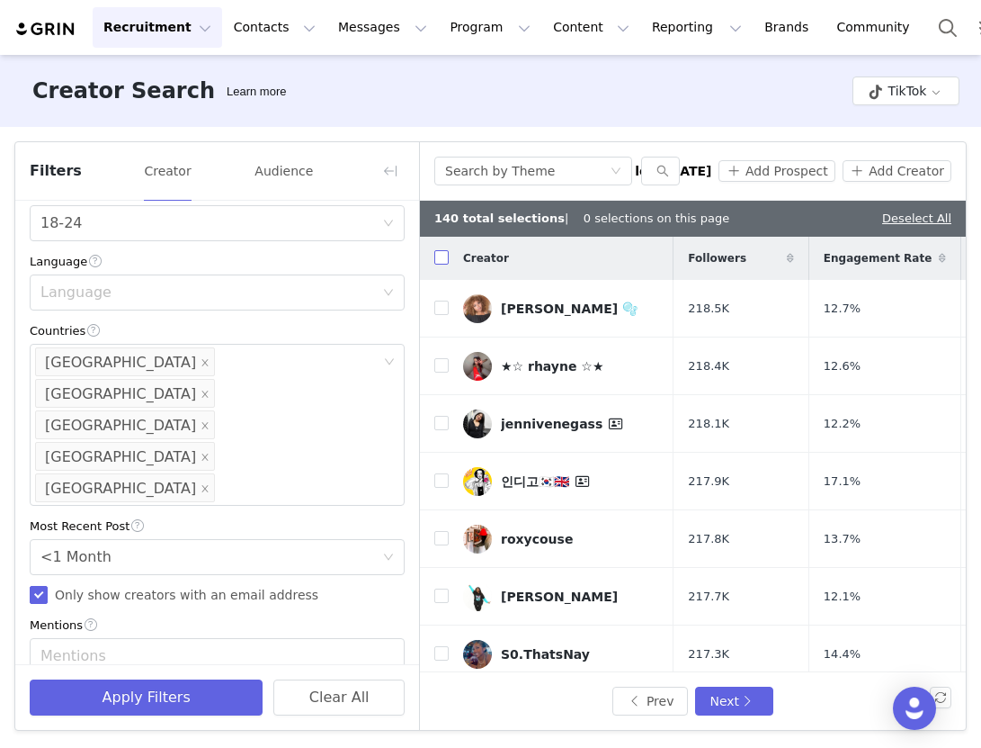
click at [435, 257] on input "checkbox" at bounding box center [441, 257] width 14 height 14
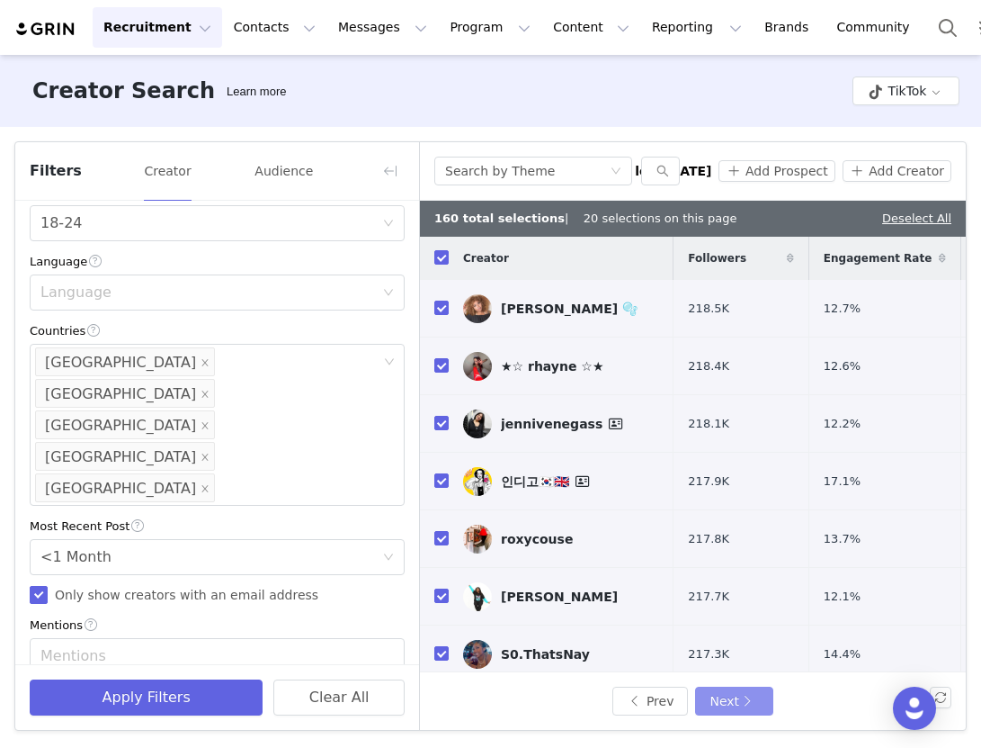
click at [739, 708] on button "Next" at bounding box center [733, 700] width 77 height 29
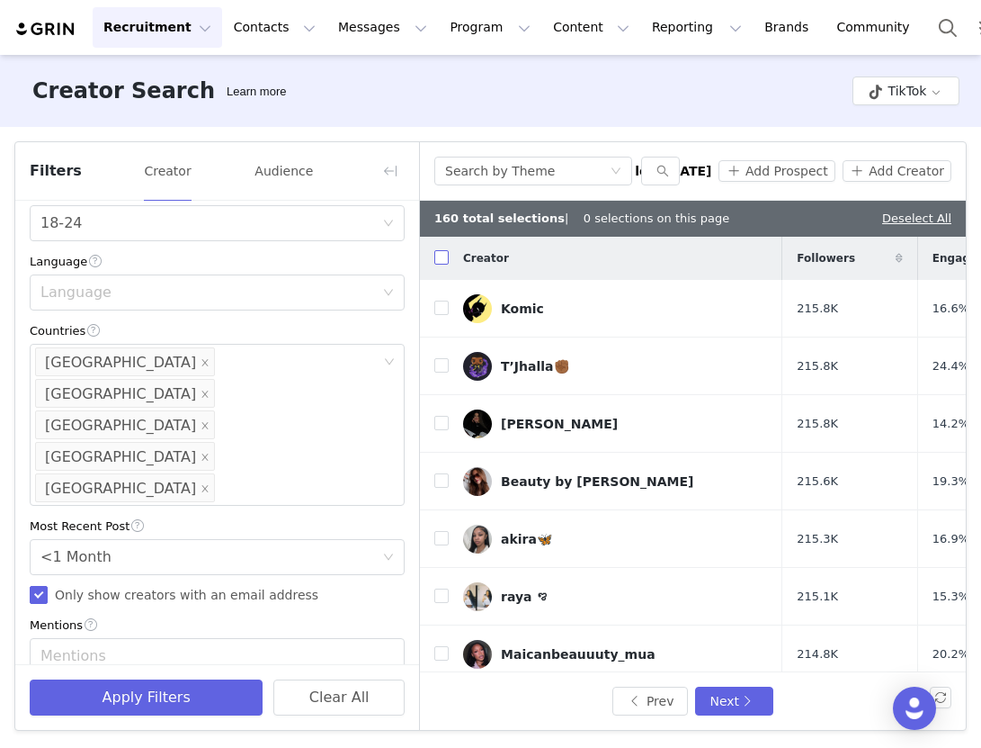
click at [441, 260] on input "checkbox" at bounding box center [441, 257] width 14 height 14
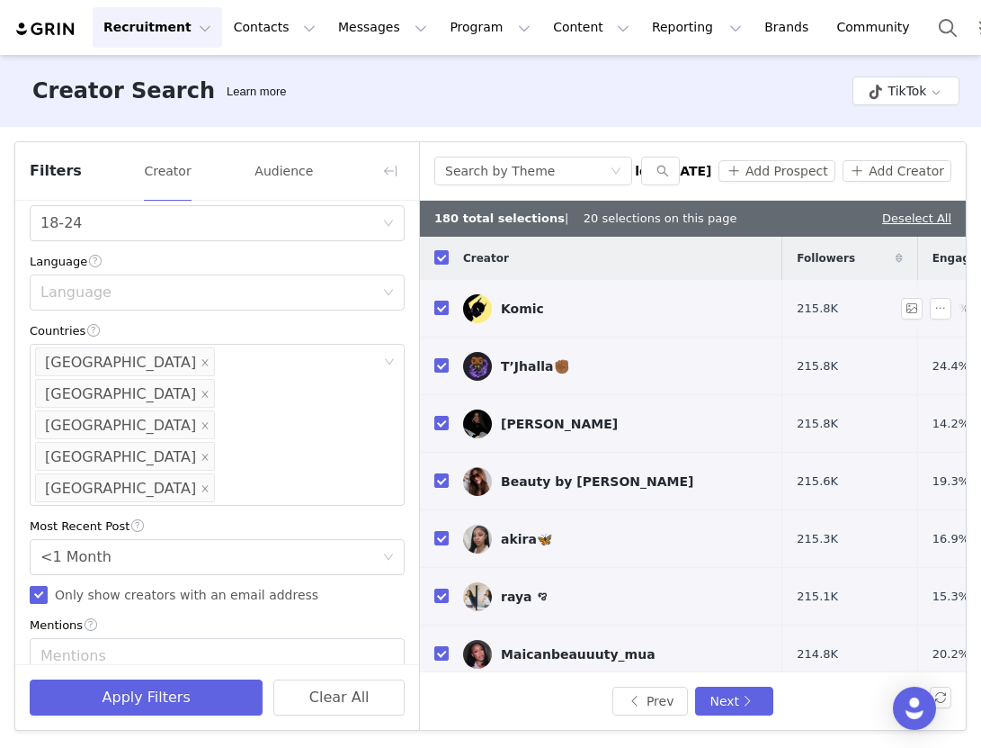
click at [445, 299] on label at bounding box center [441, 308] width 14 height 19
click at [445, 300] on input "checkbox" at bounding box center [441, 307] width 14 height 14
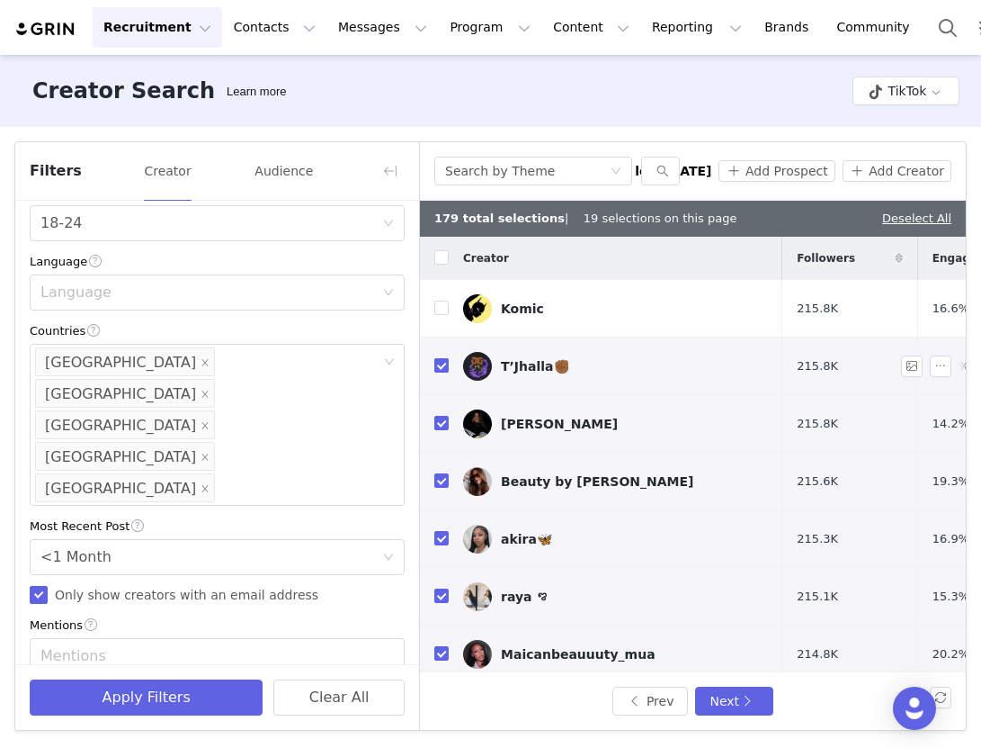
click at [446, 358] on input "checkbox" at bounding box center [441, 365] width 14 height 14
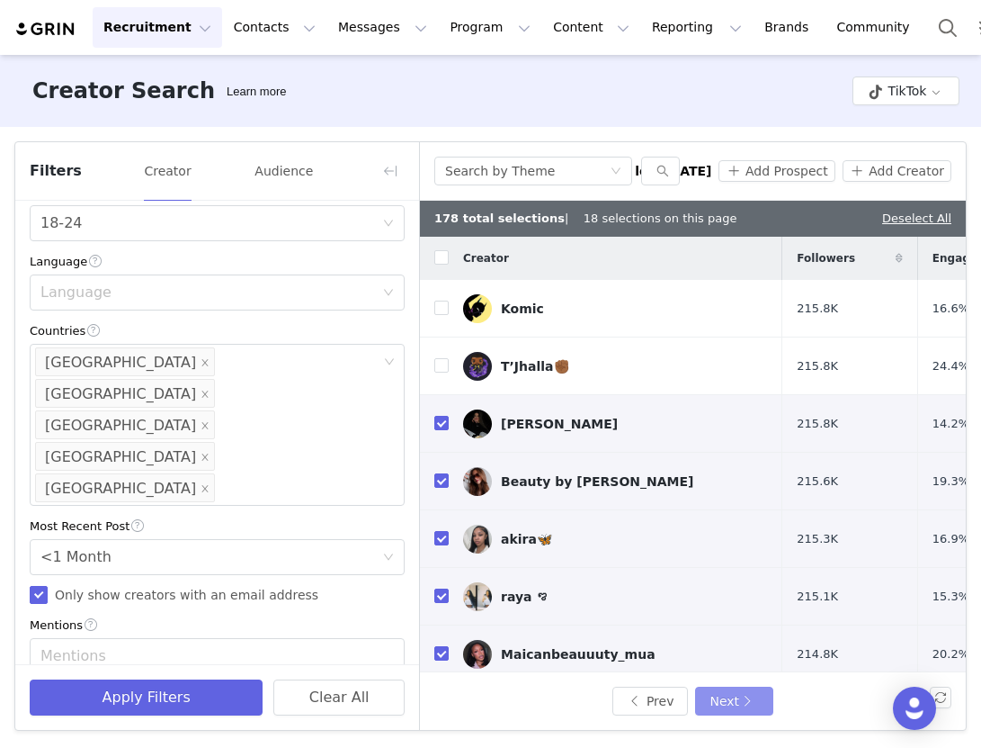
click at [720, 696] on button "Next" at bounding box center [733, 700] width 77 height 29
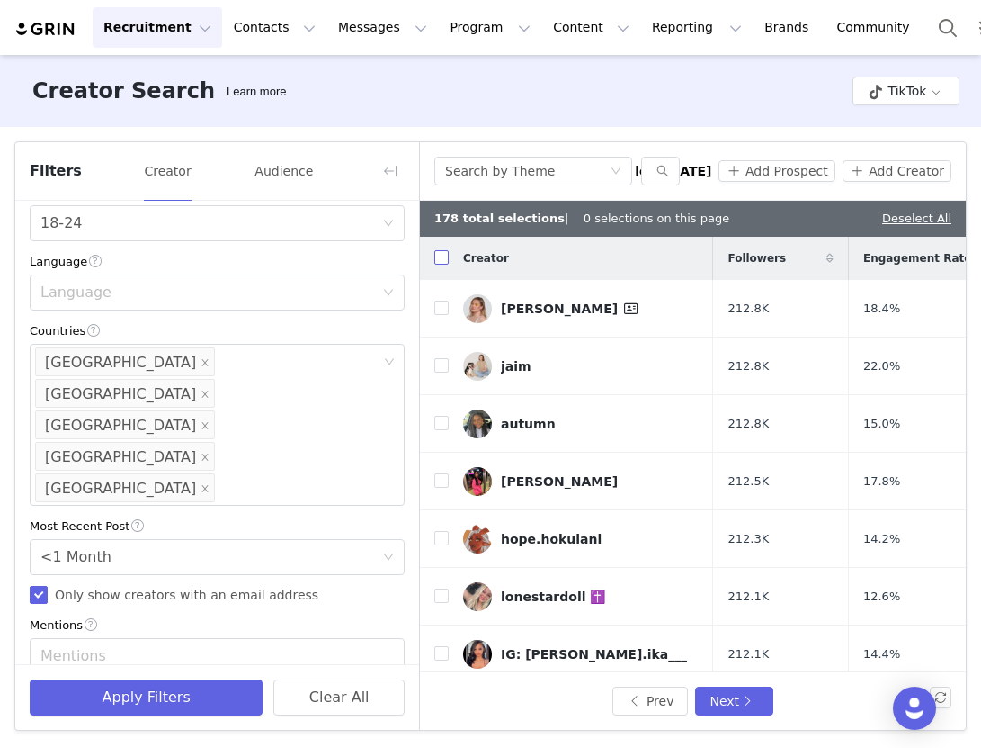
click at [441, 260] on input "checkbox" at bounding box center [441, 257] width 14 height 14
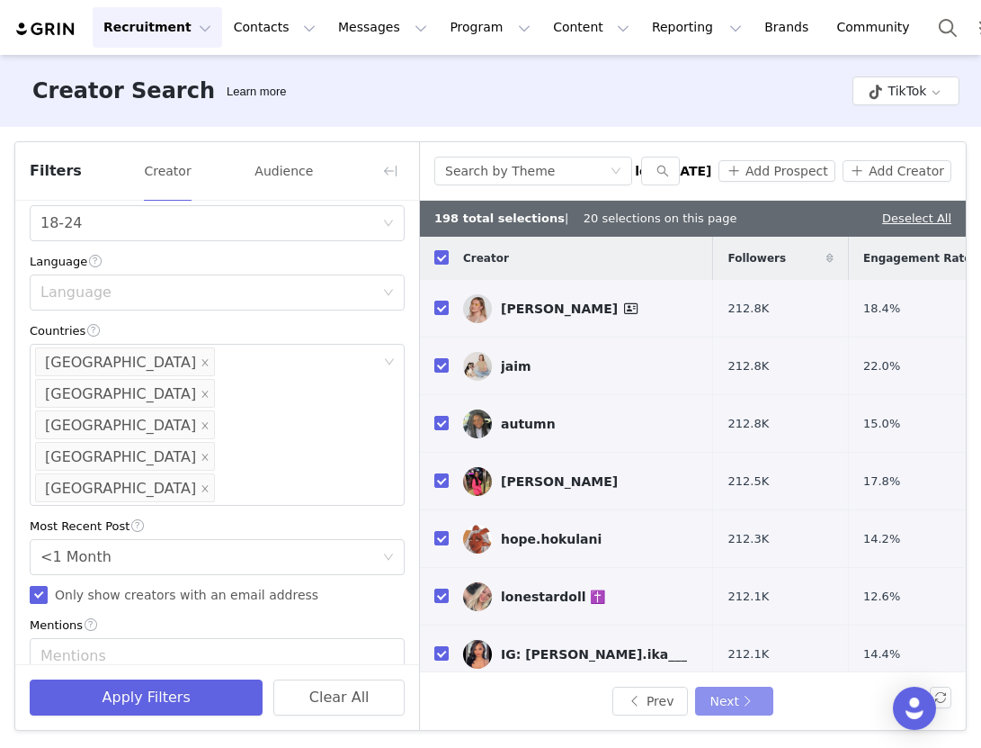
click at [739, 709] on button "Next" at bounding box center [733, 700] width 77 height 29
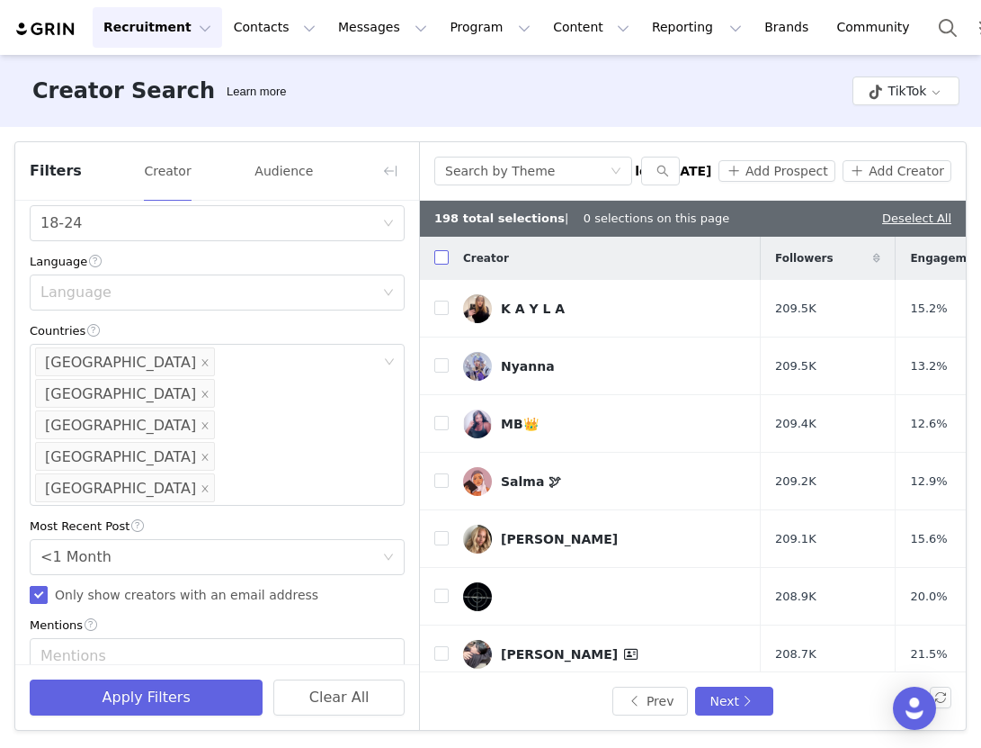
click at [434, 258] on input "checkbox" at bounding box center [441, 257] width 14 height 14
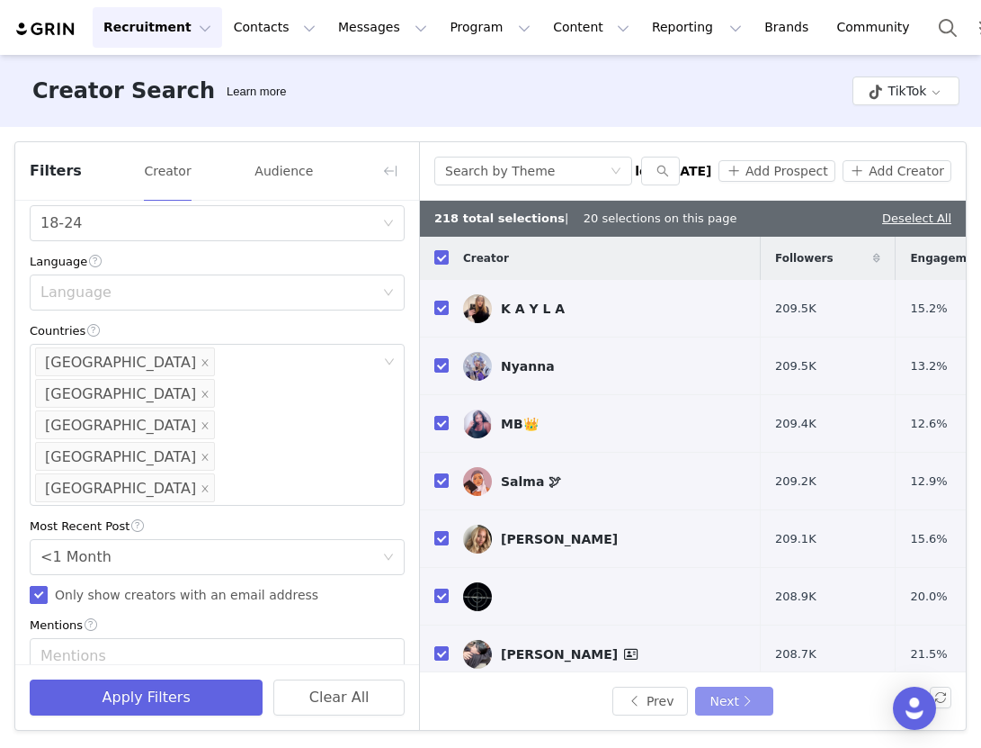
click at [727, 695] on button "Next" at bounding box center [733, 700] width 77 height 29
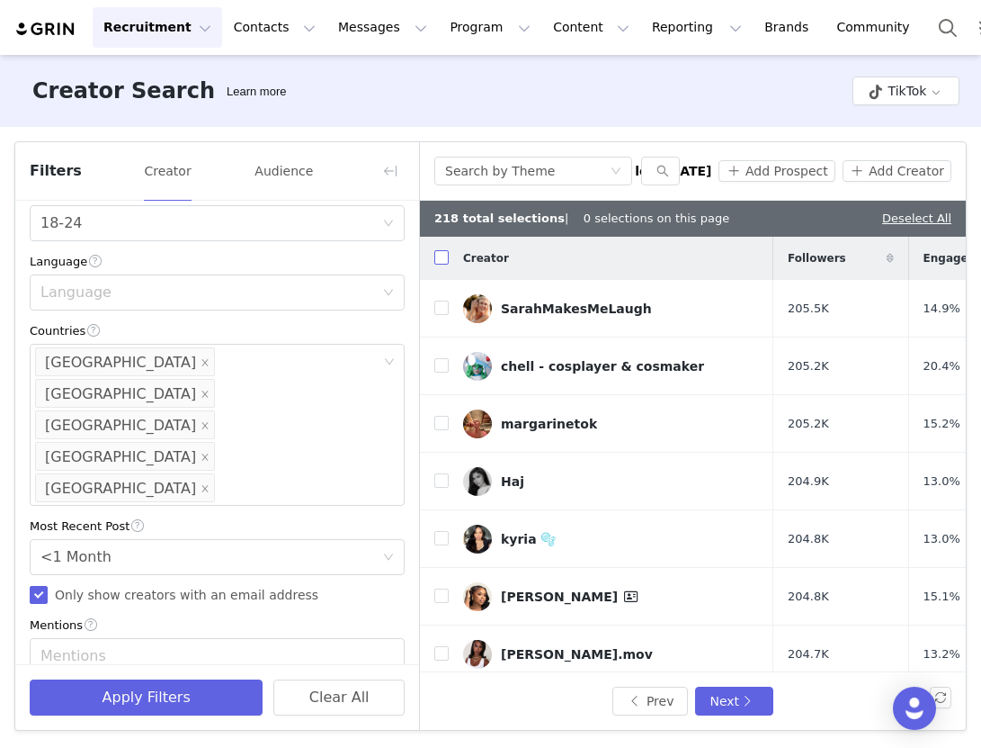
click at [443, 257] on input "checkbox" at bounding box center [441, 257] width 14 height 14
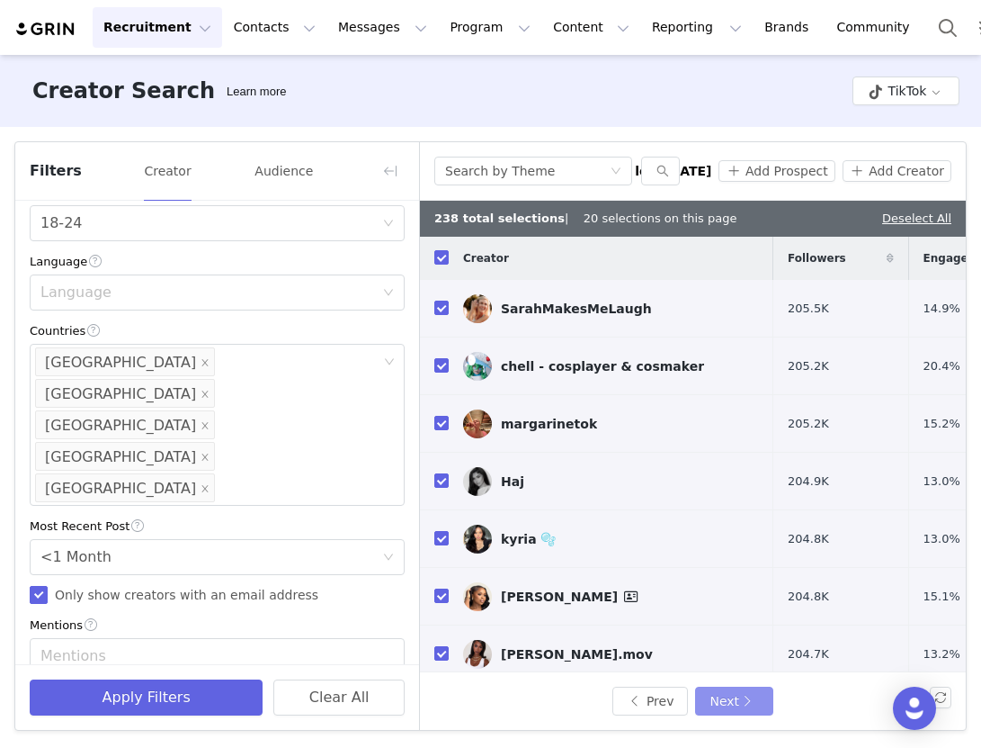
click at [737, 700] on button "Next" at bounding box center [733, 700] width 77 height 29
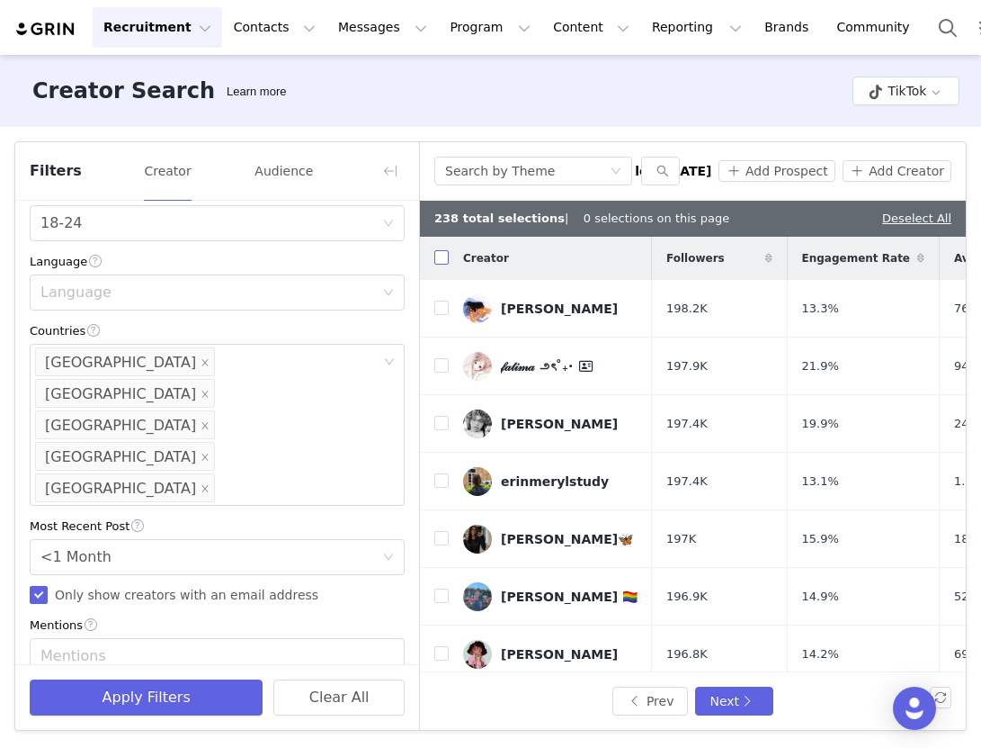
click at [442, 265] on label at bounding box center [441, 258] width 14 height 19
click at [442, 264] on input "checkbox" at bounding box center [441, 257] width 14 height 14
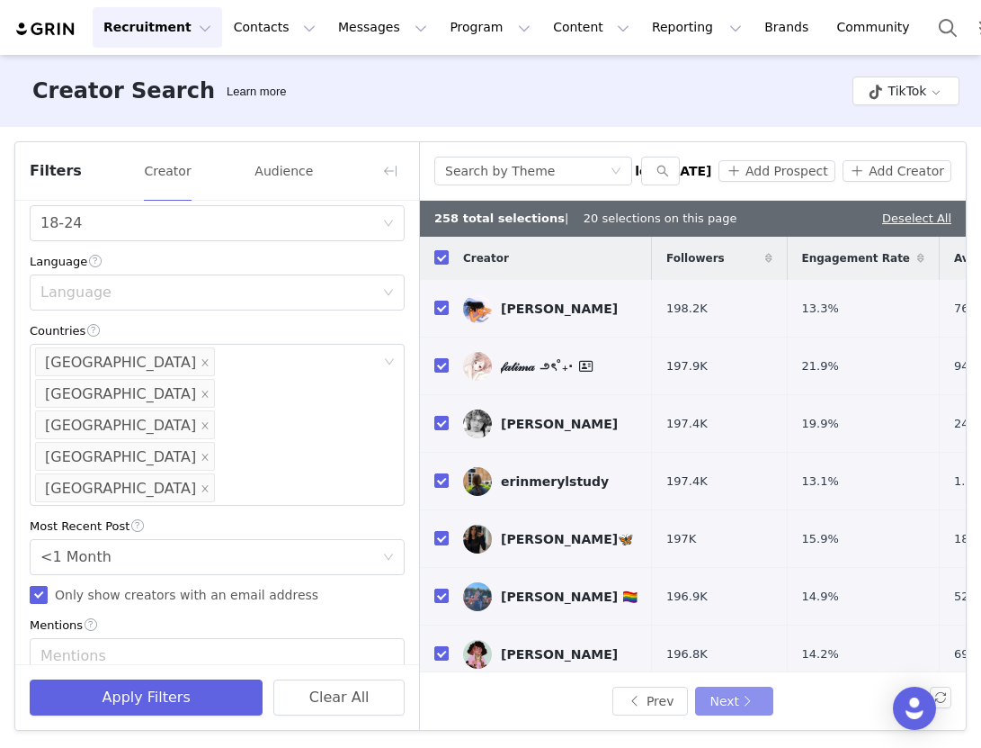
click at [725, 708] on button "Next" at bounding box center [733, 700] width 77 height 29
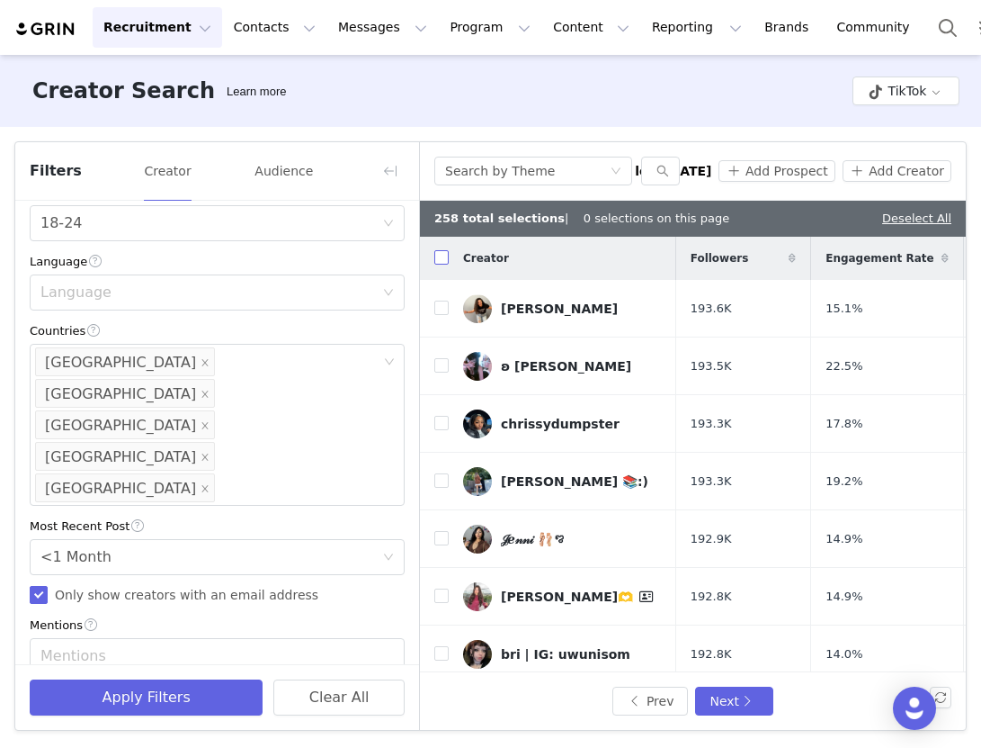
click at [438, 257] on input "checkbox" at bounding box center [441, 257] width 14 height 14
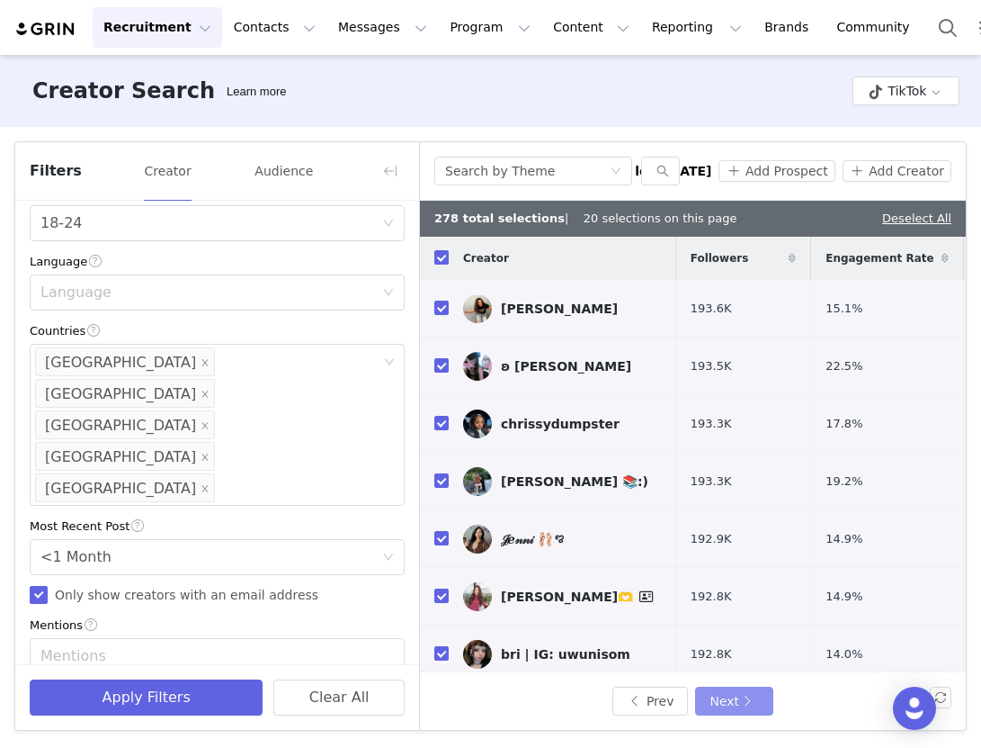
click at [725, 709] on button "Next" at bounding box center [733, 700] width 77 height 29
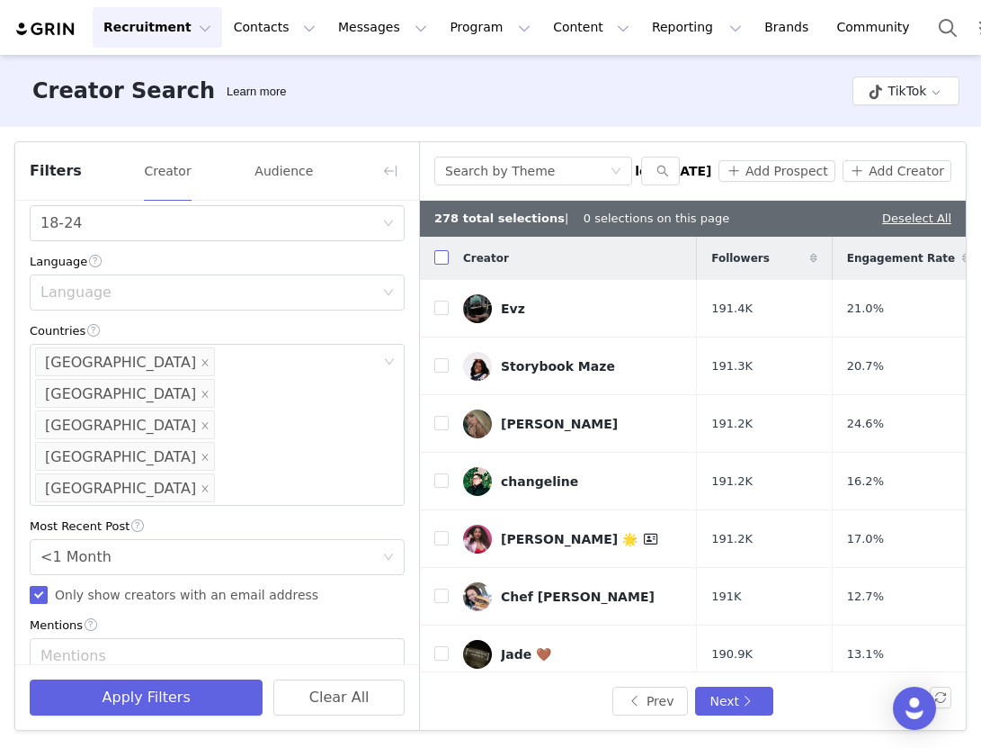
click at [437, 252] on input "checkbox" at bounding box center [441, 257] width 14 height 14
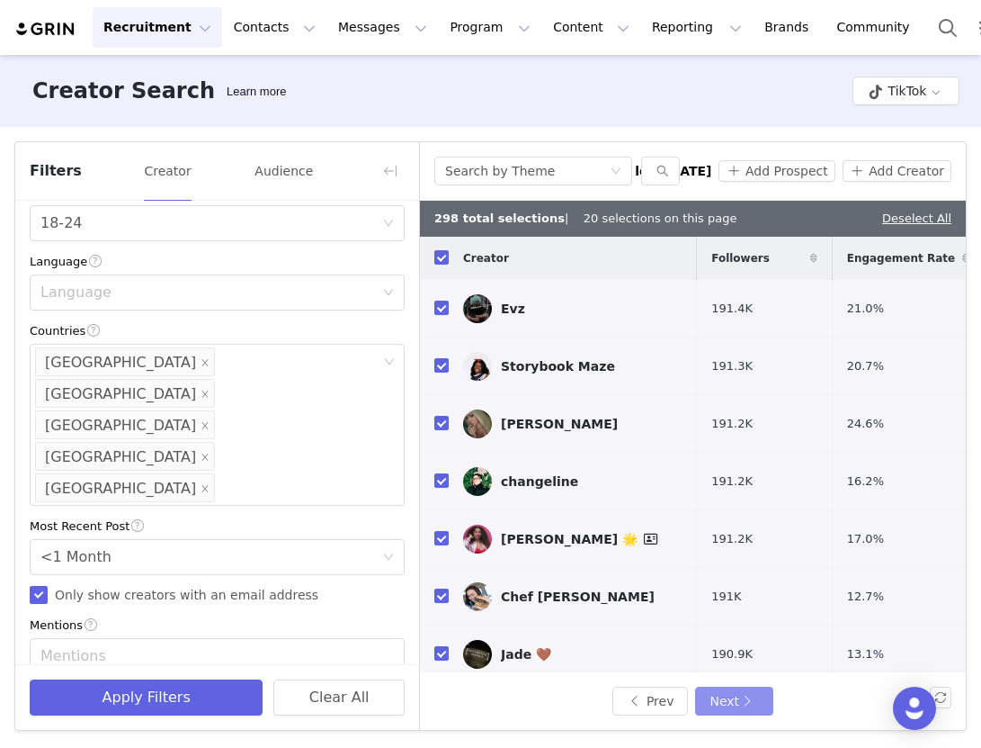
click at [725, 693] on button "Next" at bounding box center [733, 700] width 77 height 29
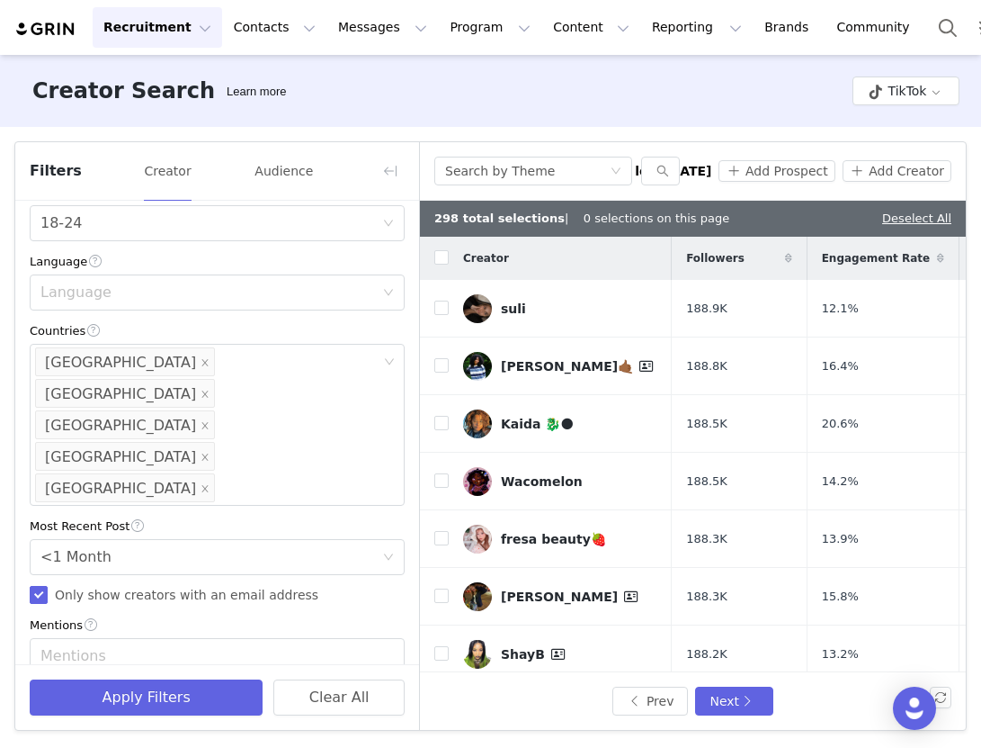
click at [433, 256] on th at bounding box center [434, 258] width 29 height 43
click at [442, 257] on input "checkbox" at bounding box center [441, 257] width 14 height 14
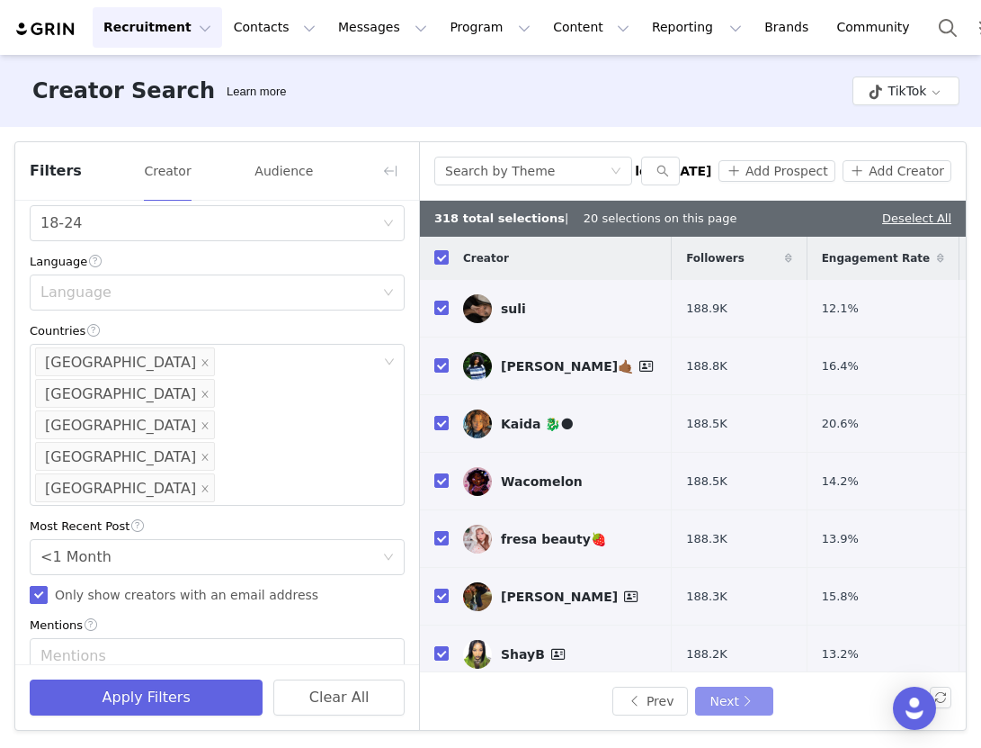
click at [731, 696] on button "Next" at bounding box center [733, 700] width 77 height 29
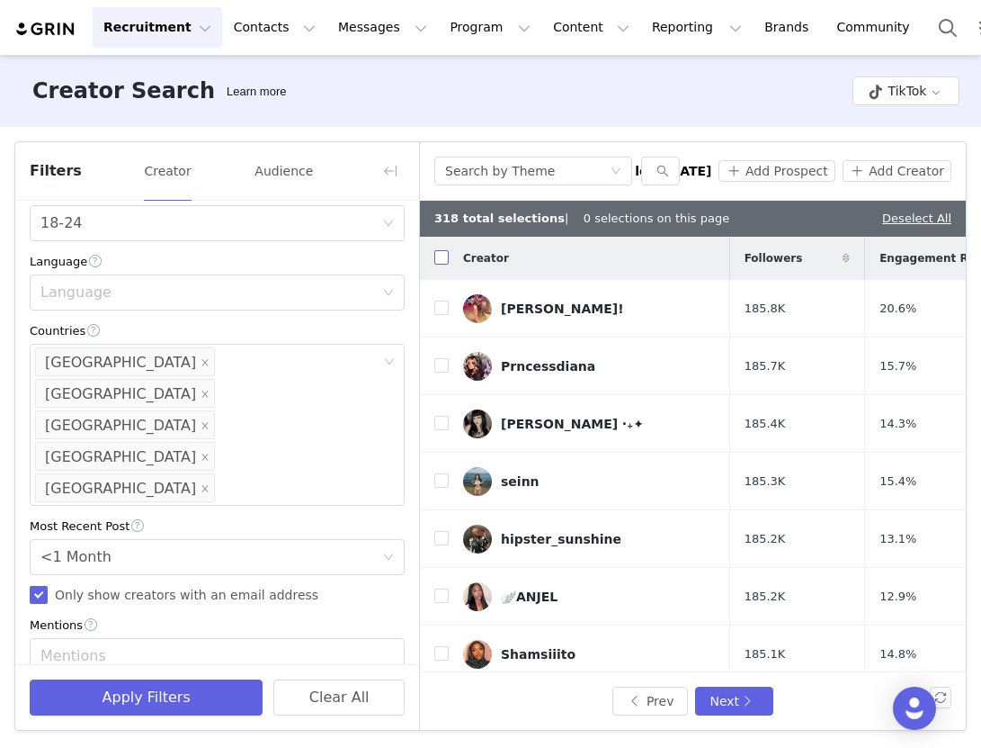
click at [438, 261] on input "checkbox" at bounding box center [441, 257] width 14 height 14
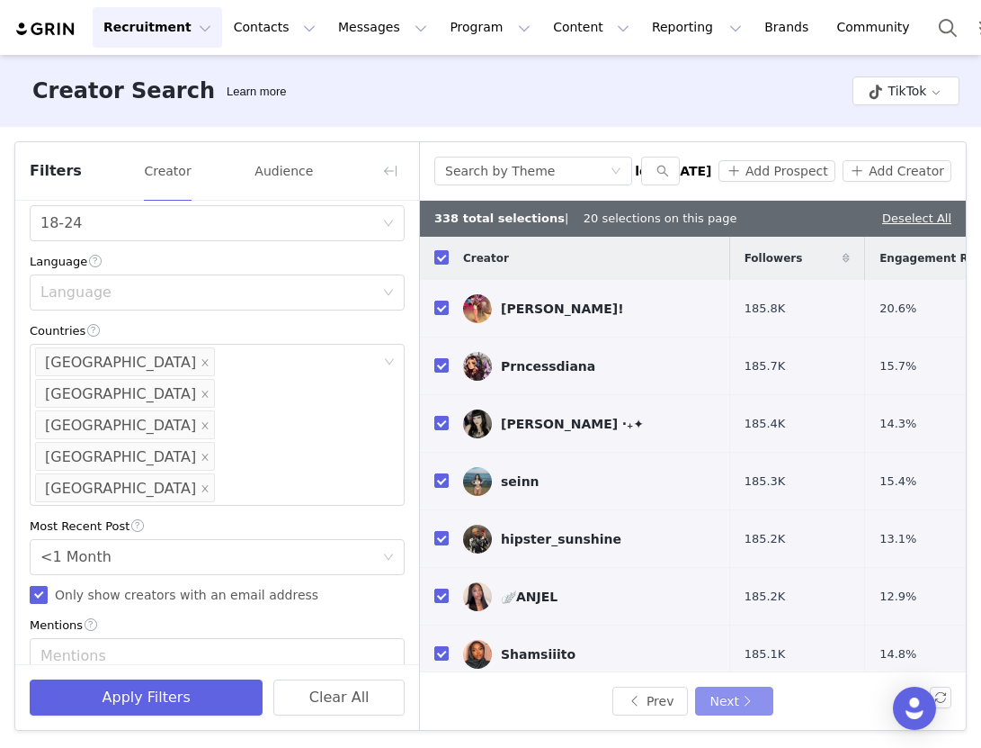
click at [741, 713] on button "Next" at bounding box center [733, 700] width 77 height 29
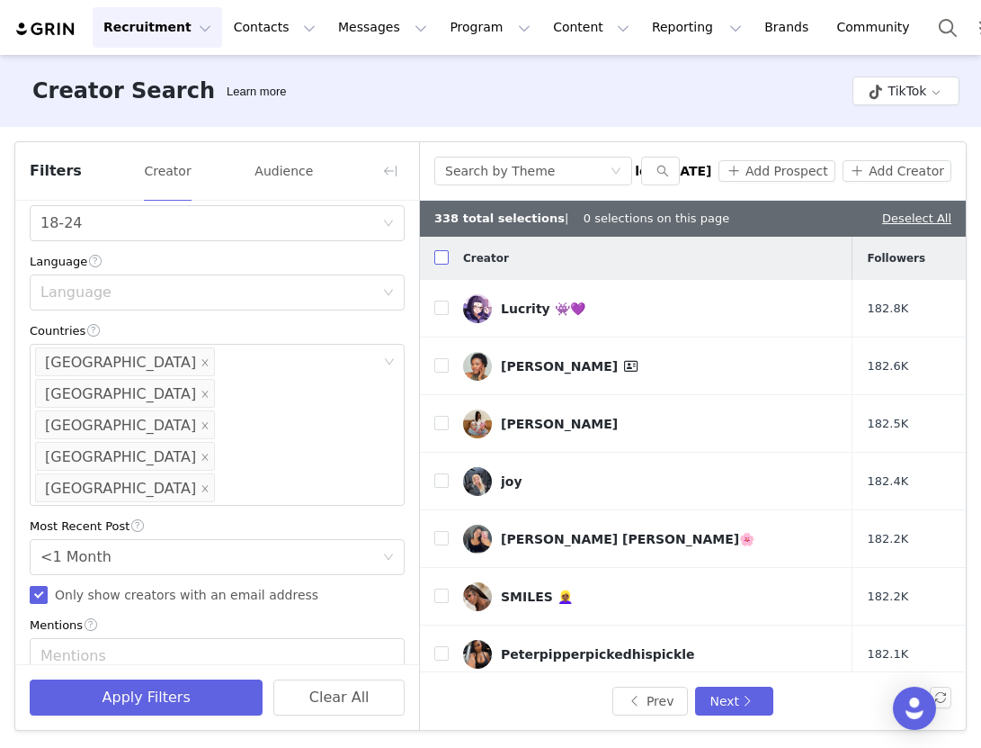
click at [444, 258] on input "checkbox" at bounding box center [441, 257] width 14 height 14
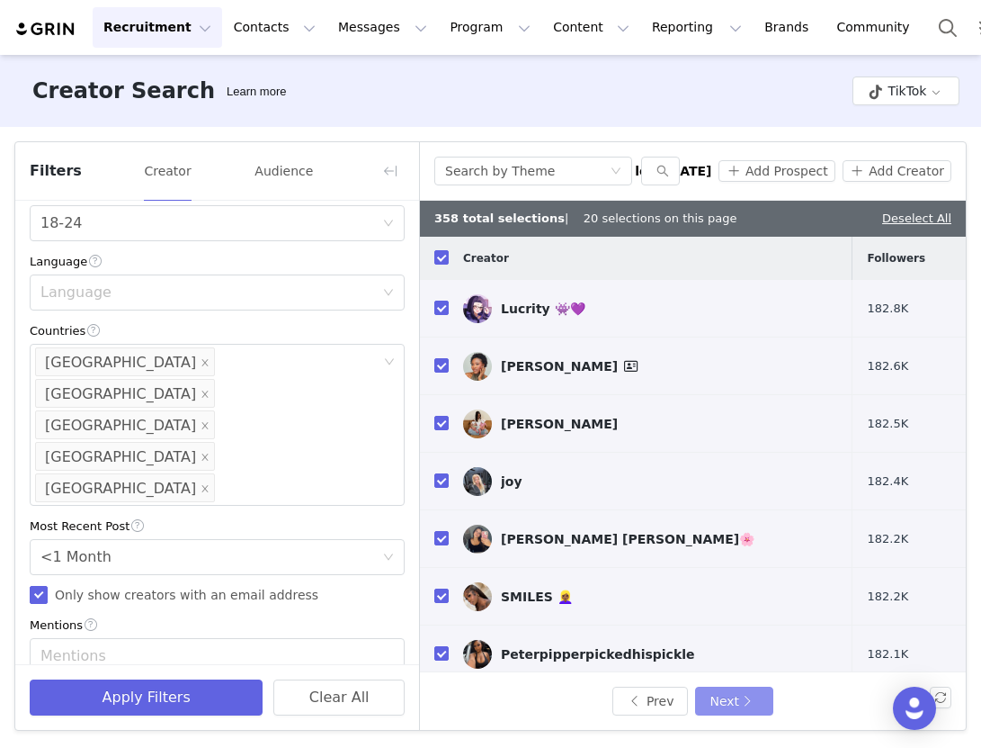
click at [728, 708] on button "Next" at bounding box center [733, 700] width 77 height 29
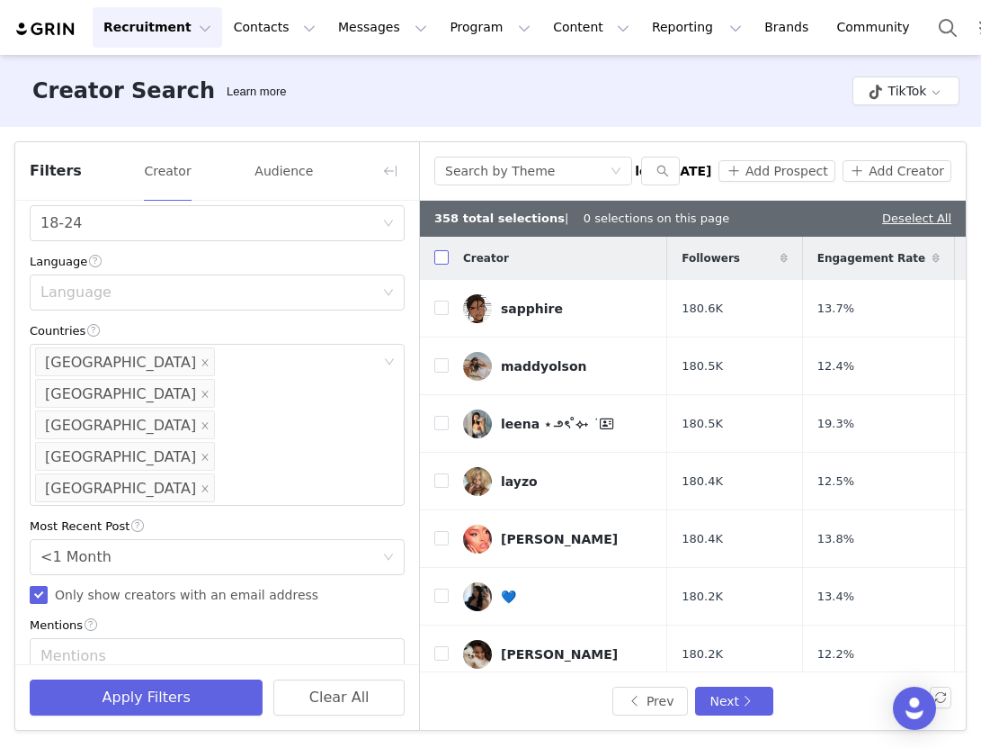
click at [442, 262] on input "checkbox" at bounding box center [441, 257] width 14 height 14
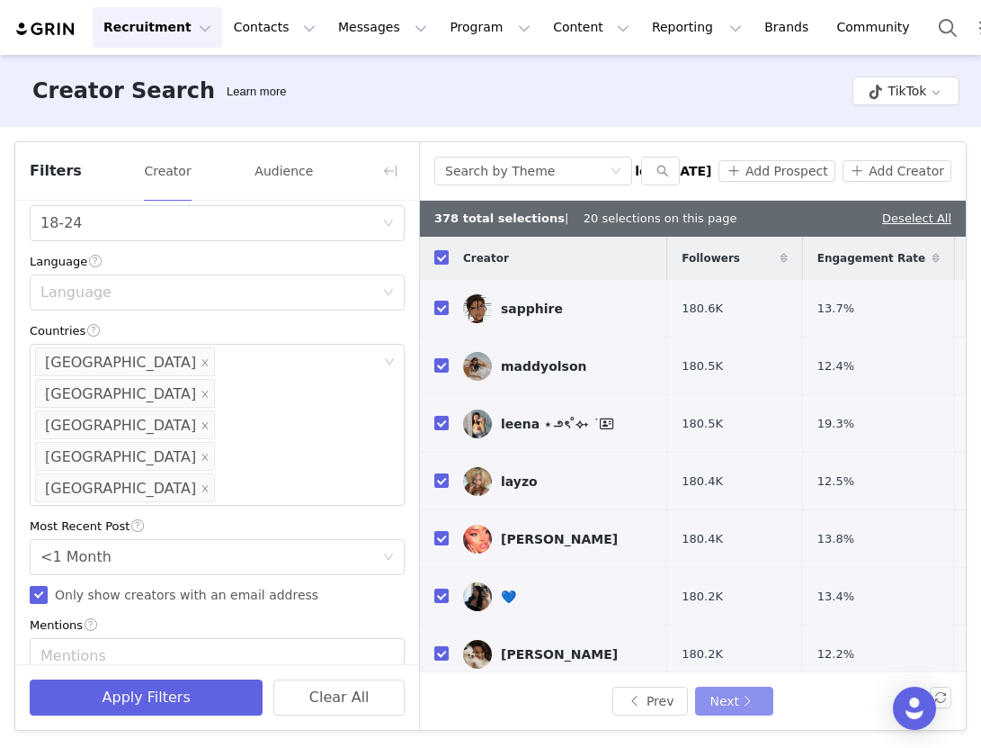
click at [724, 703] on button "Next" at bounding box center [733, 700] width 77 height 29
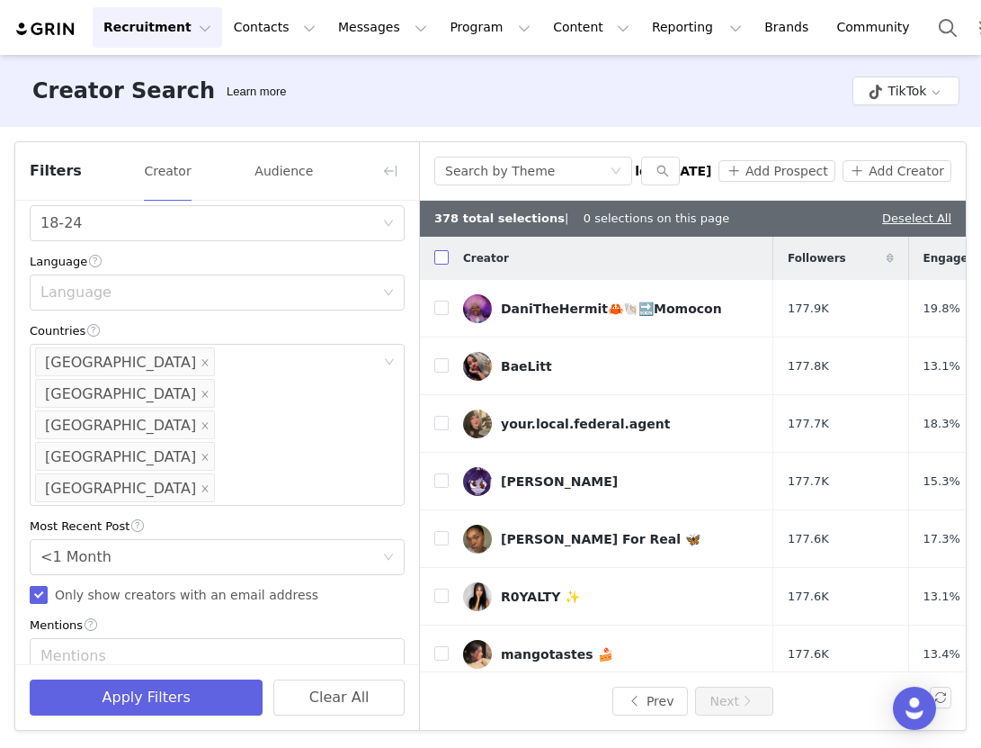
click at [442, 249] on label at bounding box center [441, 258] width 14 height 19
click at [442, 250] on input "checkbox" at bounding box center [441, 257] width 14 height 14
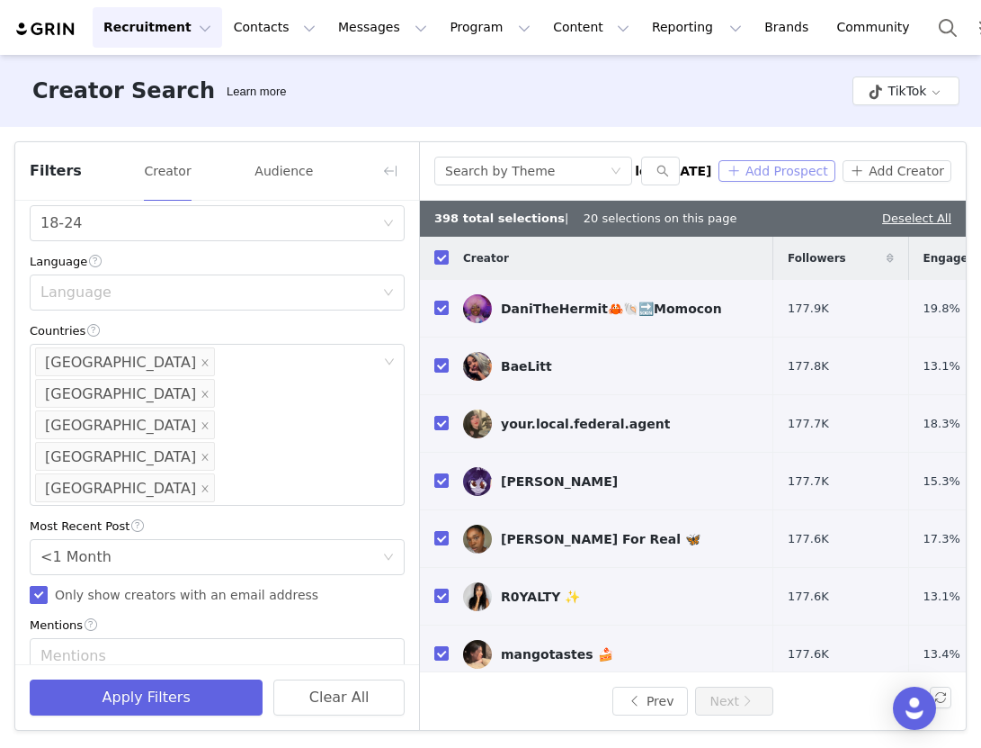
click at [818, 168] on button "Add Prospect" at bounding box center [777, 171] width 116 height 22
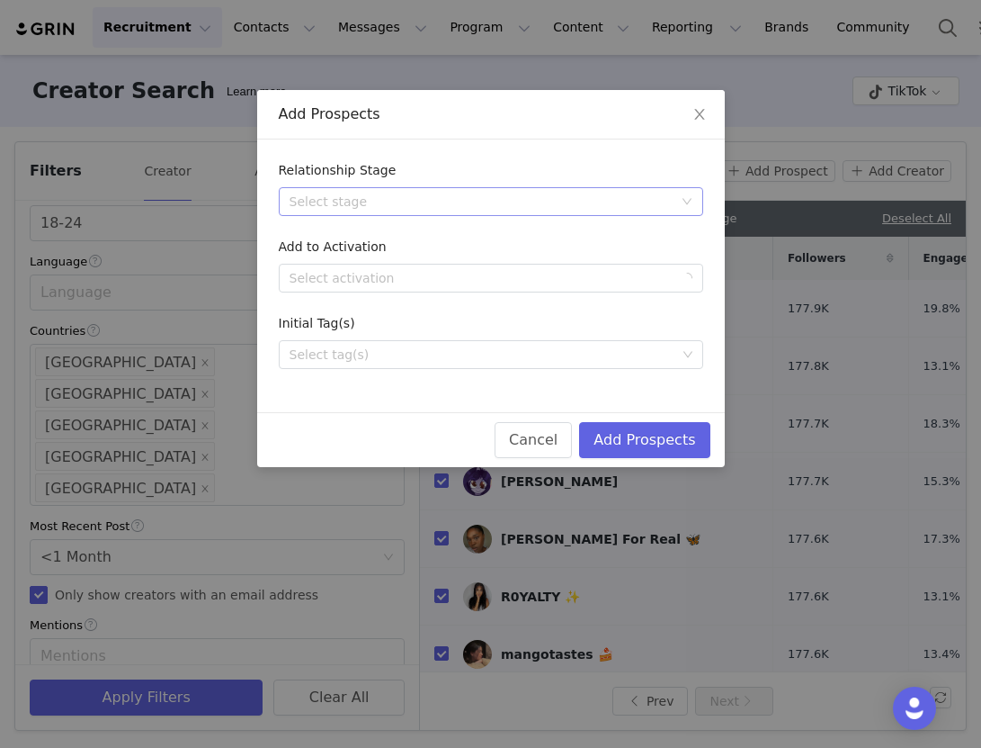
click at [446, 195] on div "Select stage" at bounding box center [481, 201] width 383 height 18
click at [404, 242] on li "Needs Outreach" at bounding box center [491, 237] width 425 height 29
click at [389, 281] on div "Select activation" at bounding box center [481, 278] width 383 height 18
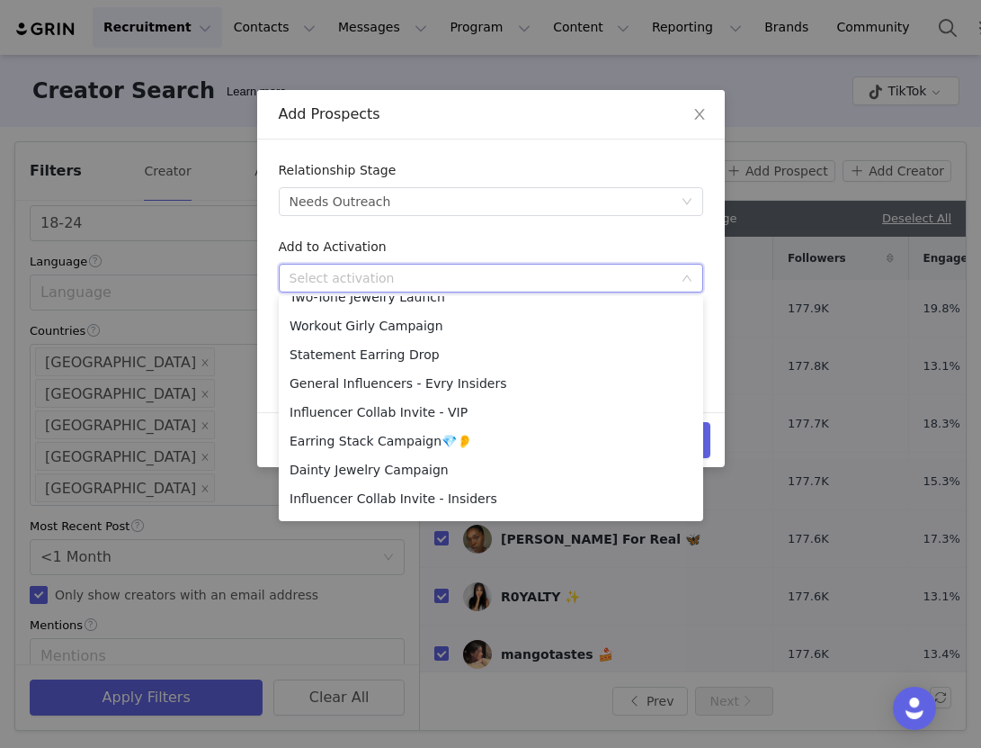
scroll to position [416, 0]
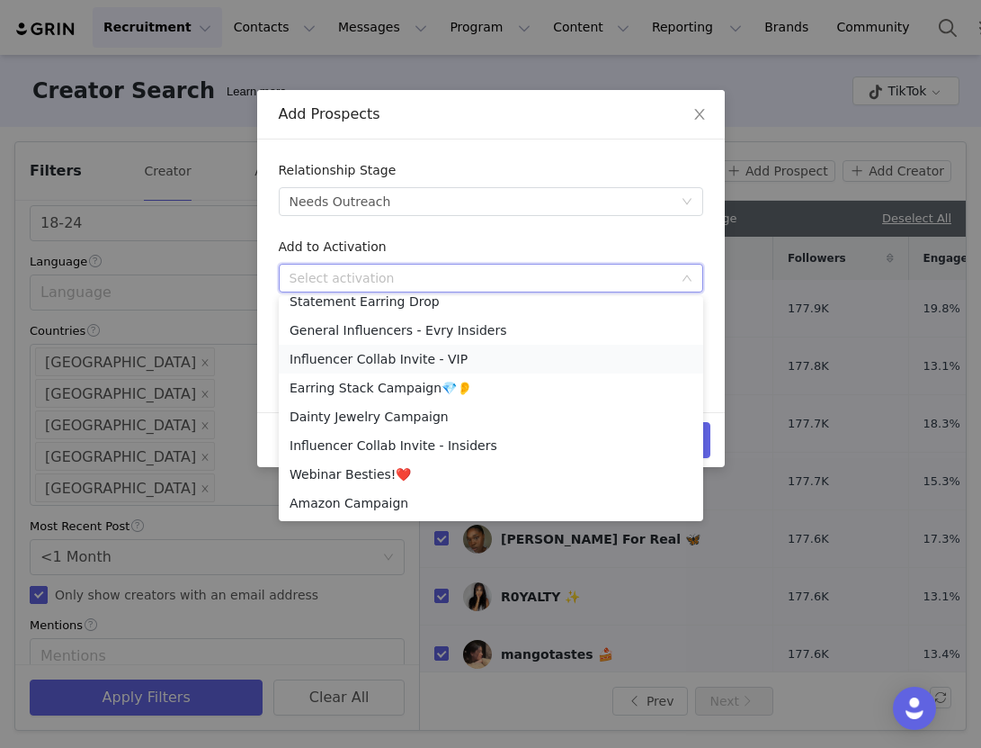
click at [398, 361] on li "Influencer Collab Invite - VIP" at bounding box center [491, 359] width 425 height 29
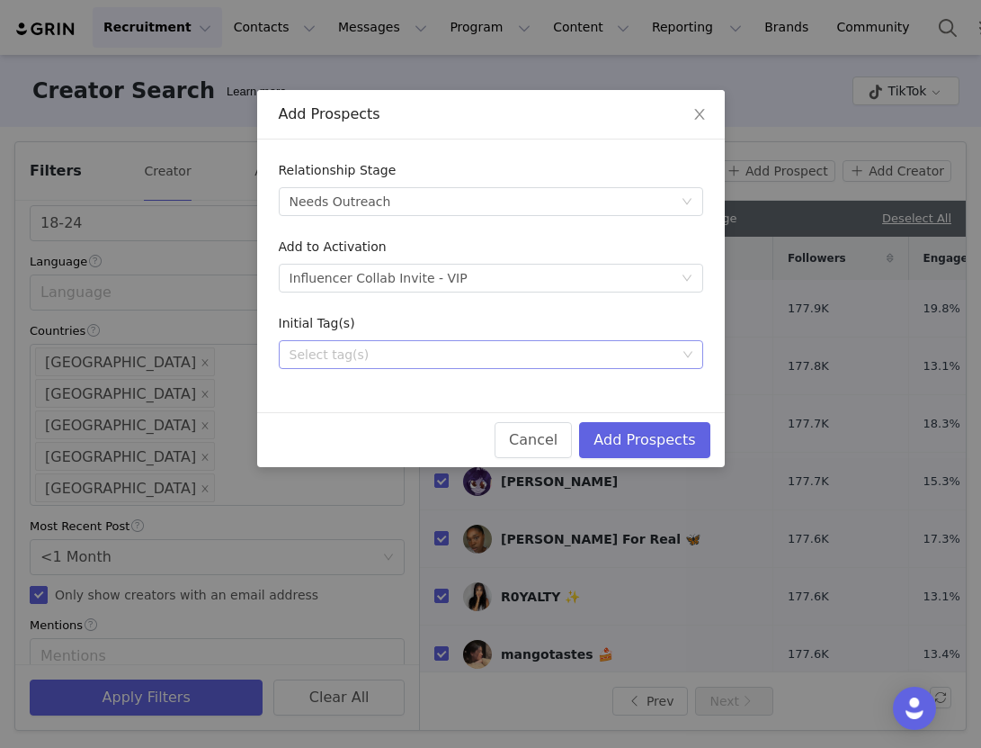
click at [377, 363] on div "Select tag(s)" at bounding box center [484, 354] width 400 height 27
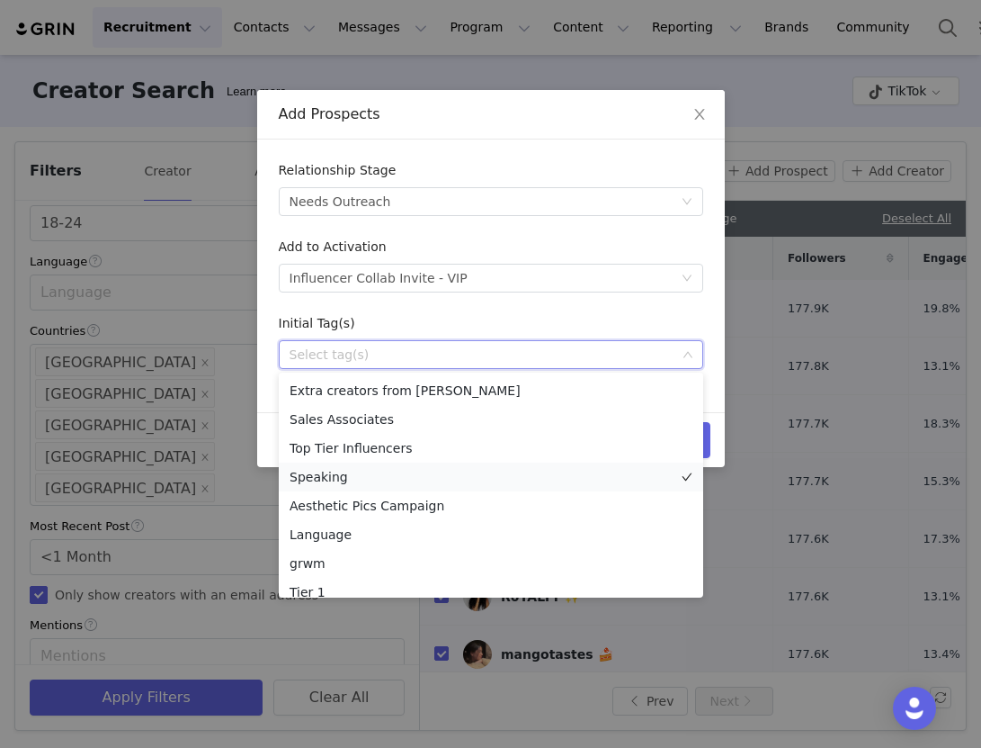
scroll to position [185, 0]
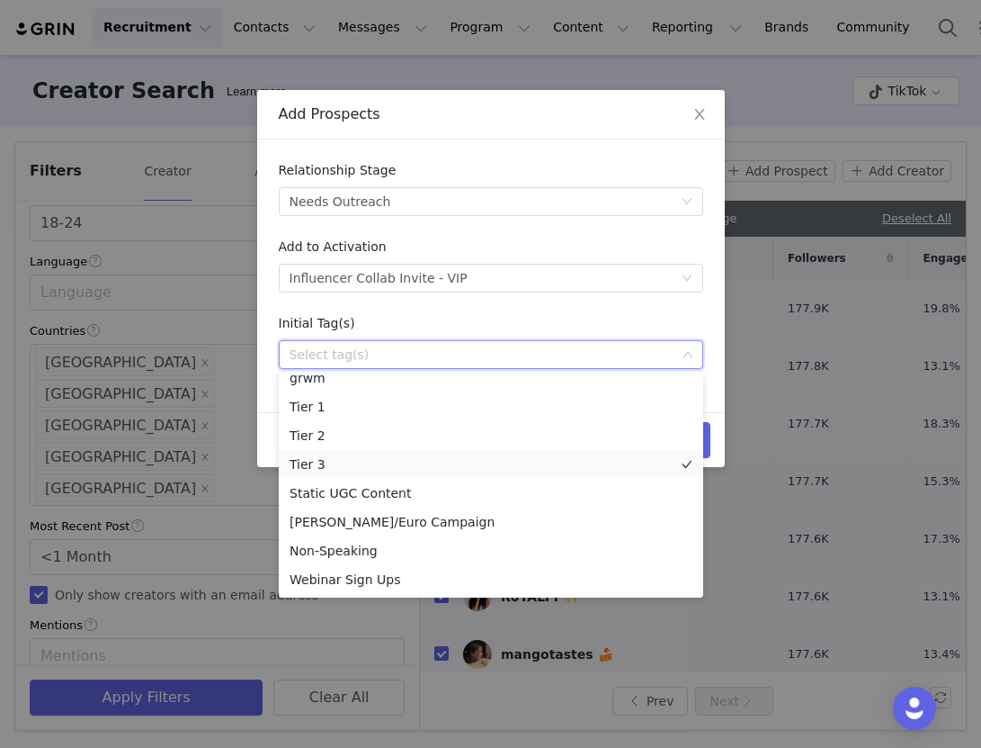
click at [346, 461] on li "Tier 3" at bounding box center [491, 464] width 425 height 29
click at [653, 305] on form "Relationship Stage Select stage Needs Outreach Add to Activation Select activat…" at bounding box center [491, 265] width 425 height 208
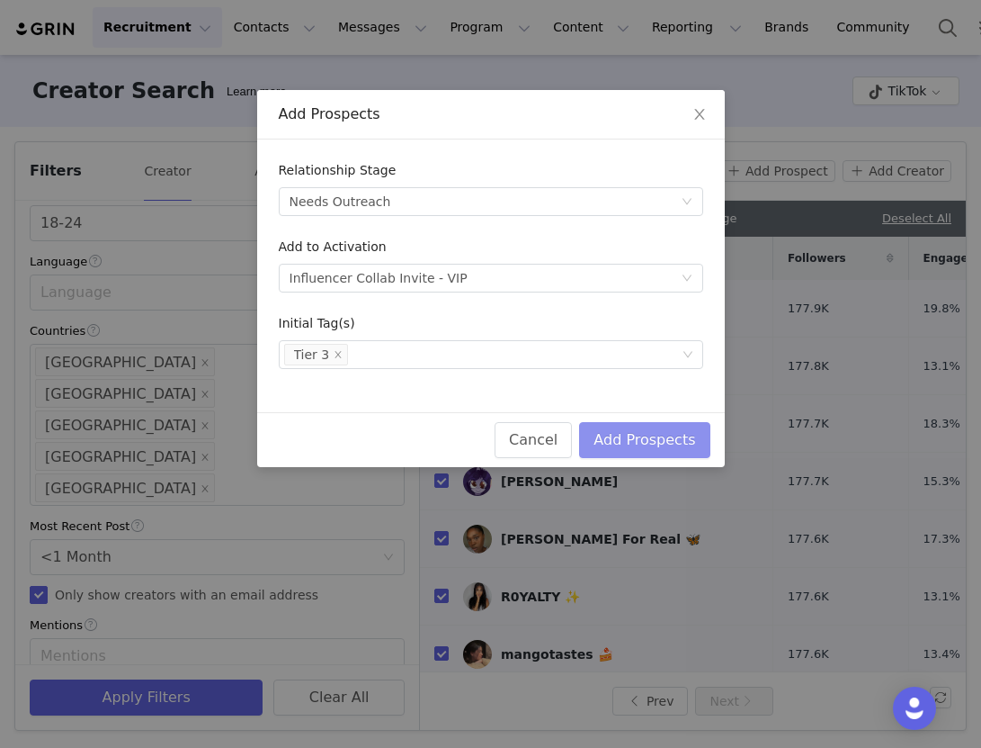
click at [684, 443] on button "Add Prospects" at bounding box center [644, 440] width 130 height 36
